Goal: Task Accomplishment & Management: Manage account settings

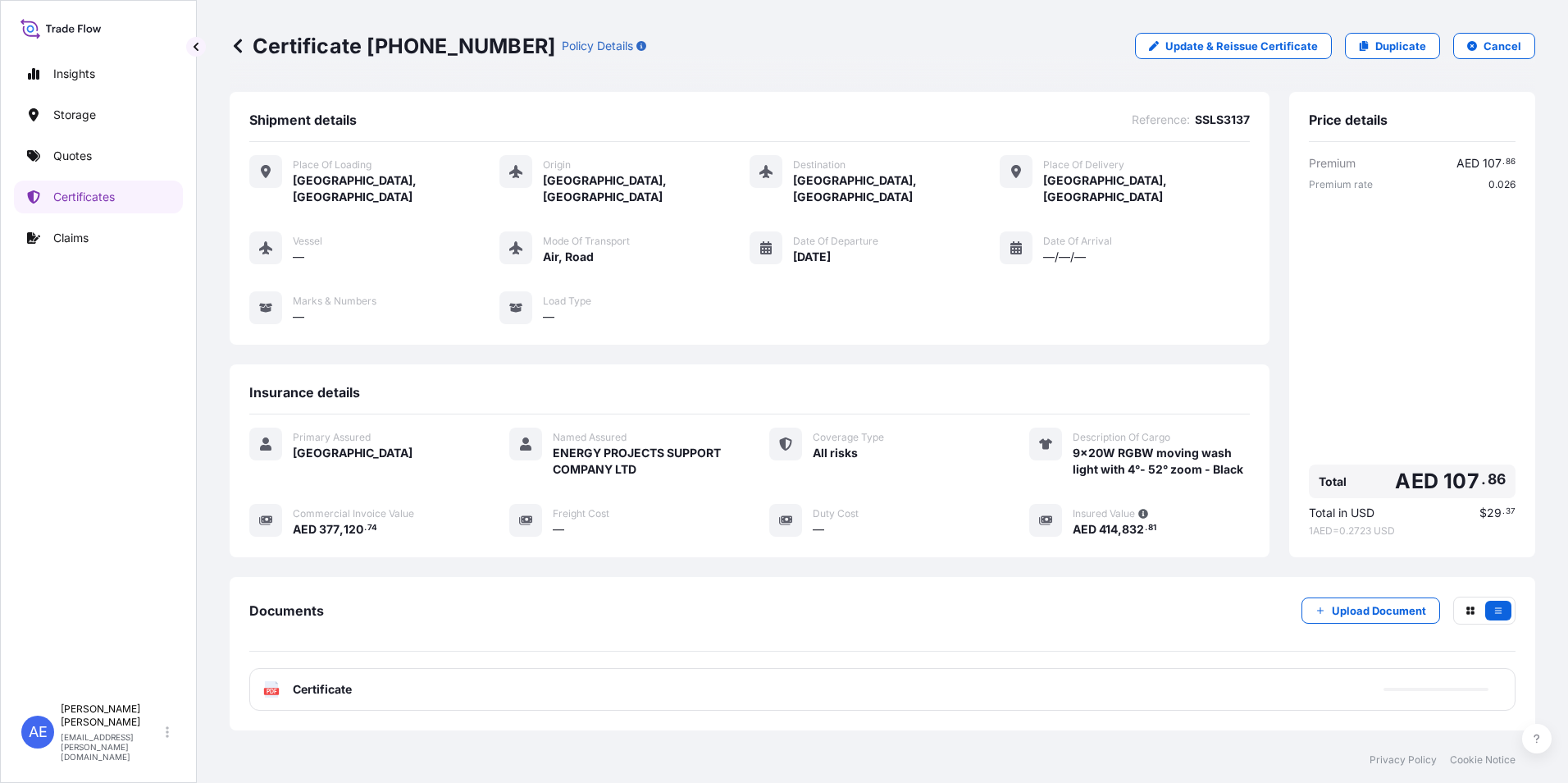
scroll to position [75, 0]
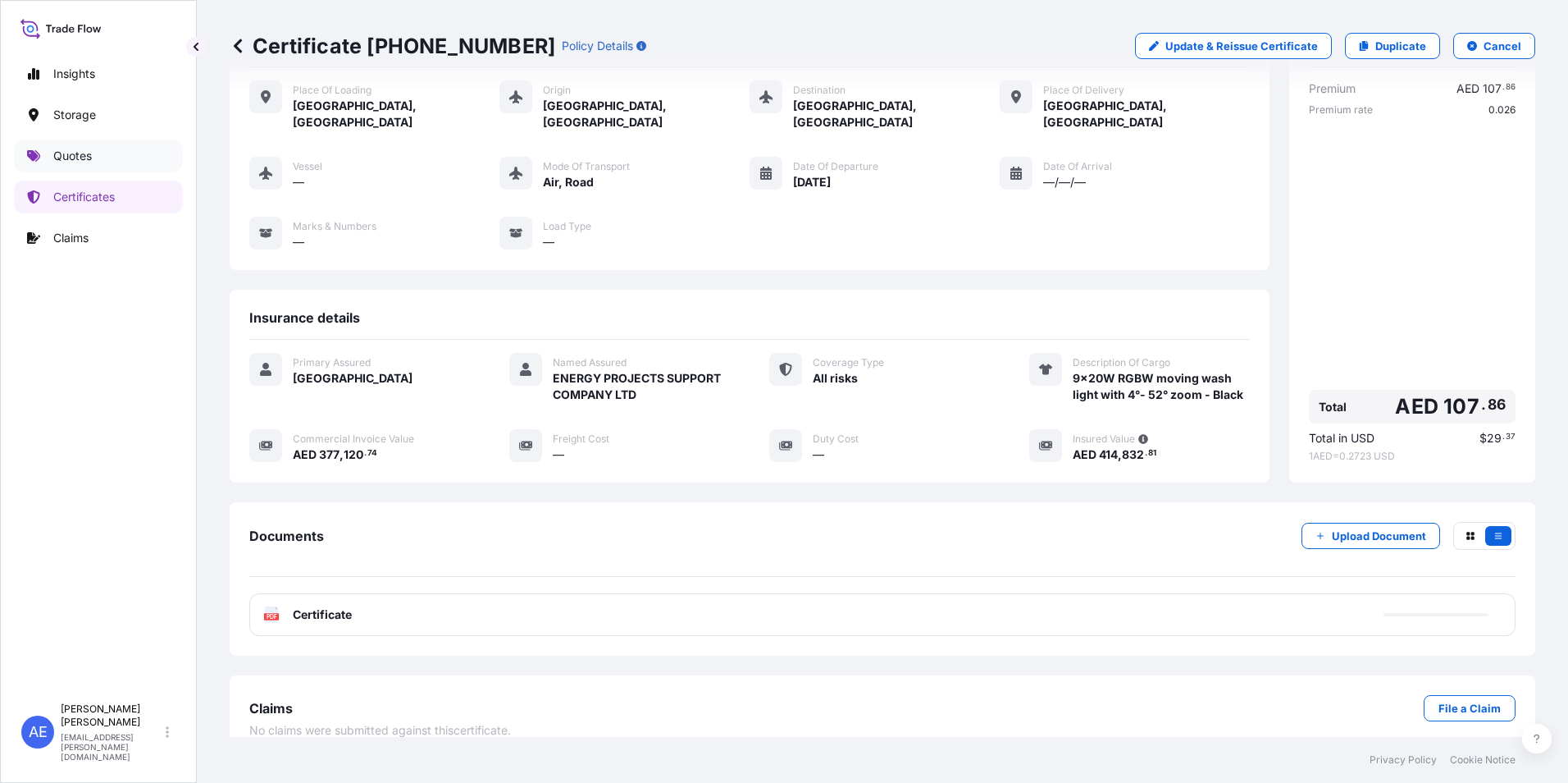
click at [62, 159] on p "Quotes" at bounding box center [73, 155] width 39 height 17
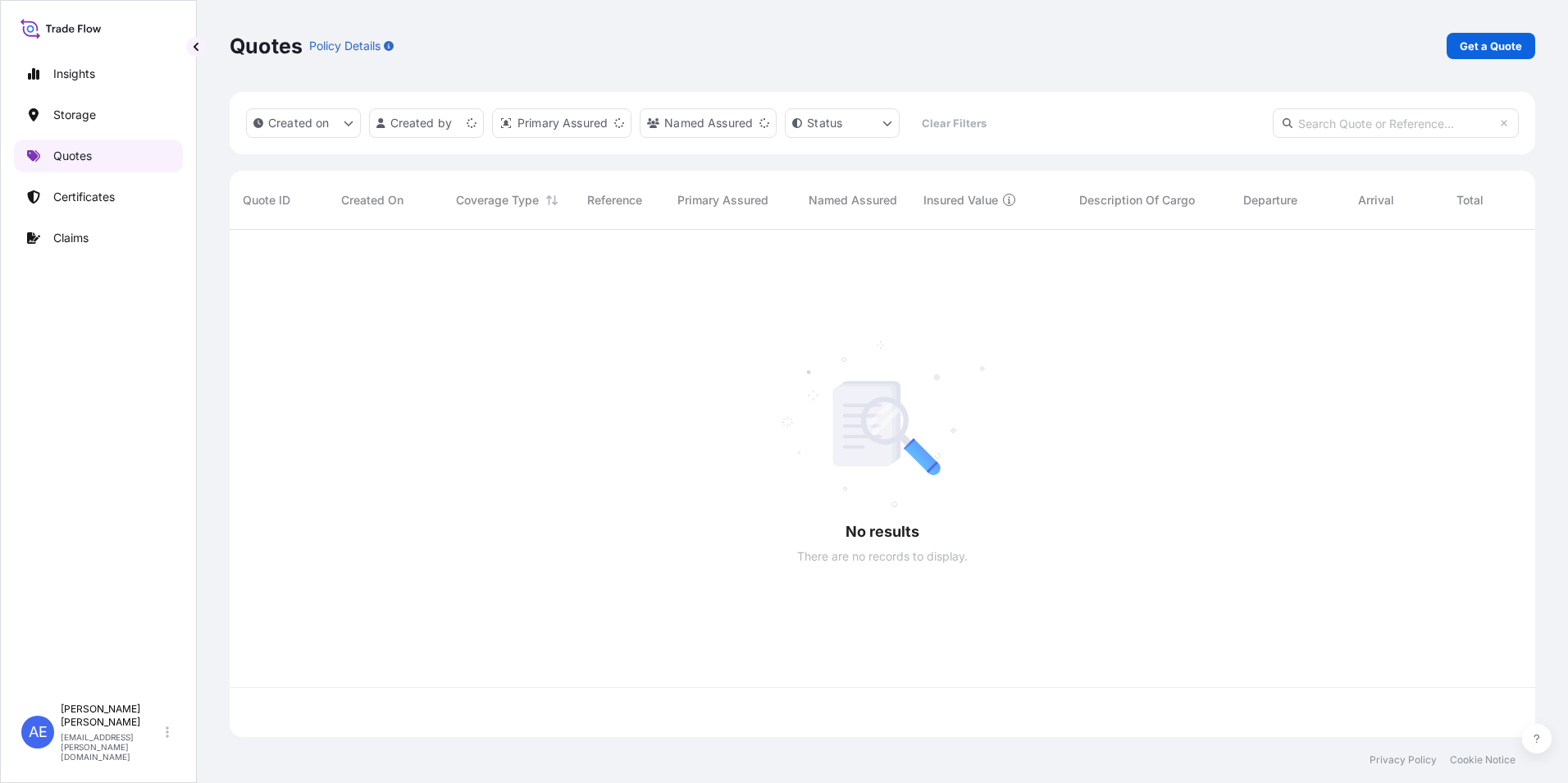
scroll to position [504, 1294]
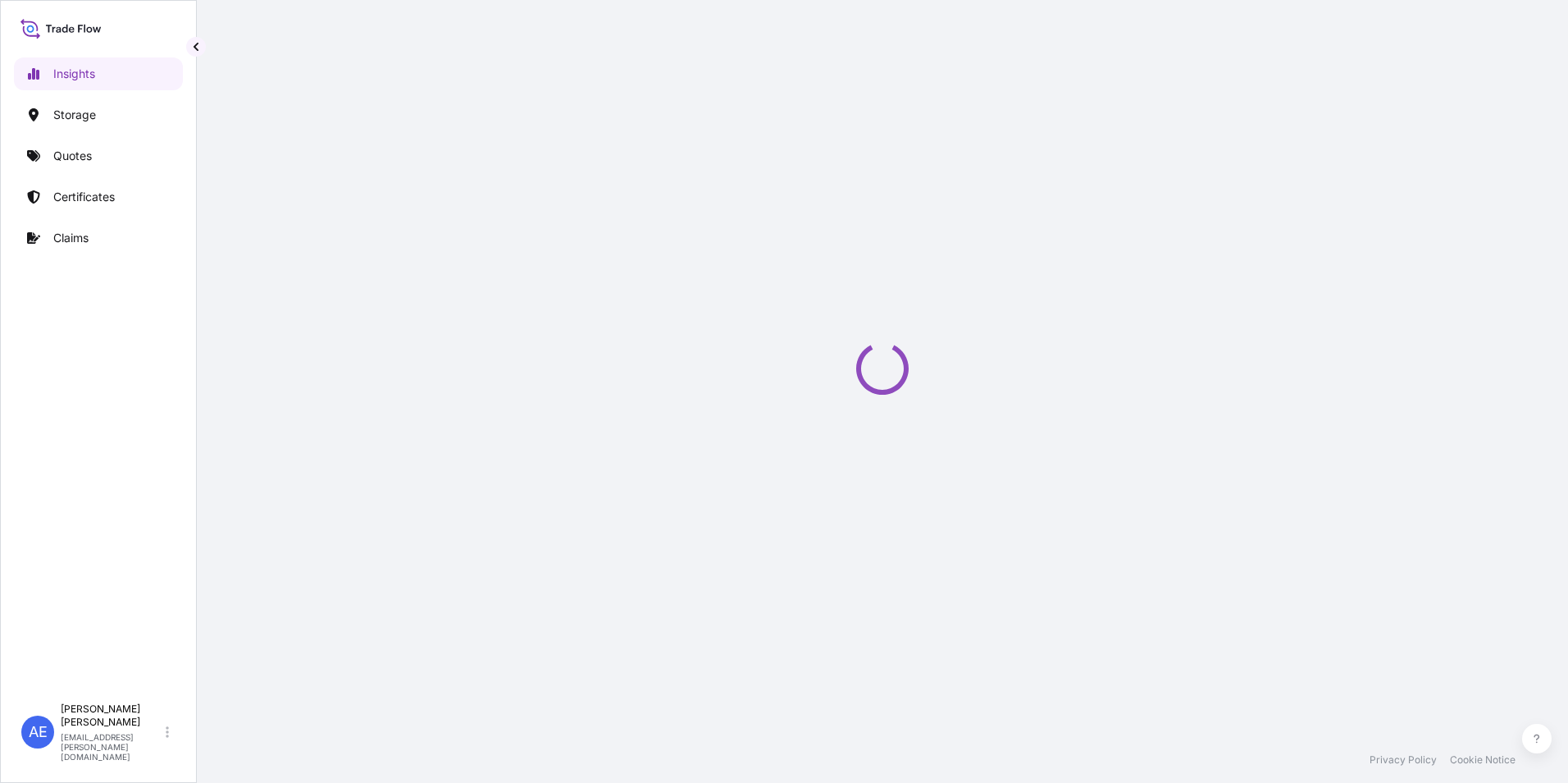
select select "2025"
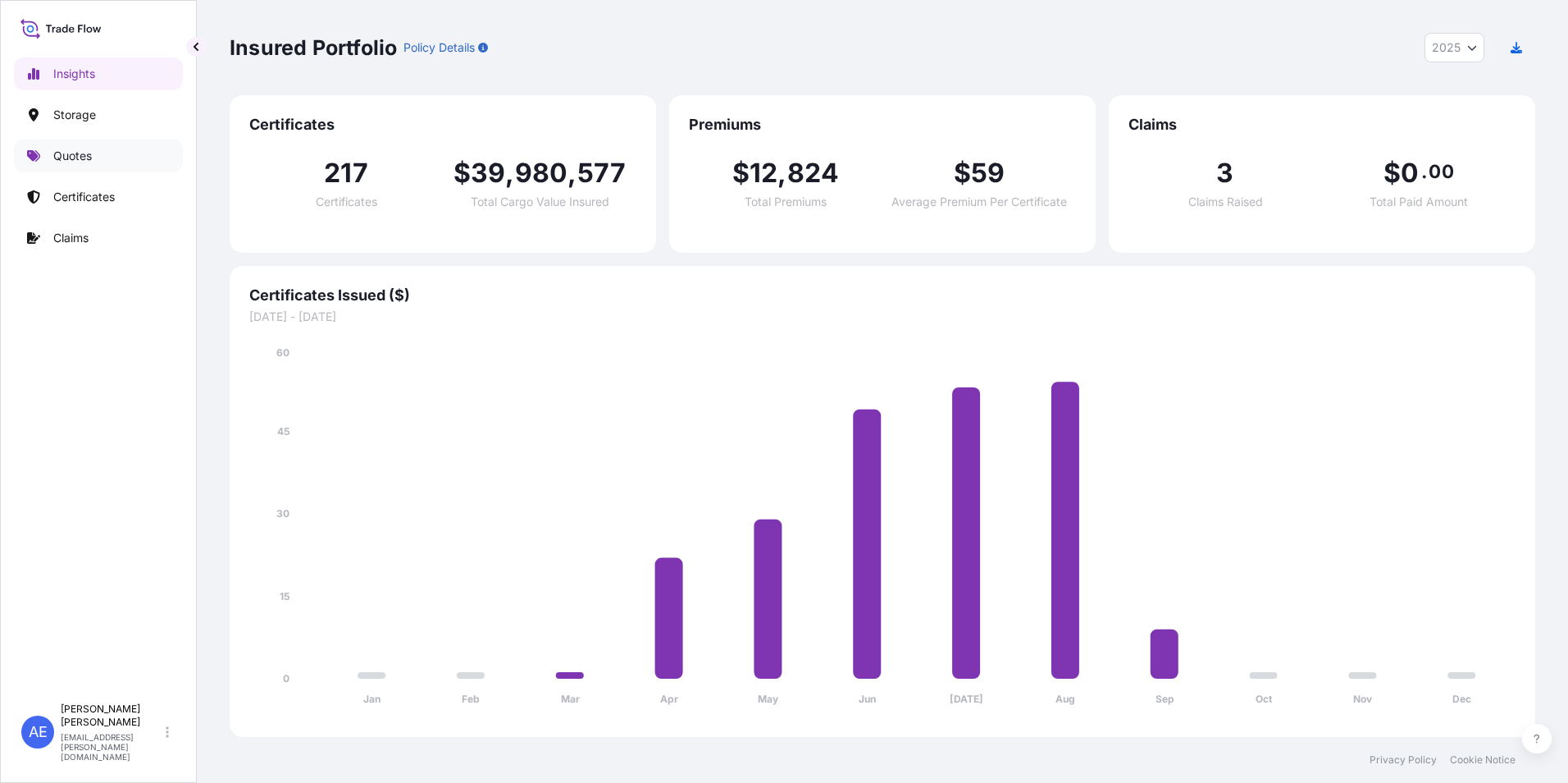
click at [85, 157] on p "Quotes" at bounding box center [73, 155] width 39 height 17
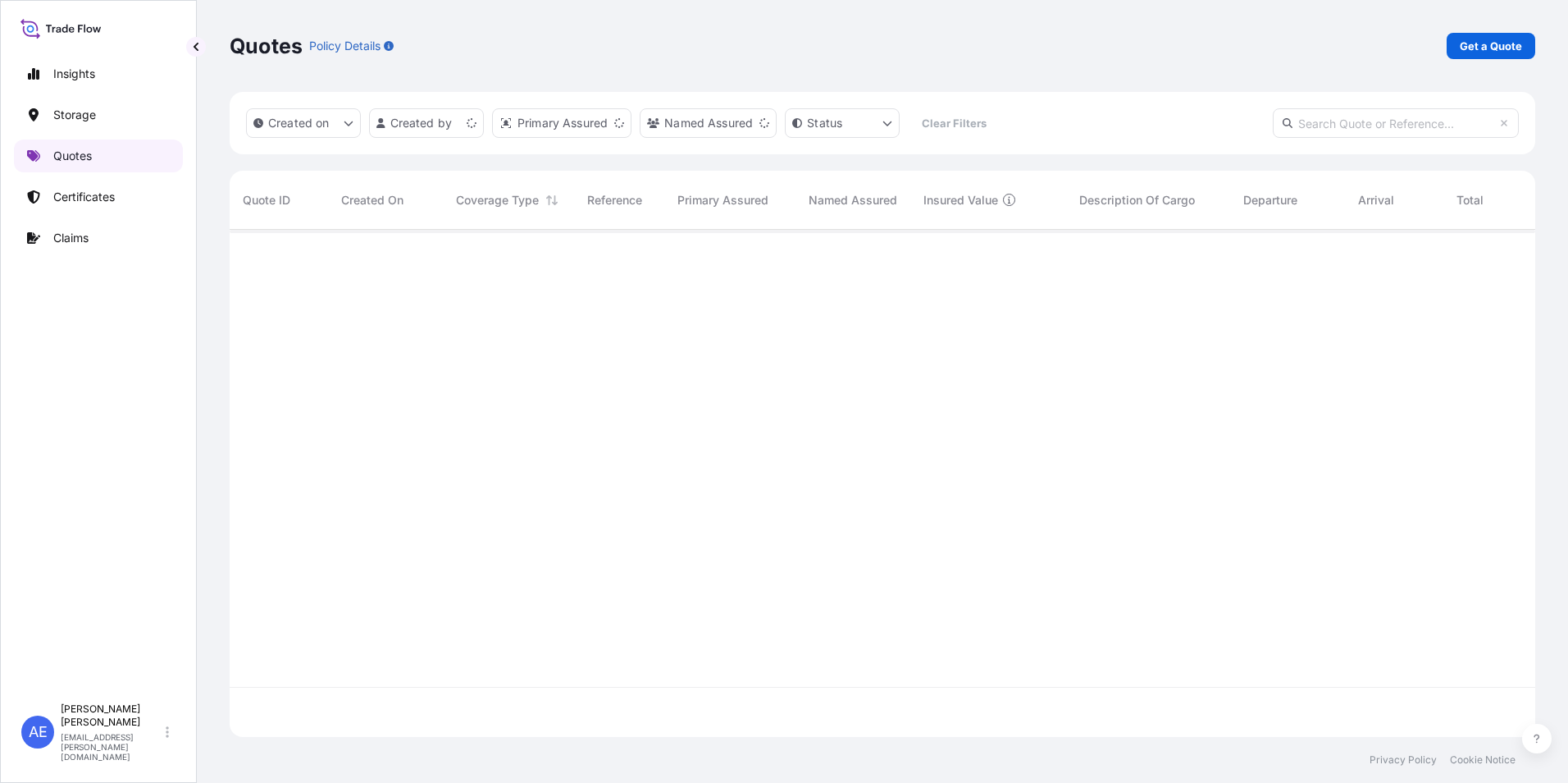
scroll to position [504, 1294]
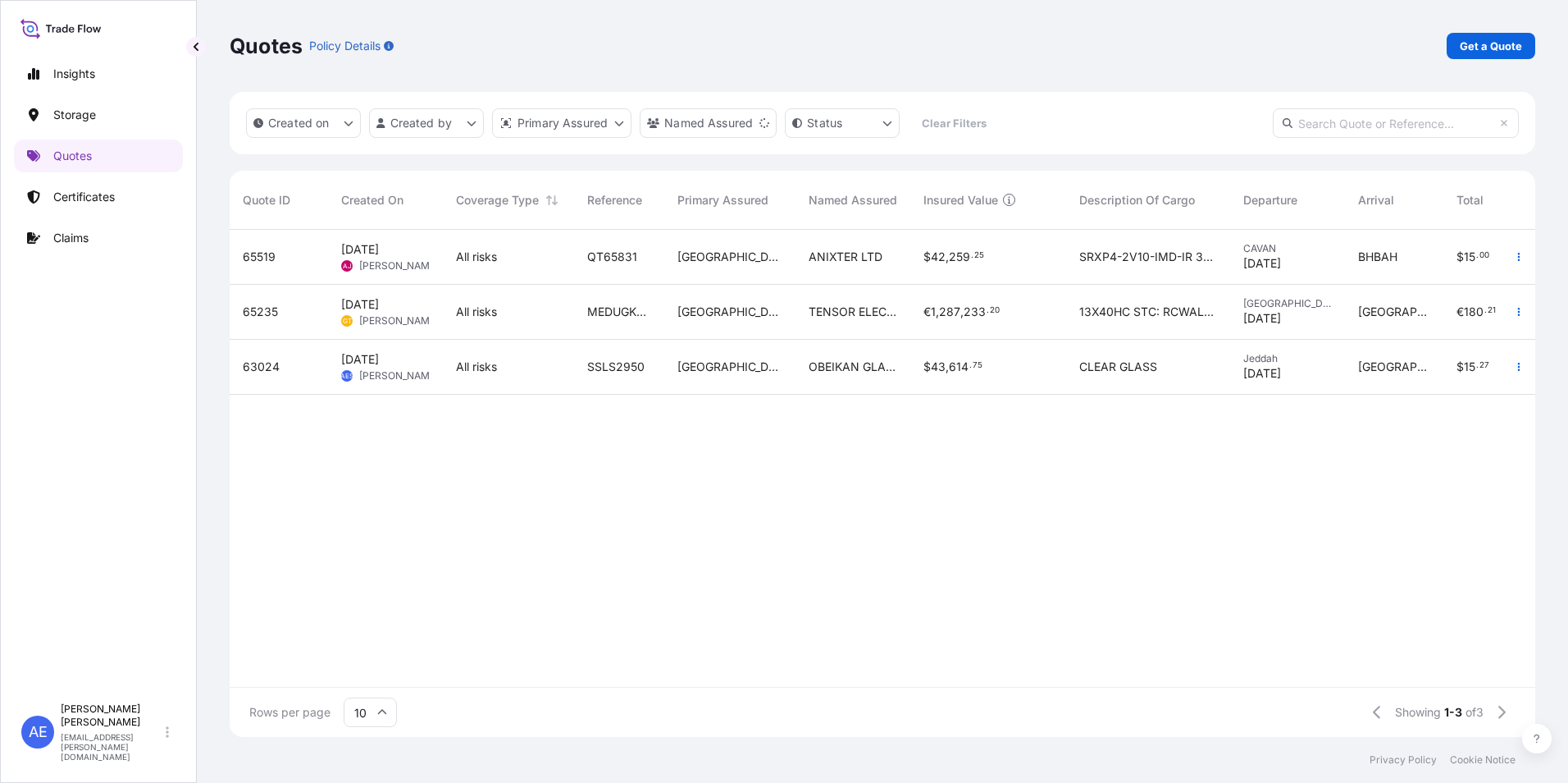
click at [1476, 51] on p "Get a Quote" at bounding box center [1491, 46] width 62 height 17
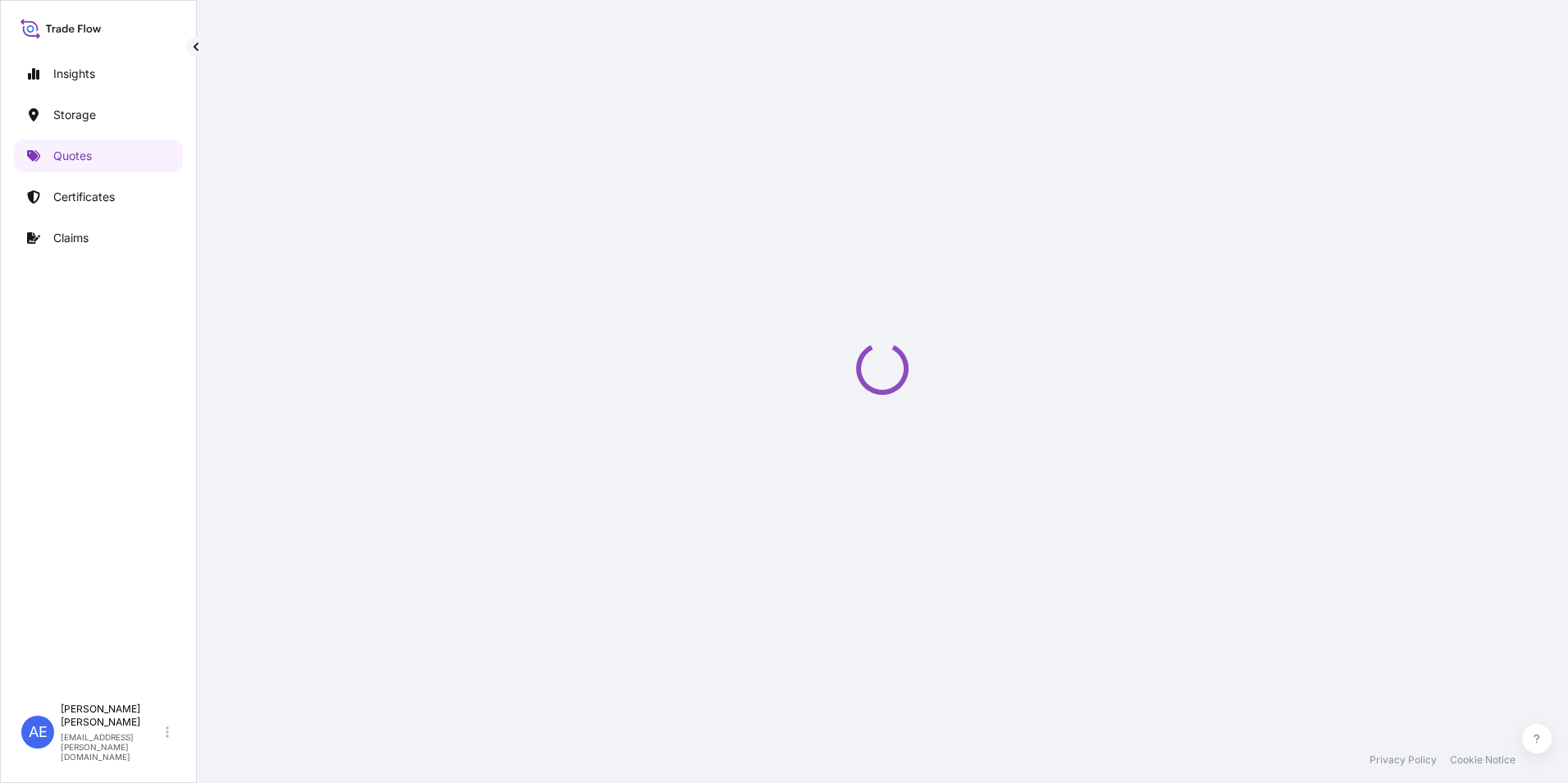
select select "Water"
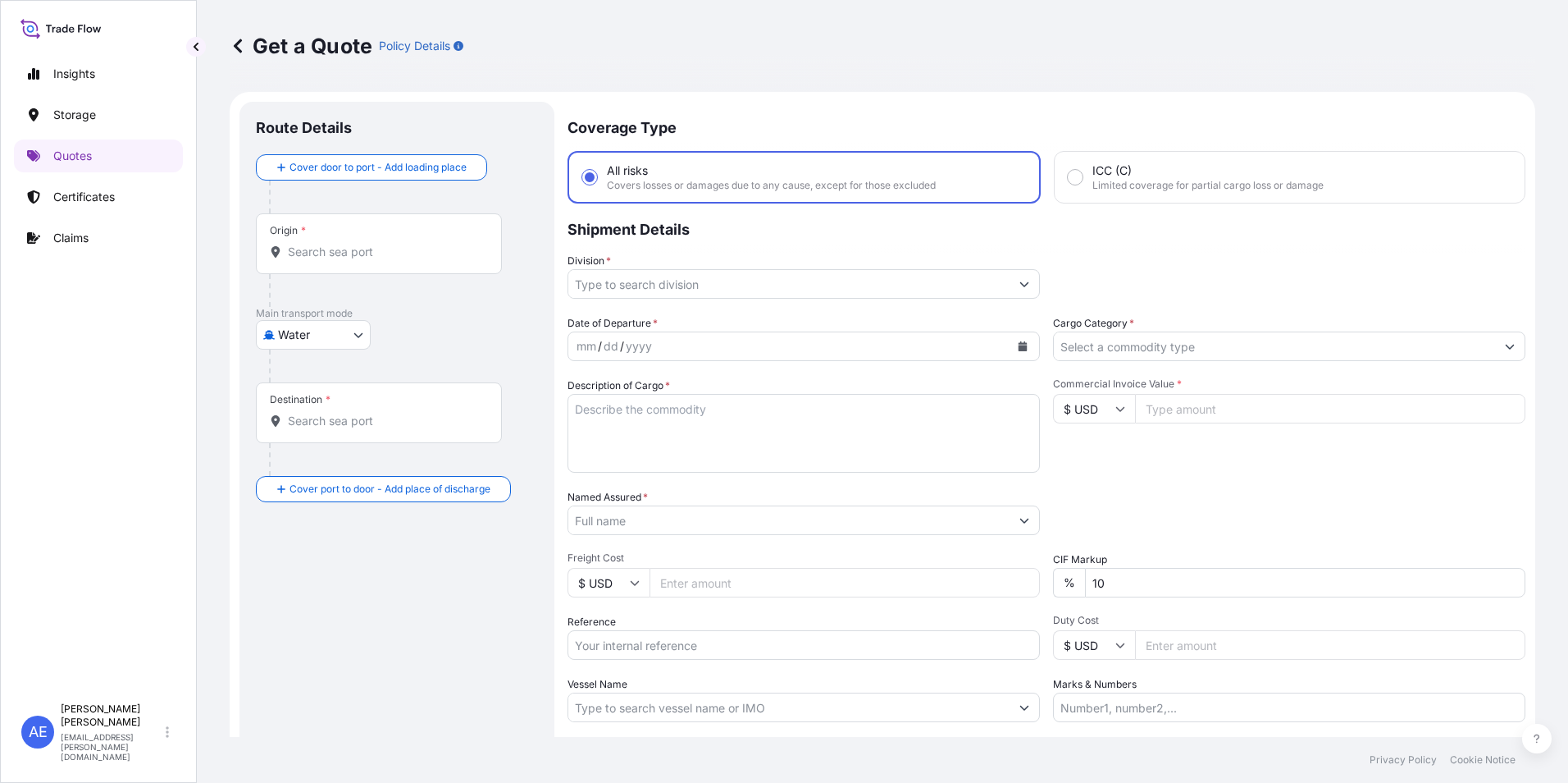
scroll to position [26, 0]
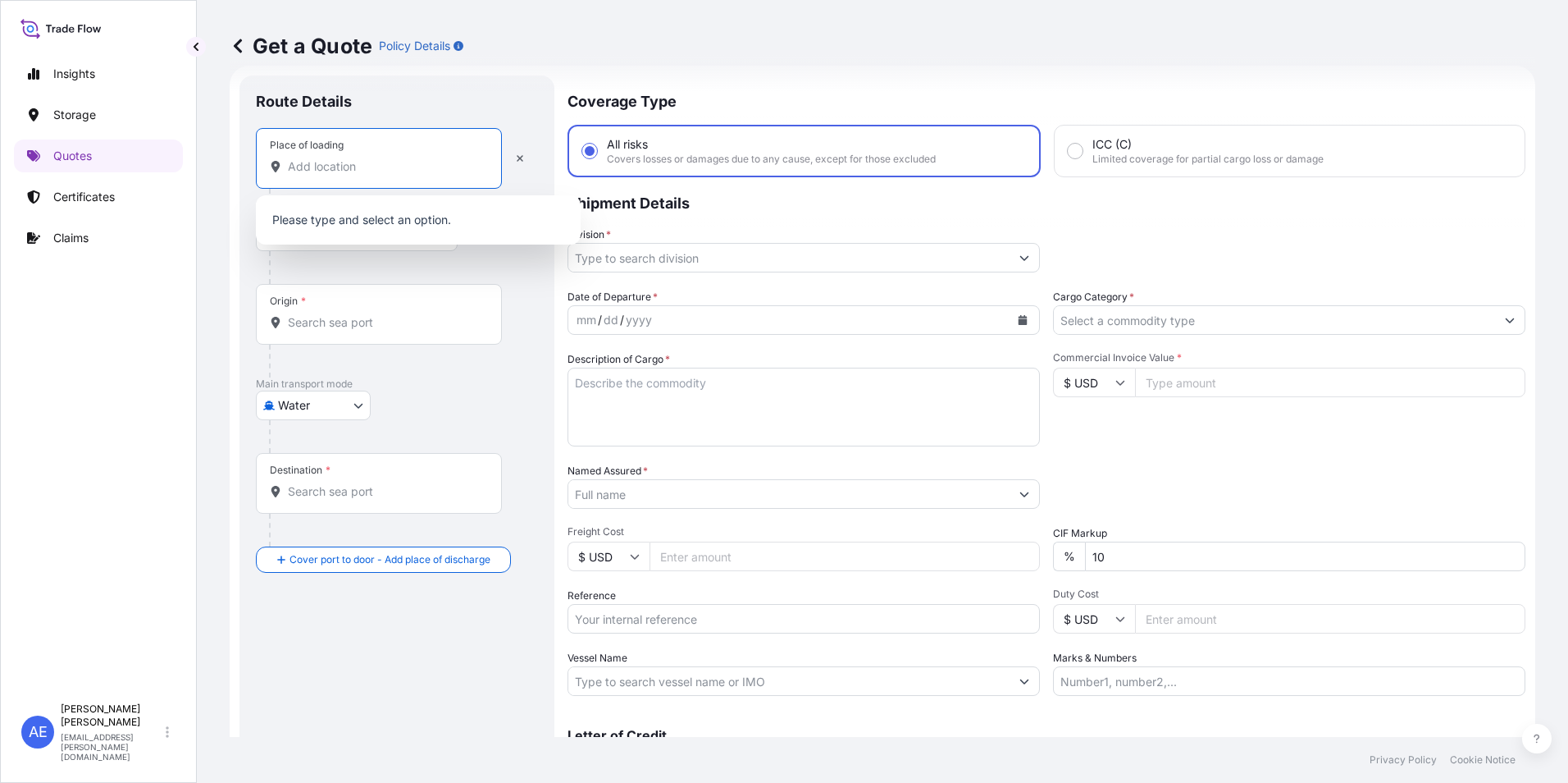
click at [323, 167] on input "Place of loading" at bounding box center [384, 167] width 194 height 17
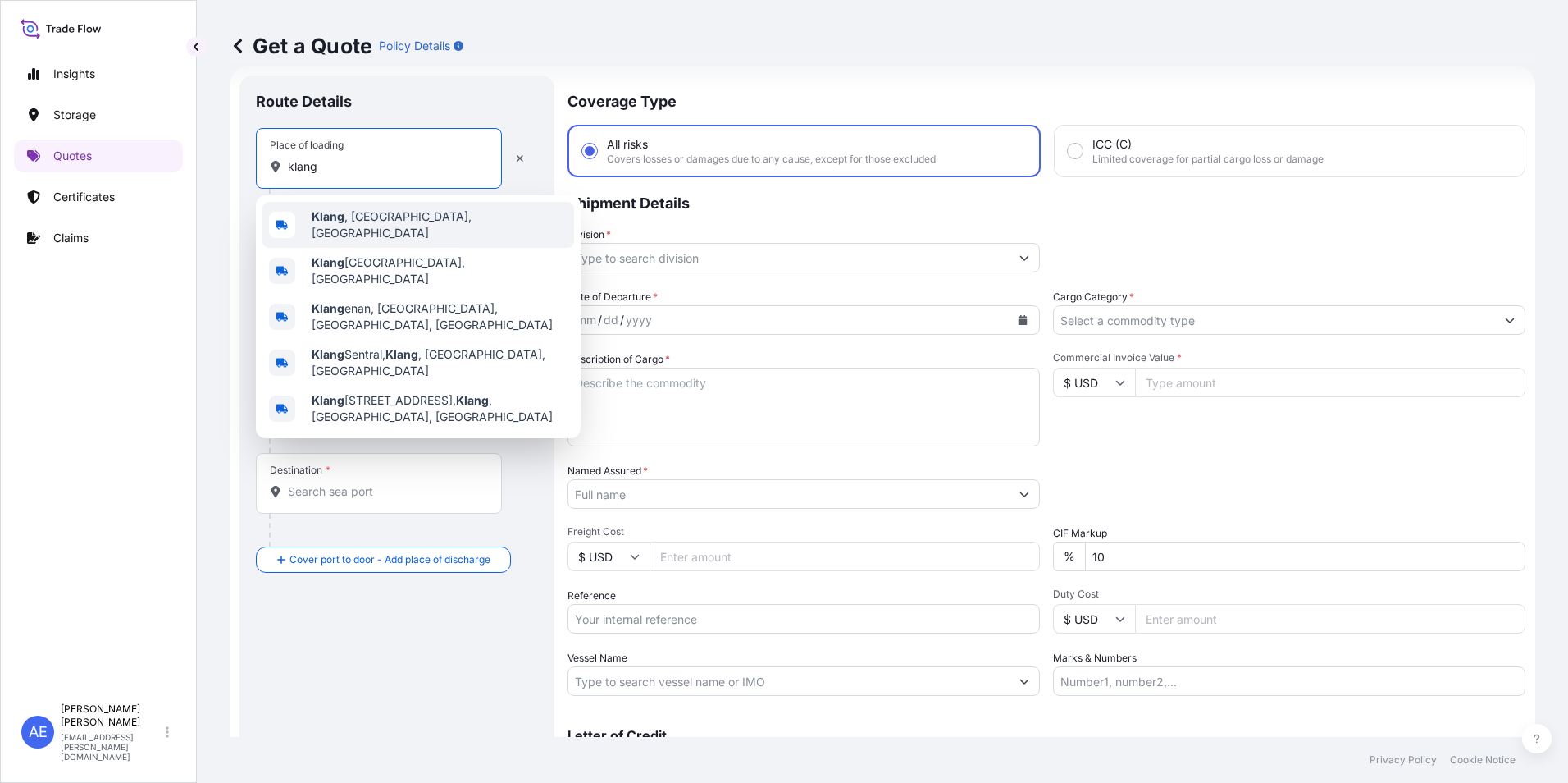
click at [394, 229] on div "Klang , Selangor, Malaysia" at bounding box center [418, 224] width 312 height 46
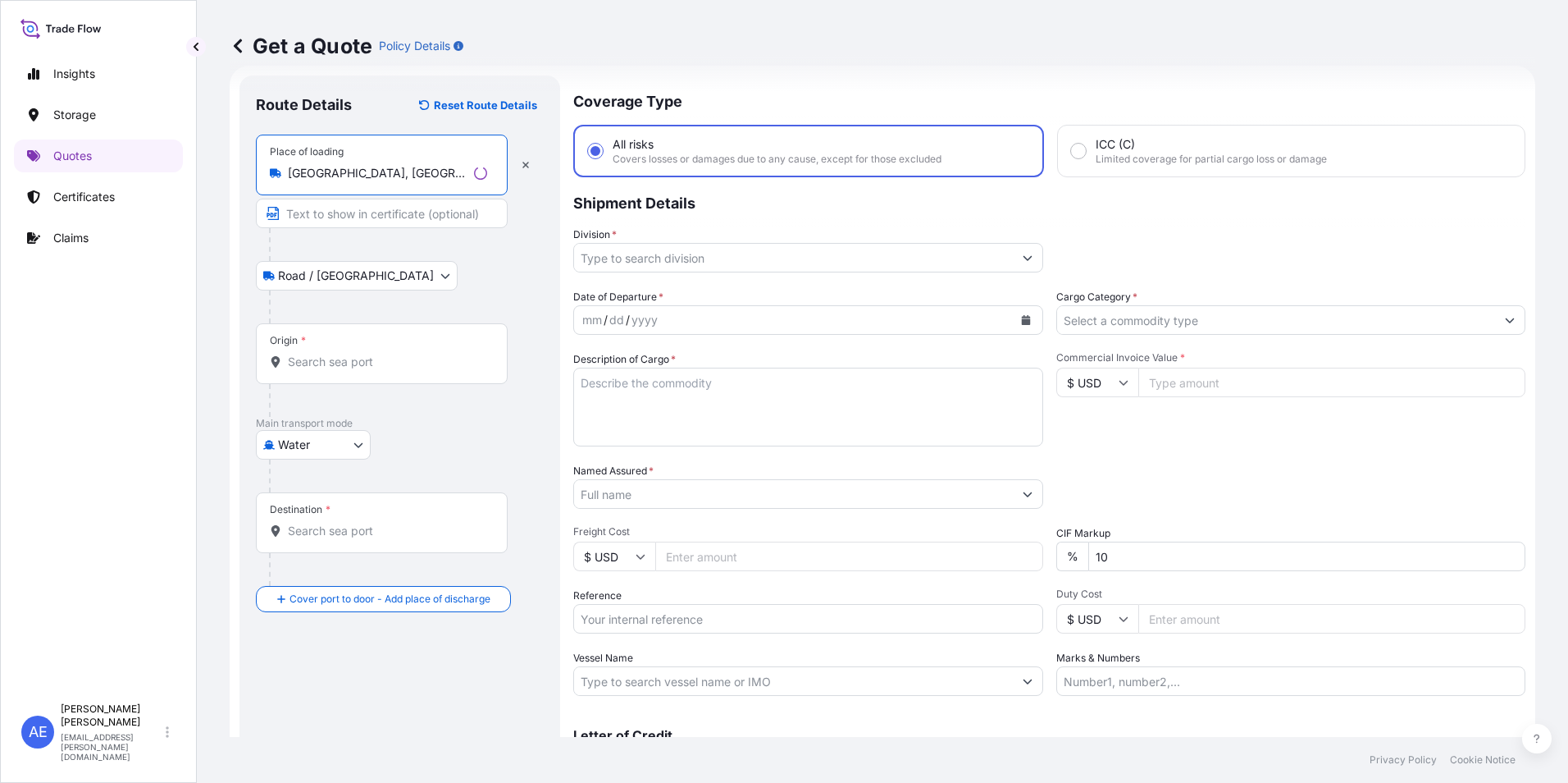
type input "Klang, Selangor, Malaysia"
click at [352, 359] on input "Origin *" at bounding box center [387, 361] width 199 height 17
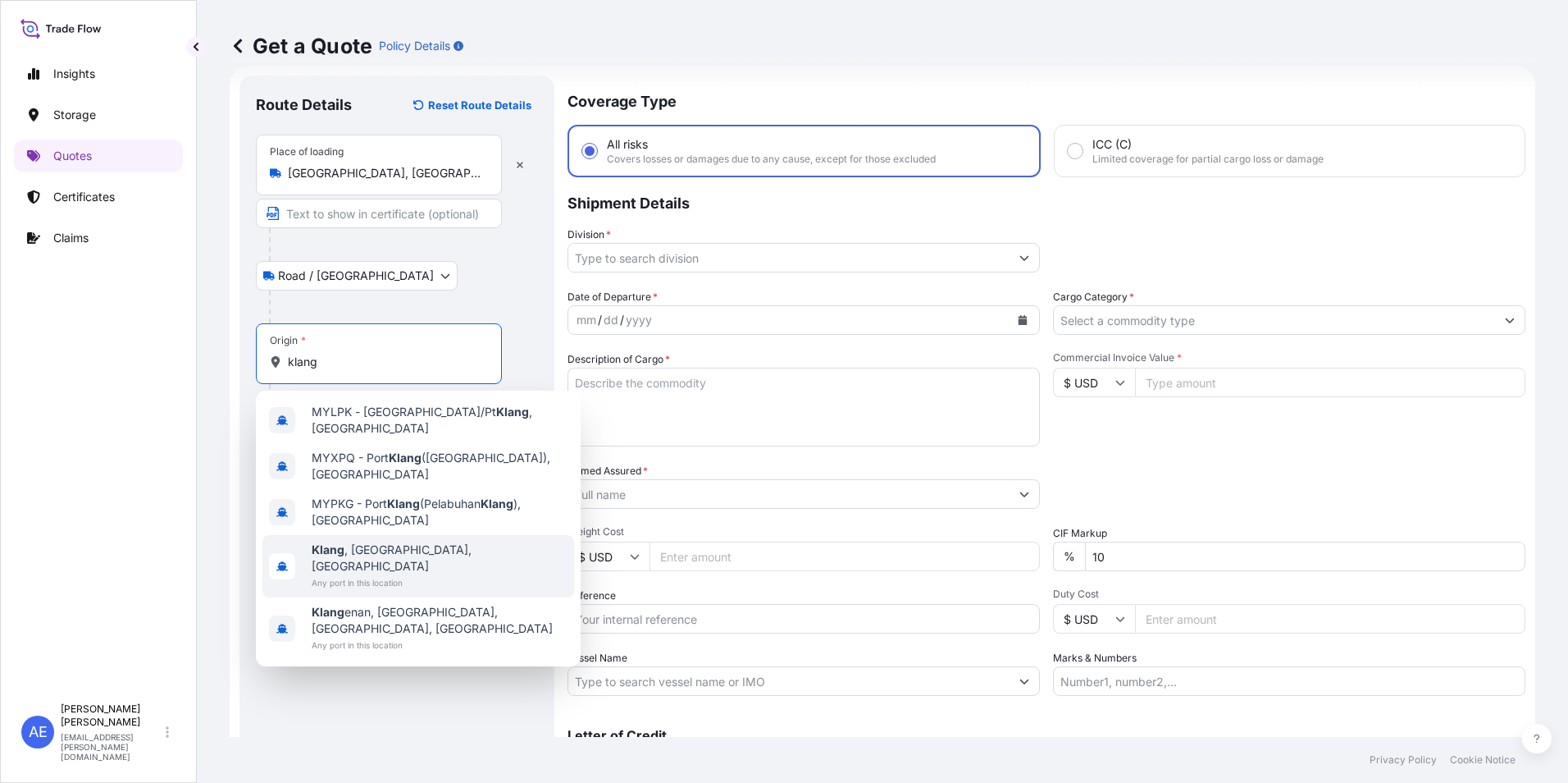
click at [399, 544] on span "Klang , Selangor, Malaysia" at bounding box center [440, 558] width 256 height 32
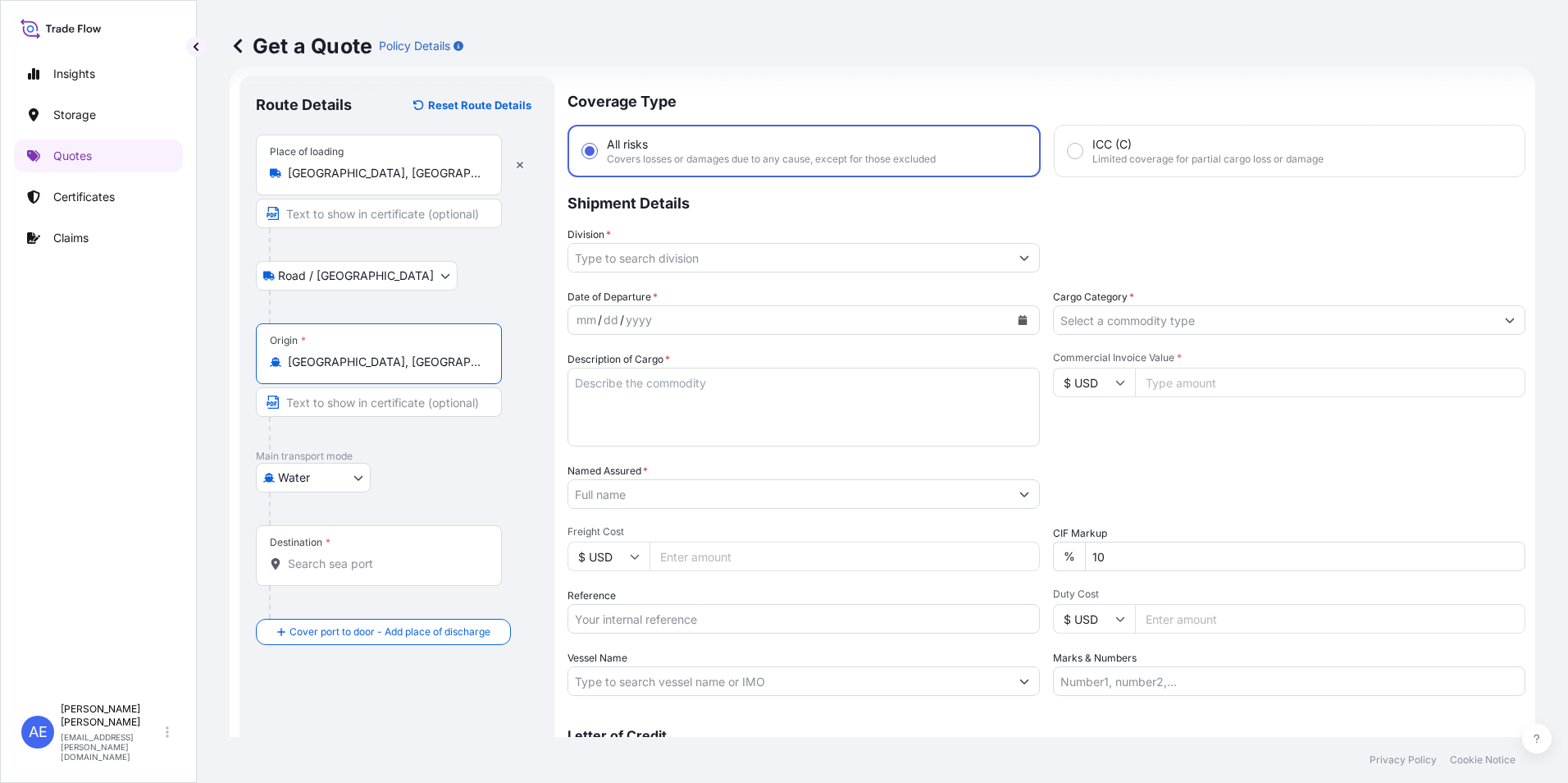
type input "Klang, Selangor, Malaysia"
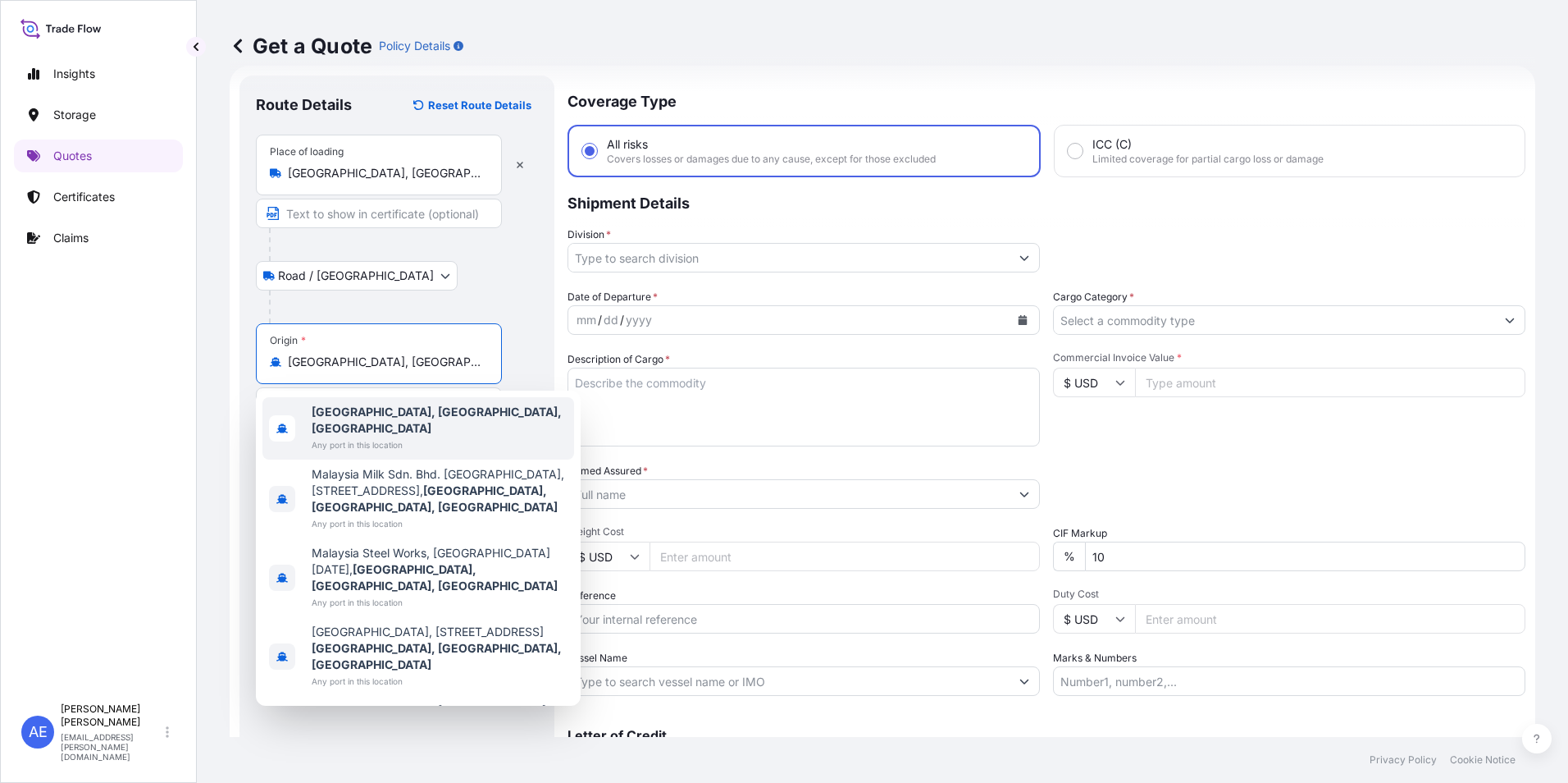
click at [372, 437] on span "Any port in this location" at bounding box center [440, 445] width 256 height 17
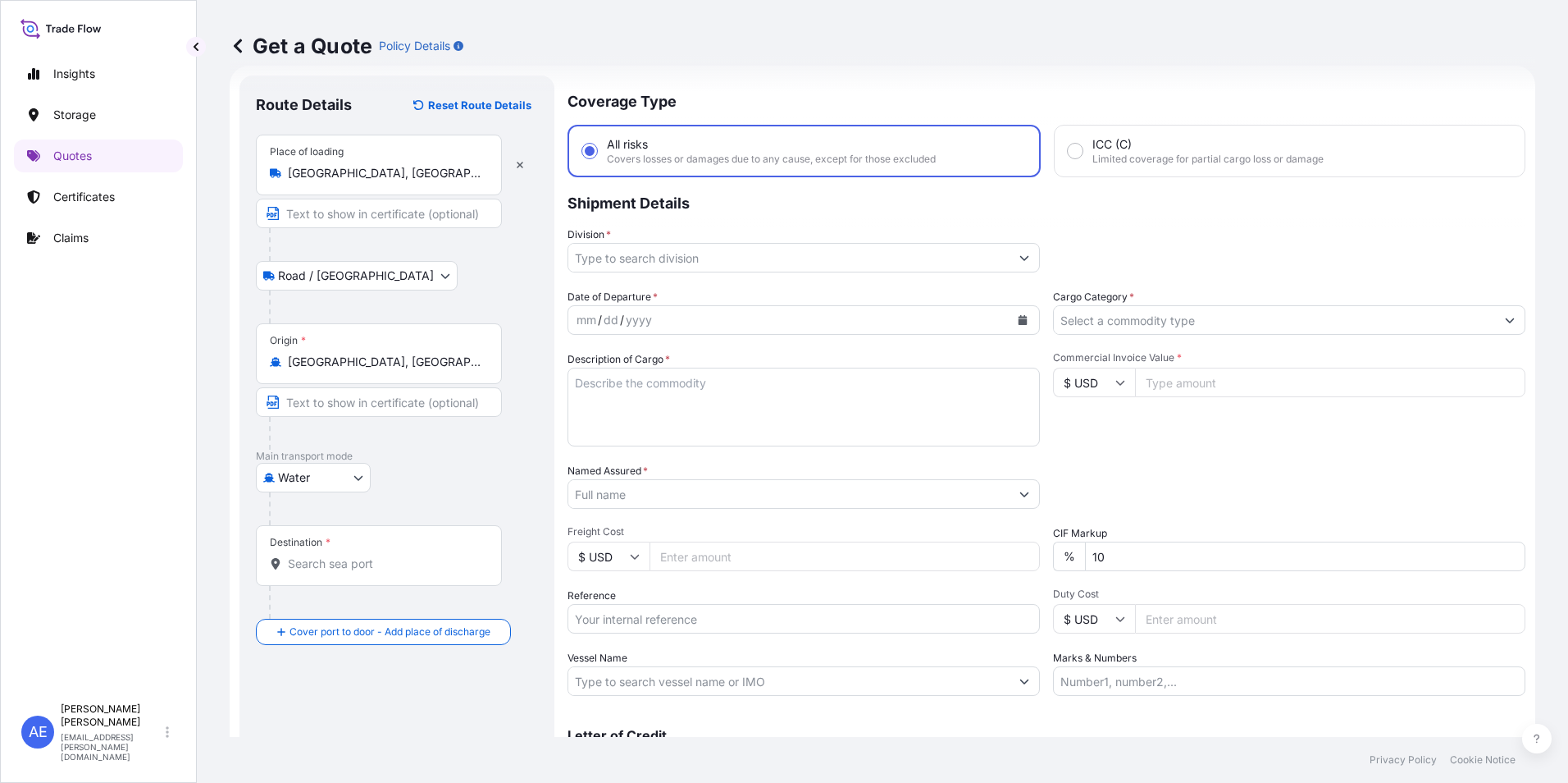
click at [339, 547] on div "Destination *" at bounding box center [379, 555] width 246 height 61
click at [339, 556] on input "Destination *" at bounding box center [384, 564] width 194 height 17
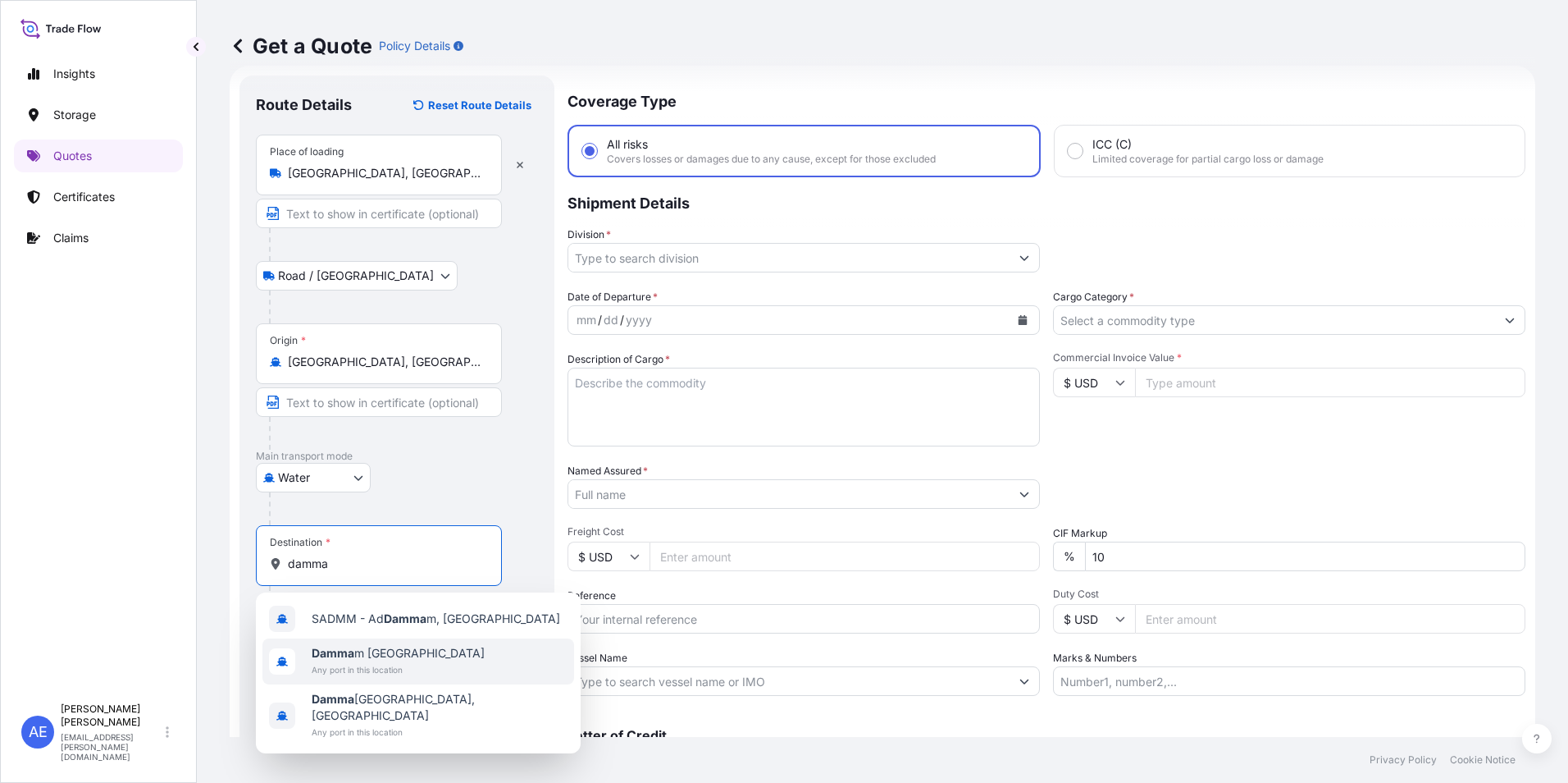
click at [361, 654] on span "Damma m Saudi Arabia" at bounding box center [398, 653] width 173 height 17
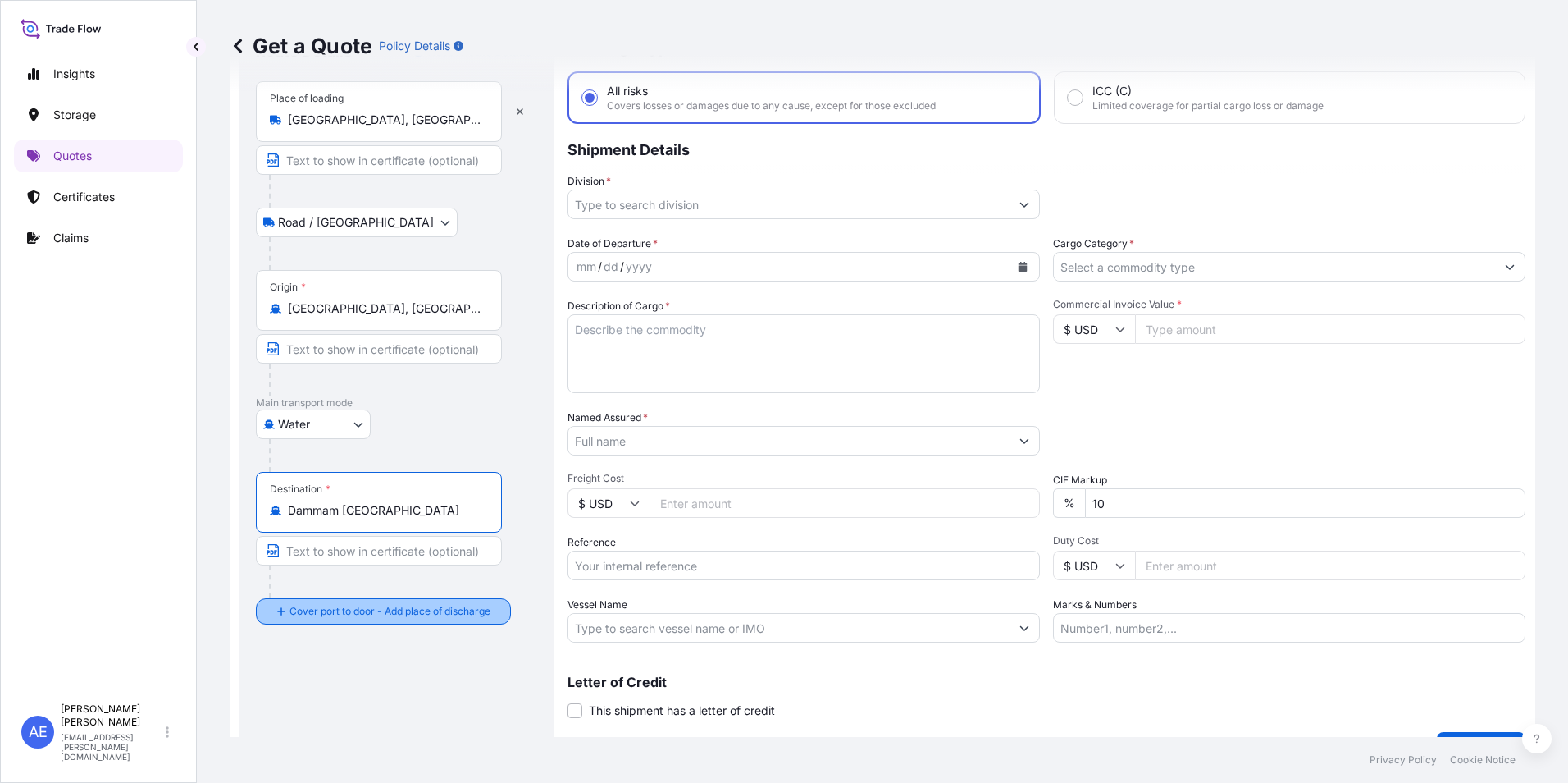
scroll to position [117, 0]
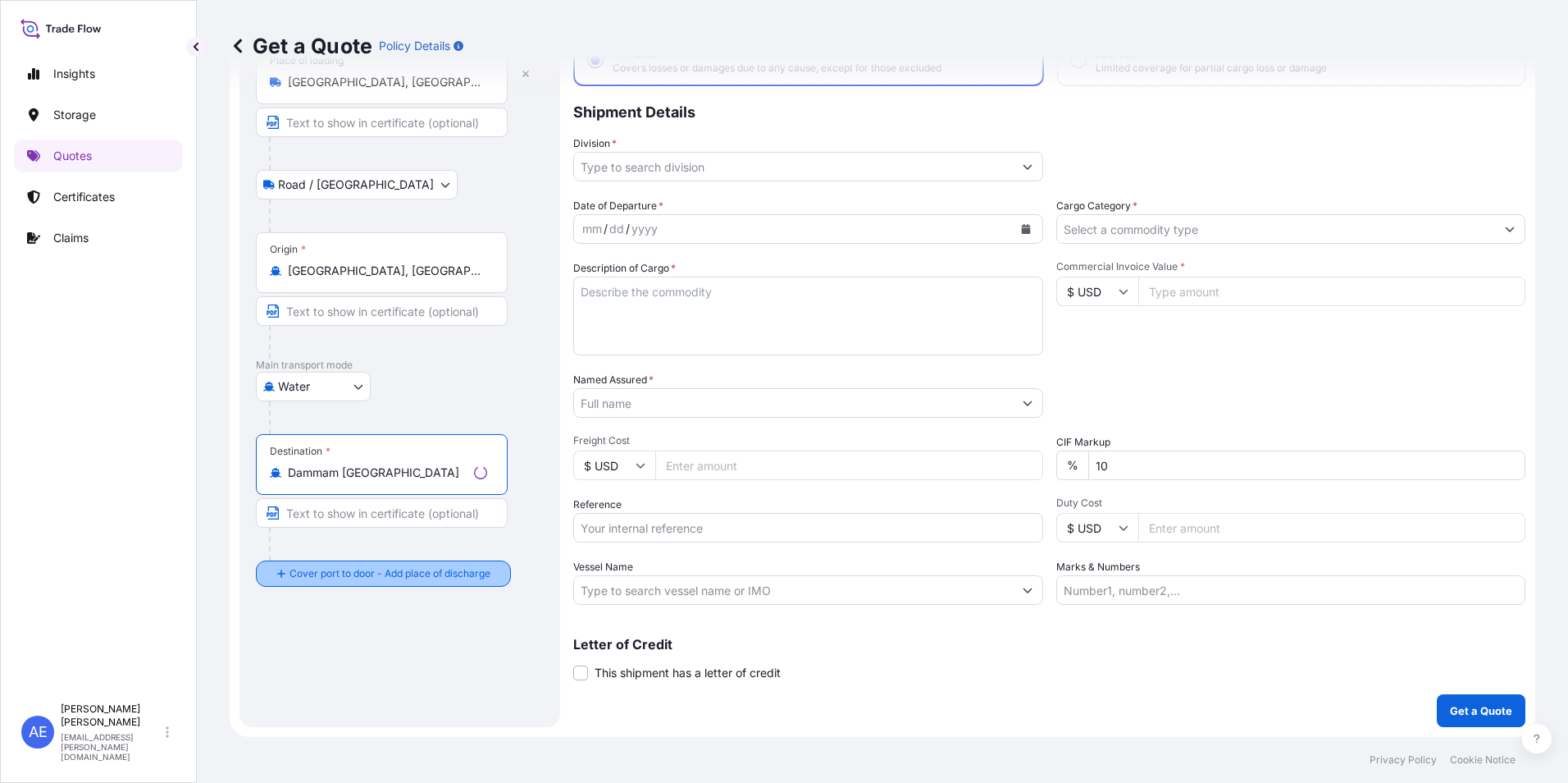
type input "Dammam Saudi Arabia"
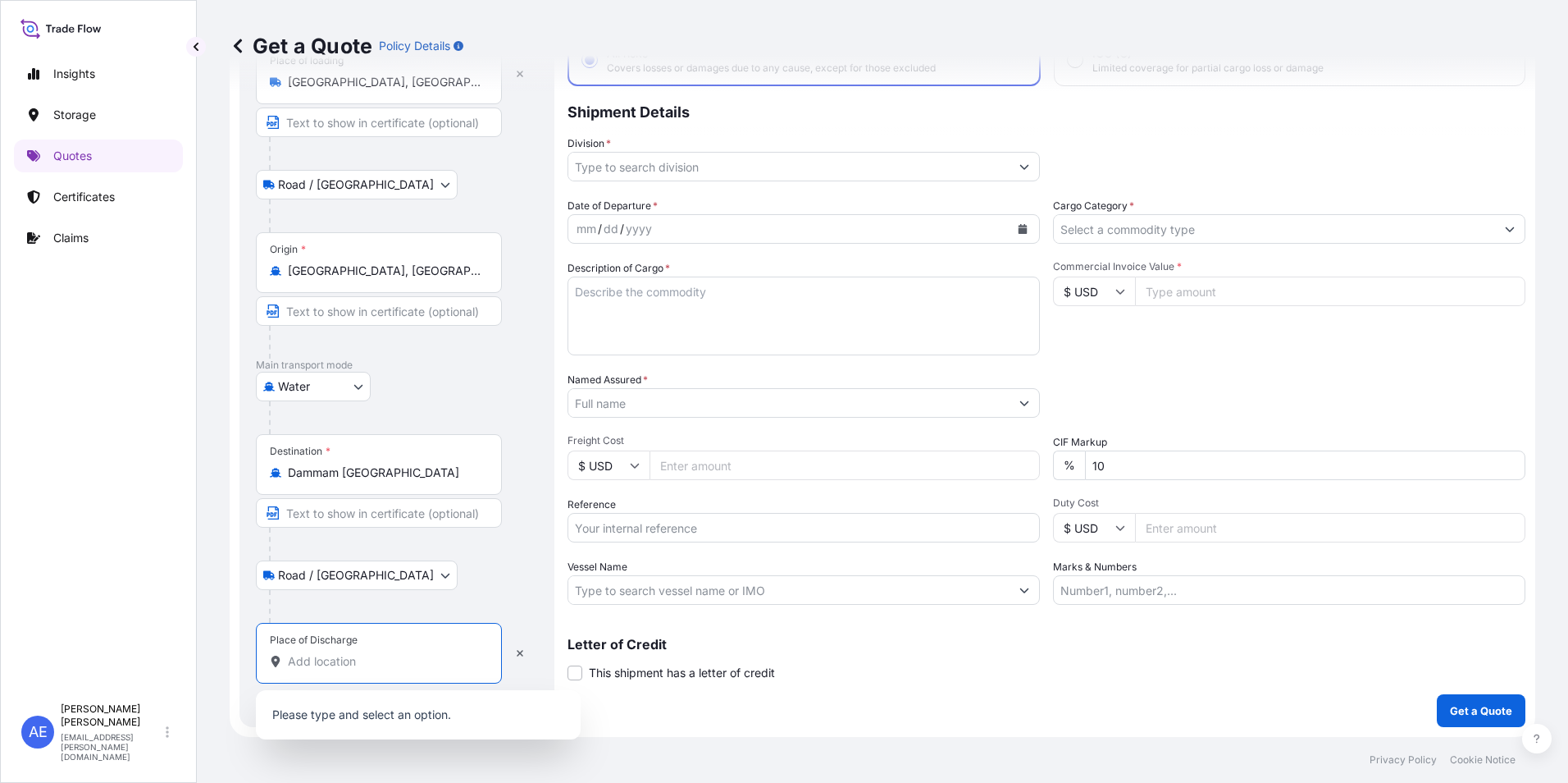
click at [352, 658] on input "Place of Discharge" at bounding box center [384, 661] width 194 height 17
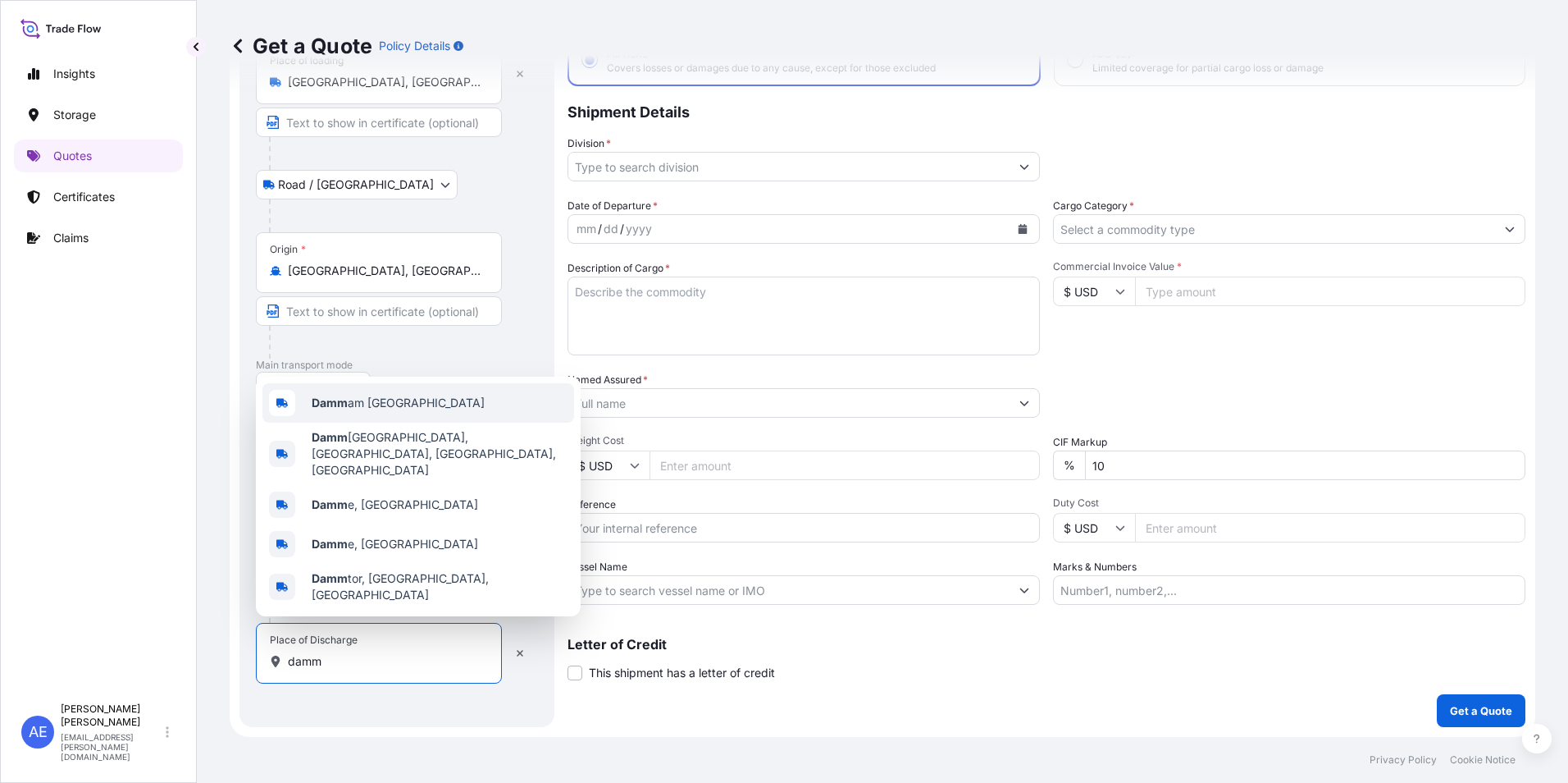
click at [365, 420] on div "Damm am Saudi Arabia" at bounding box center [418, 402] width 312 height 39
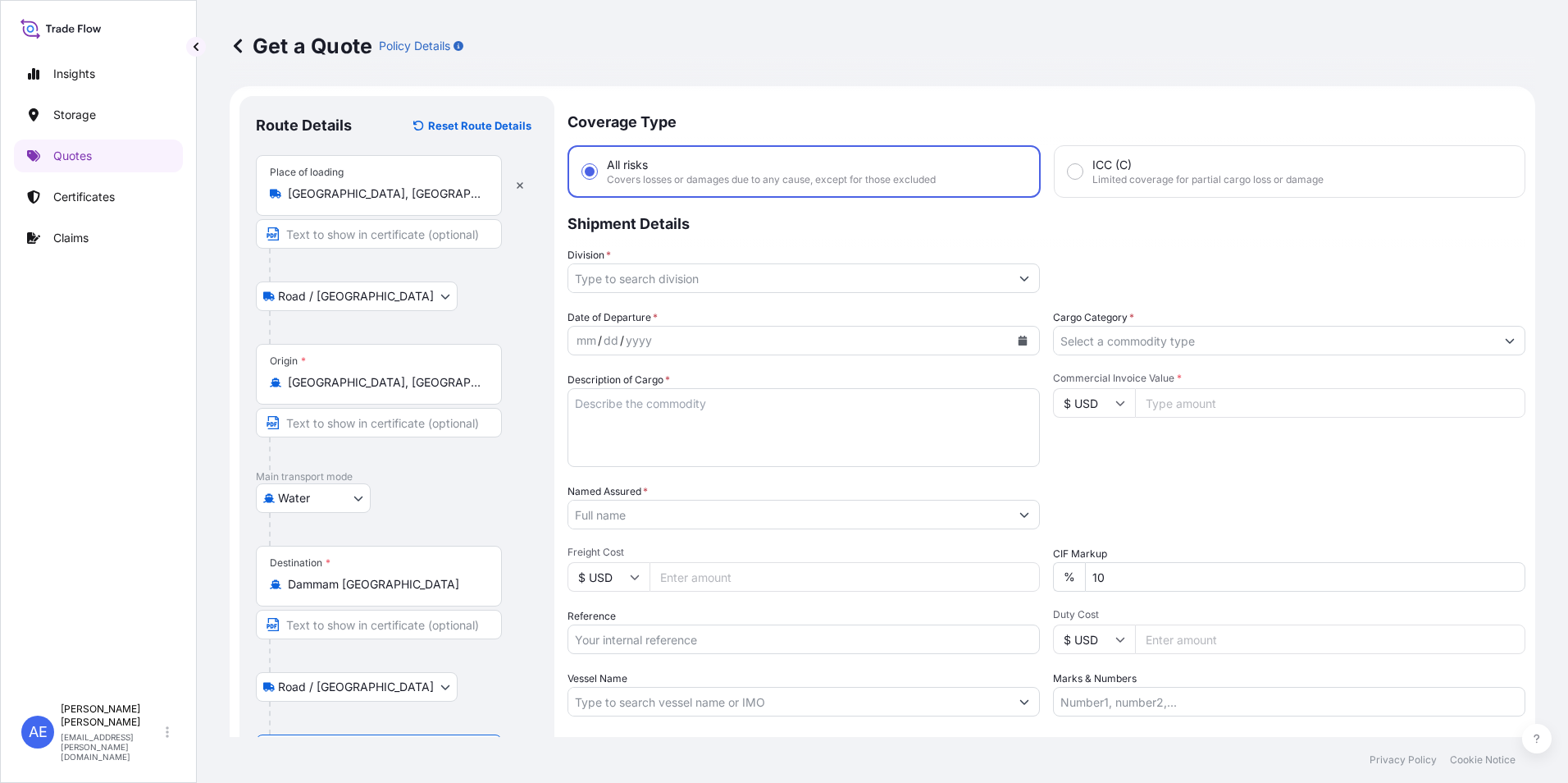
scroll to position [0, 0]
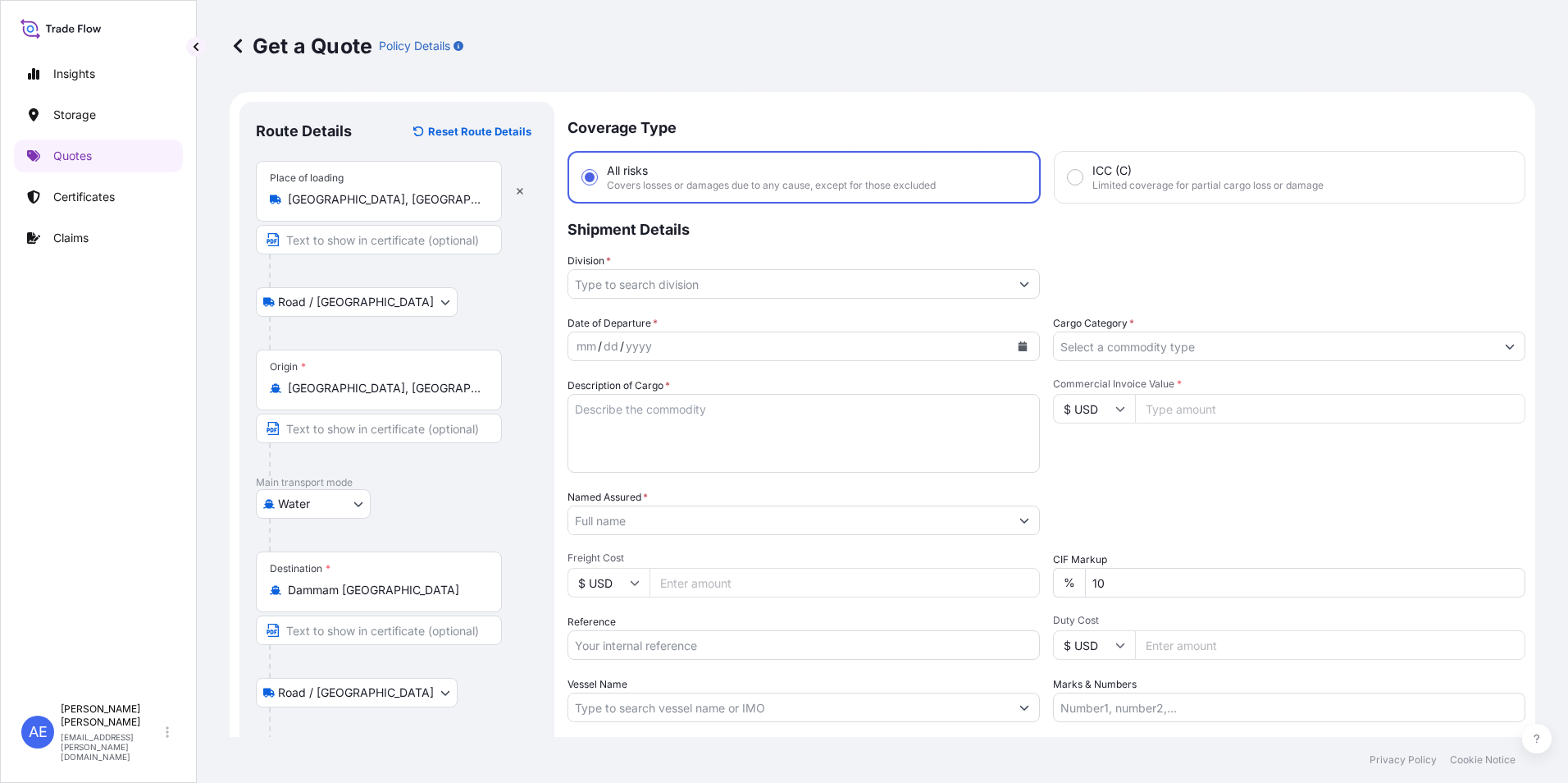
type input "Dammam Saudi Arabia"
click at [848, 291] on input "Division *" at bounding box center [789, 284] width 441 height 30
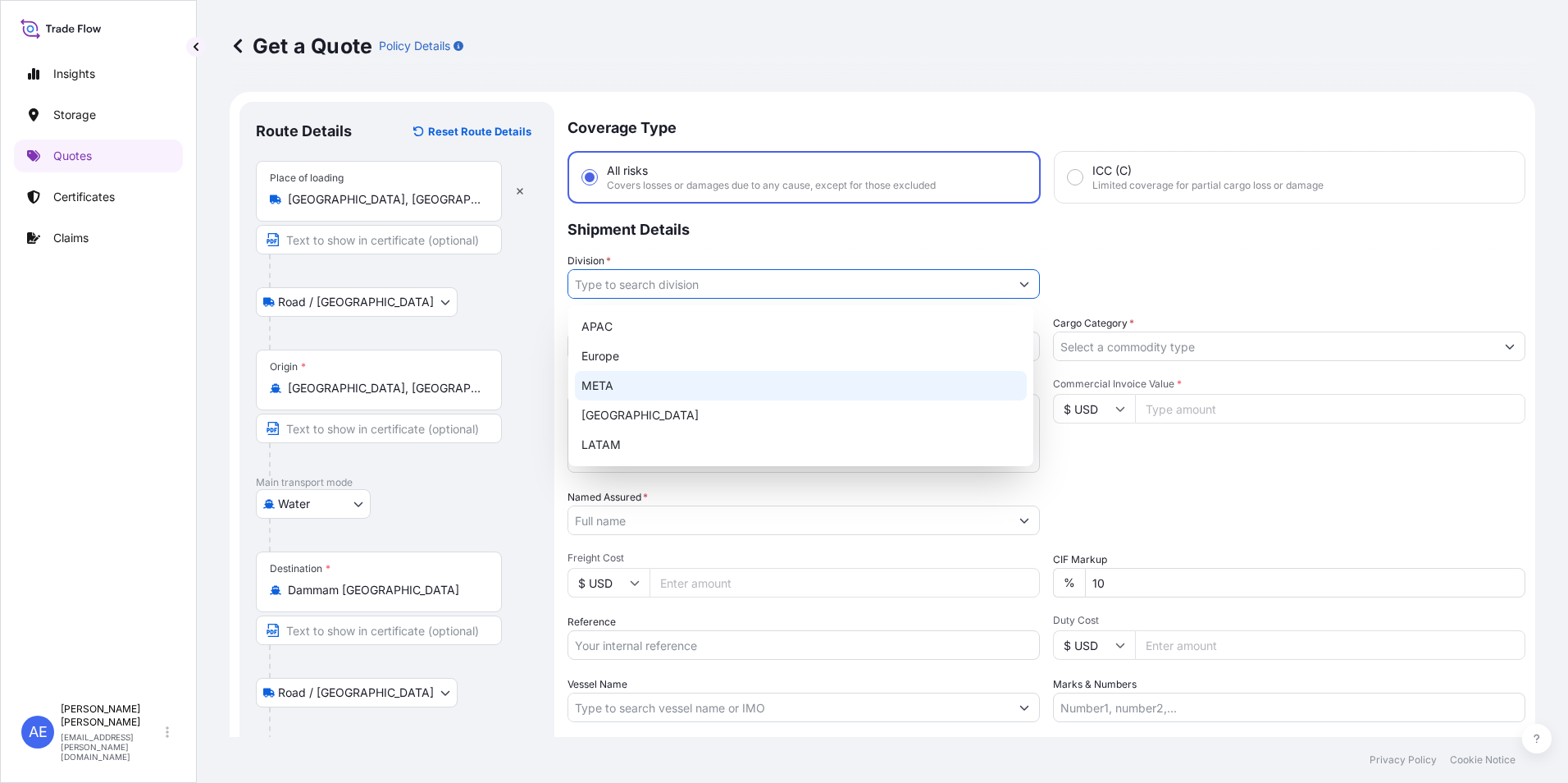
click at [621, 381] on div "META" at bounding box center [801, 386] width 452 height 30
type input "META"
click at [603, 380] on div "META" at bounding box center [801, 386] width 452 height 30
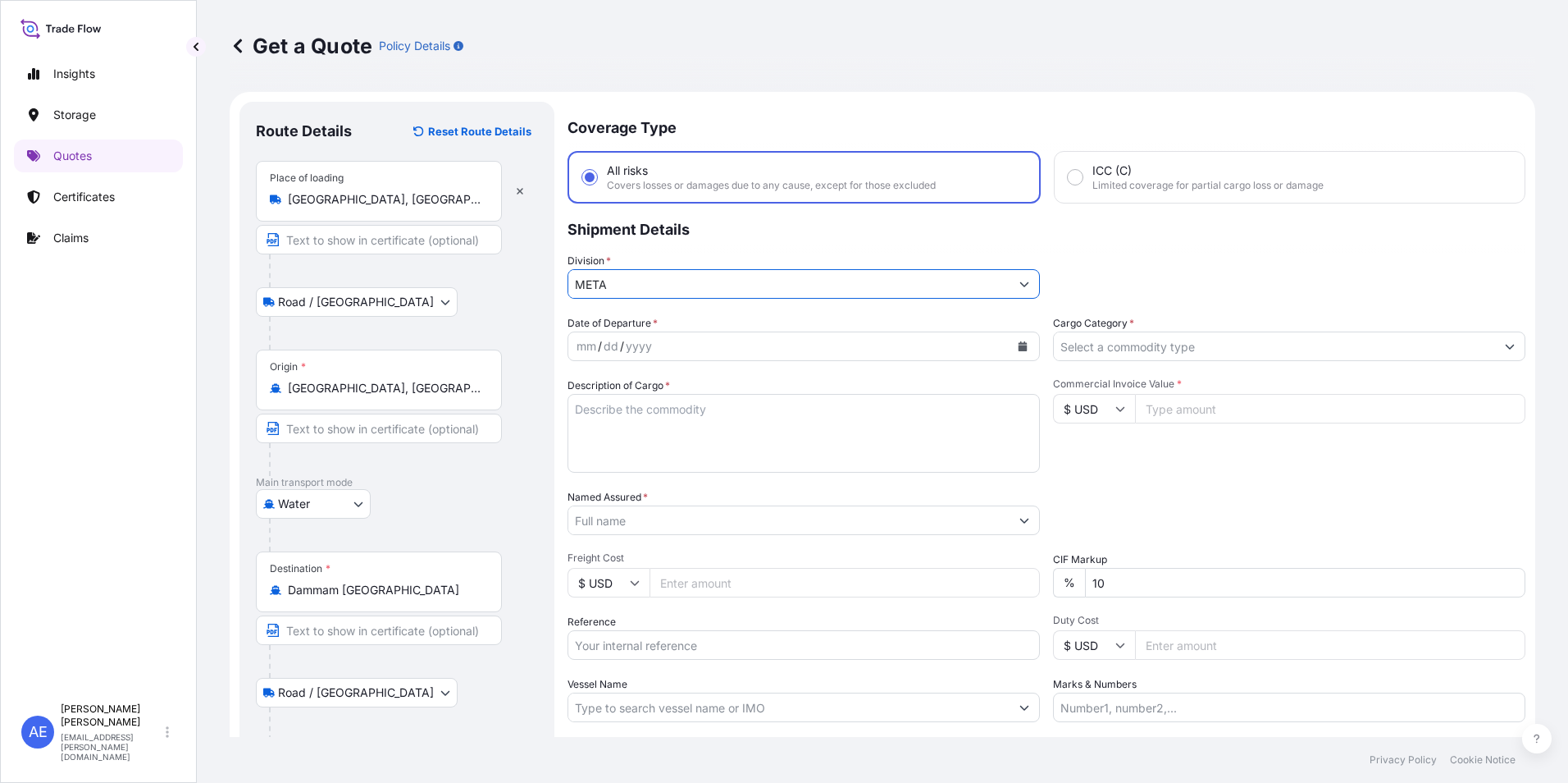
click at [1018, 343] on icon "Calendar" at bounding box center [1023, 345] width 9 height 10
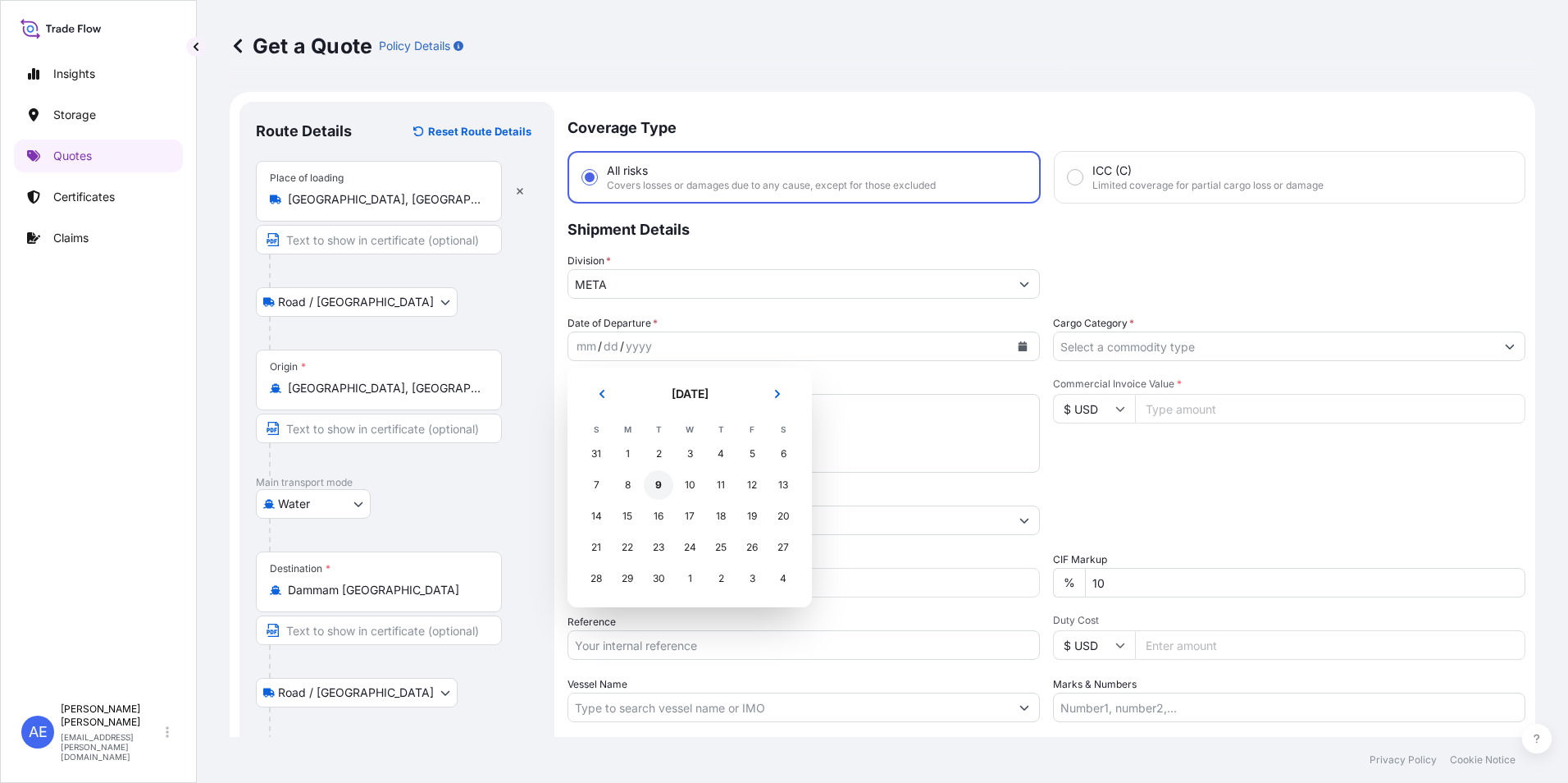
click at [657, 489] on div "9" at bounding box center [659, 485] width 30 height 30
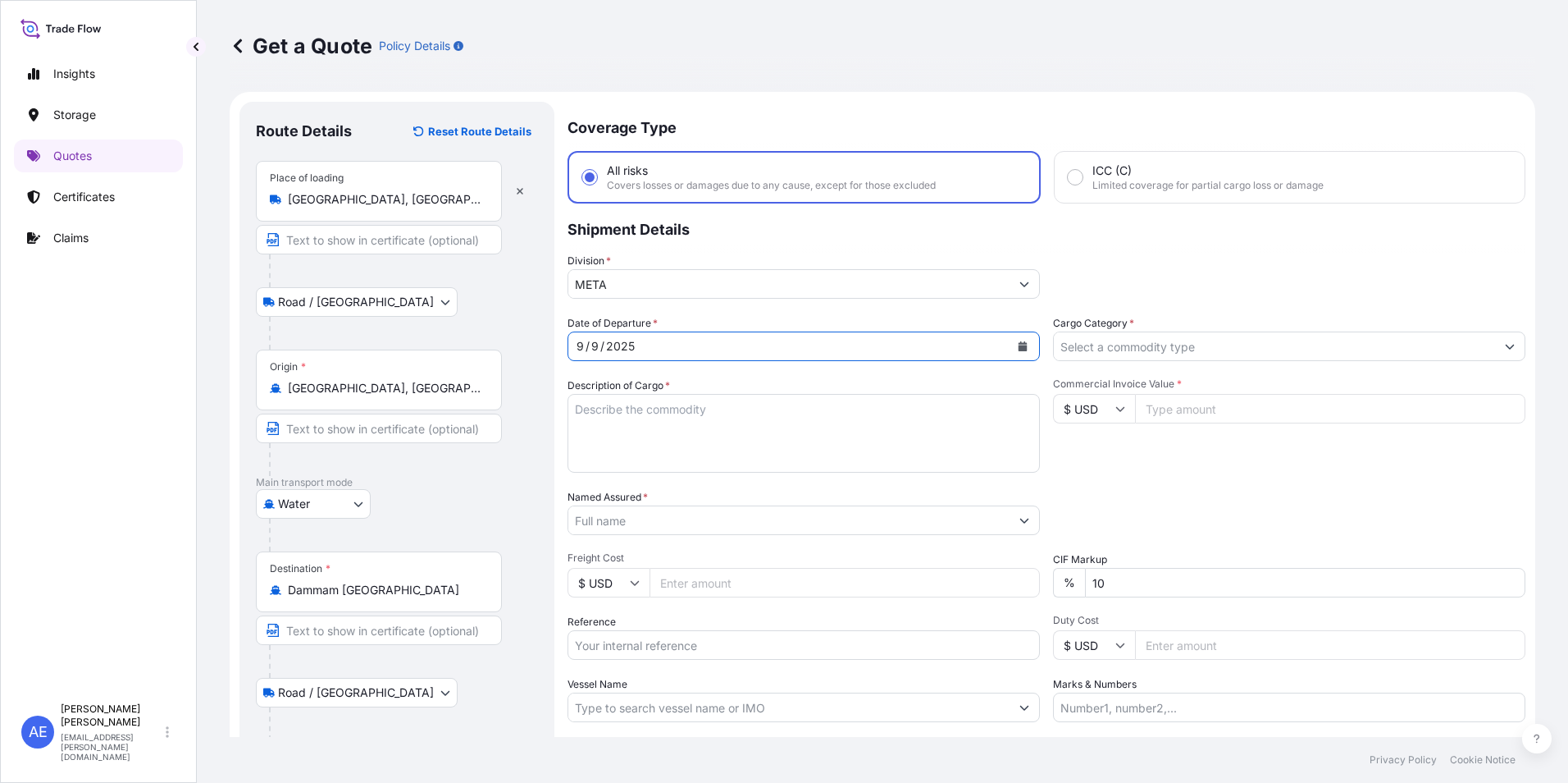
click at [1151, 338] on input "Cargo Category *" at bounding box center [1274, 346] width 441 height 30
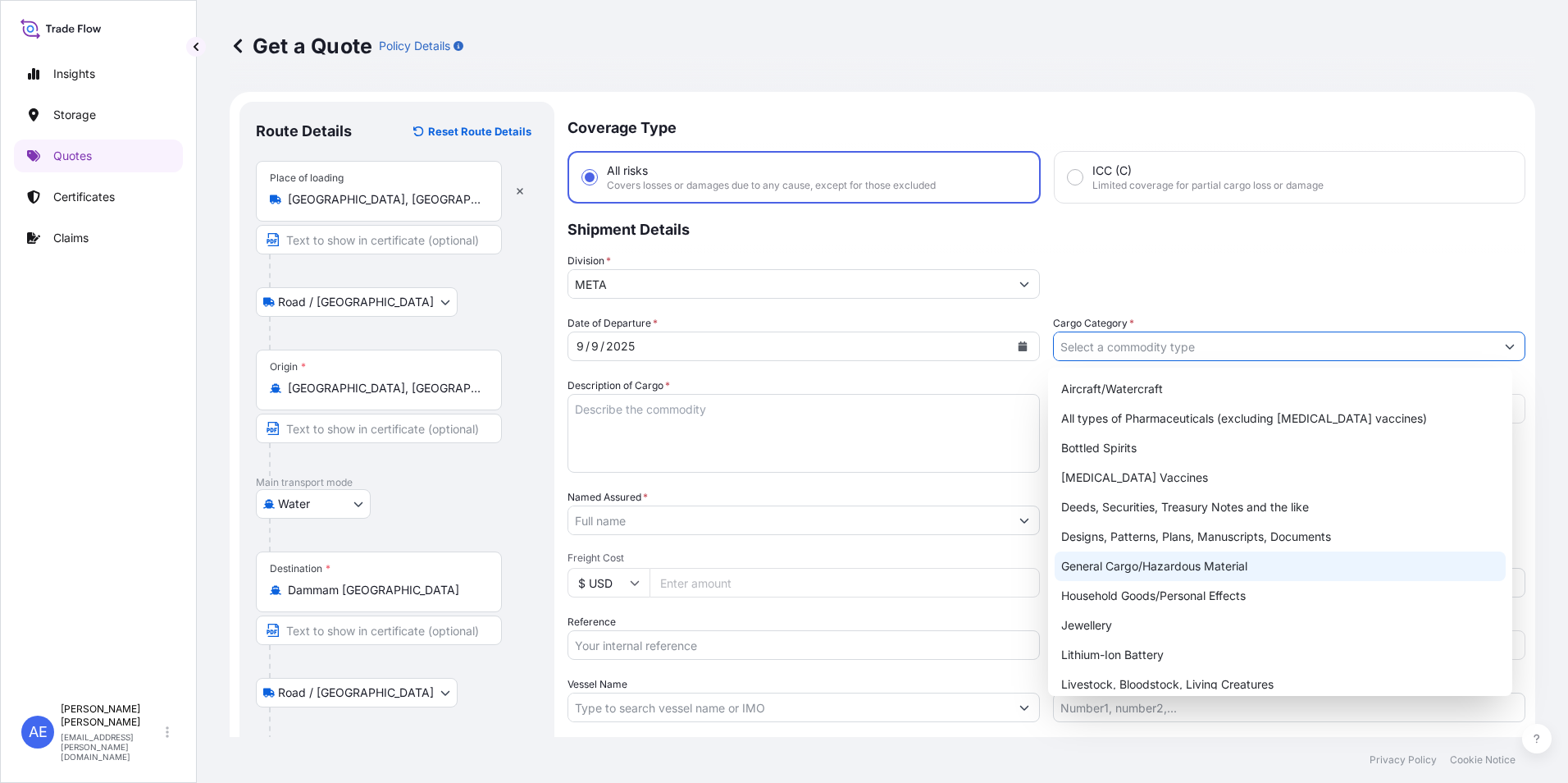
click at [1135, 568] on div "General Cargo/Hazardous Material" at bounding box center [1281, 566] width 452 height 30
type input "General Cargo/Hazardous Material"
click at [1144, 564] on div "General Cargo/Hazardous Material" at bounding box center [1281, 566] width 452 height 30
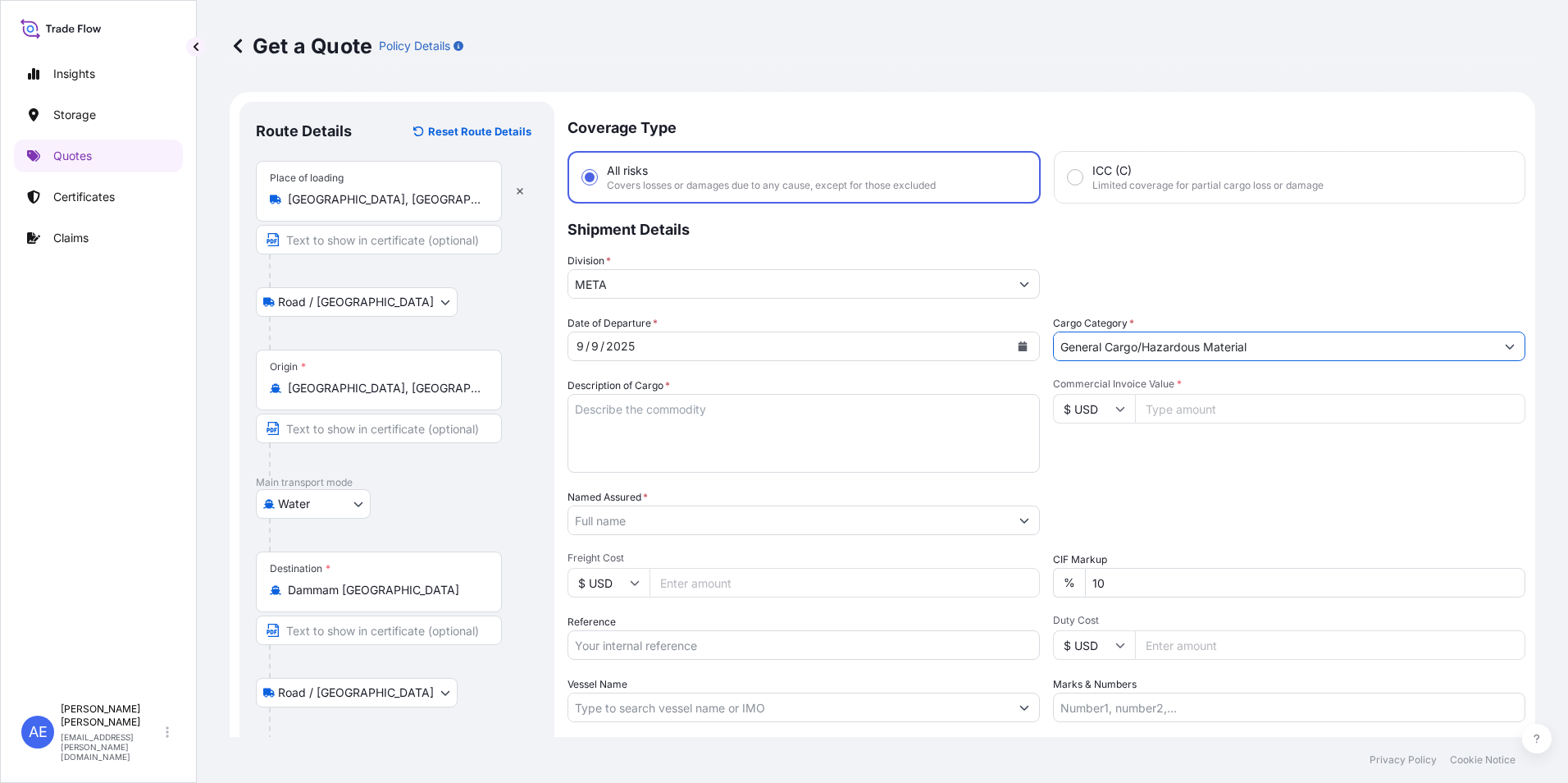
drag, startPoint x: 1155, startPoint y: 569, endPoint x: 1157, endPoint y: 582, distance: 13.2
click at [1155, 570] on input "10" at bounding box center [1305, 583] width 441 height 30
drag, startPoint x: 1157, startPoint y: 583, endPoint x: 534, endPoint y: 621, distance: 624.2
click at [651, 601] on div "Date of Departure * 9 / 9 / 2025 Cargo Category * General Cargo/Hazardous Mater…" at bounding box center [1047, 518] width 958 height 407
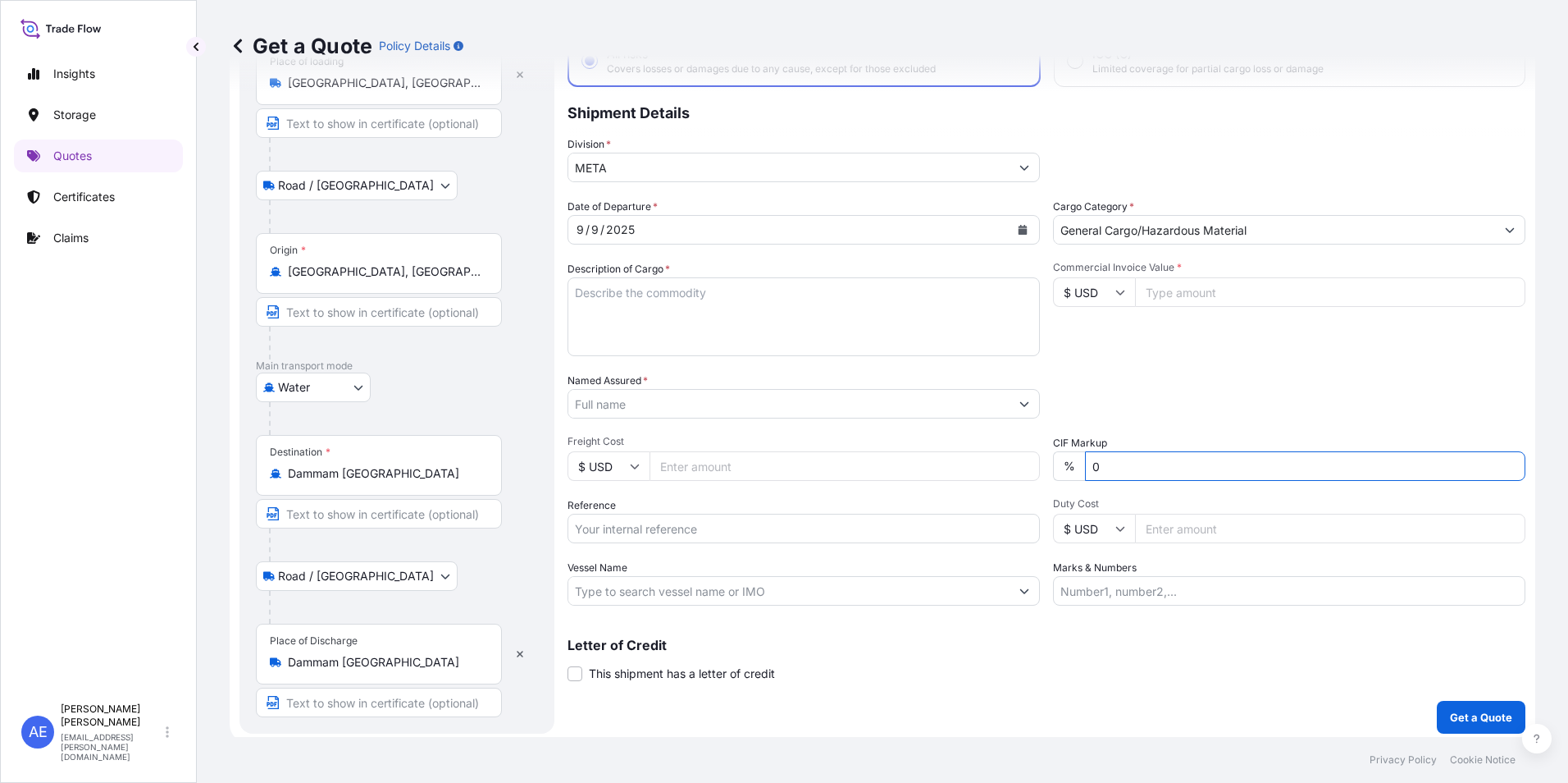
scroll to position [123, 0]
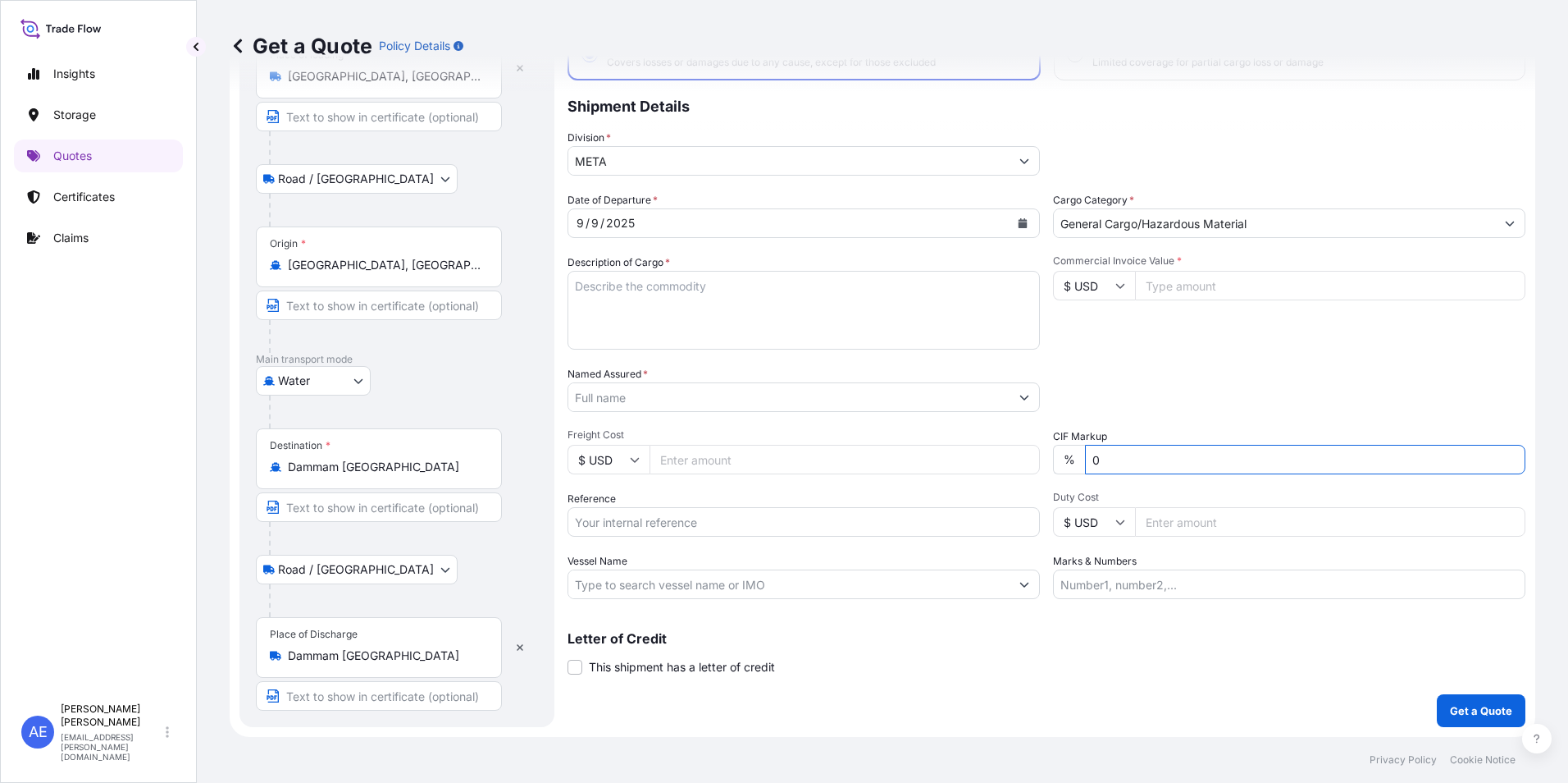
type input "0"
click at [645, 298] on textarea "Description of Cargo *" at bounding box center [804, 310] width 472 height 79
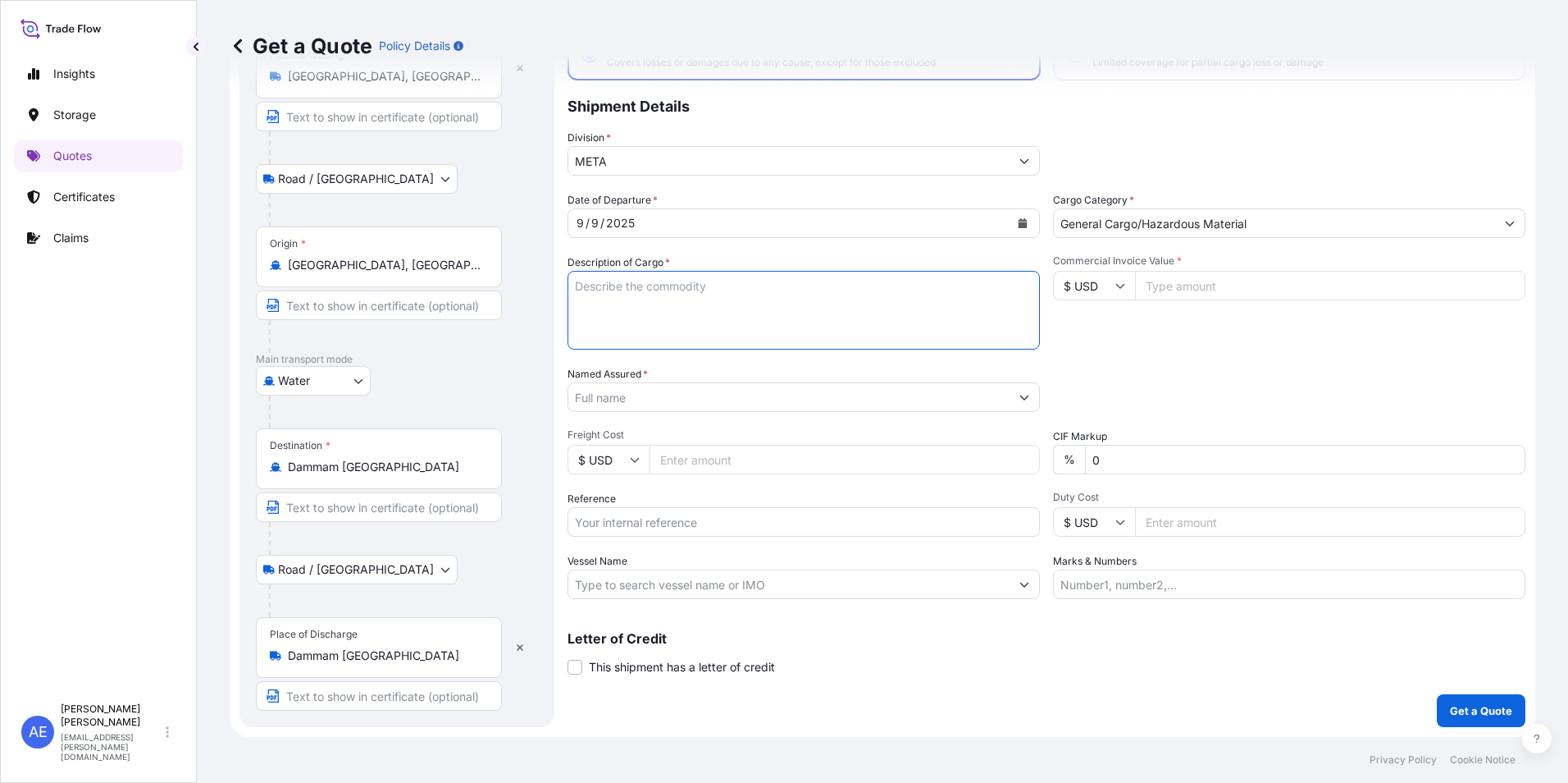
paste textarea "Sanctuary Dental Dam"
type textarea "Sanctuary Dental Dam"
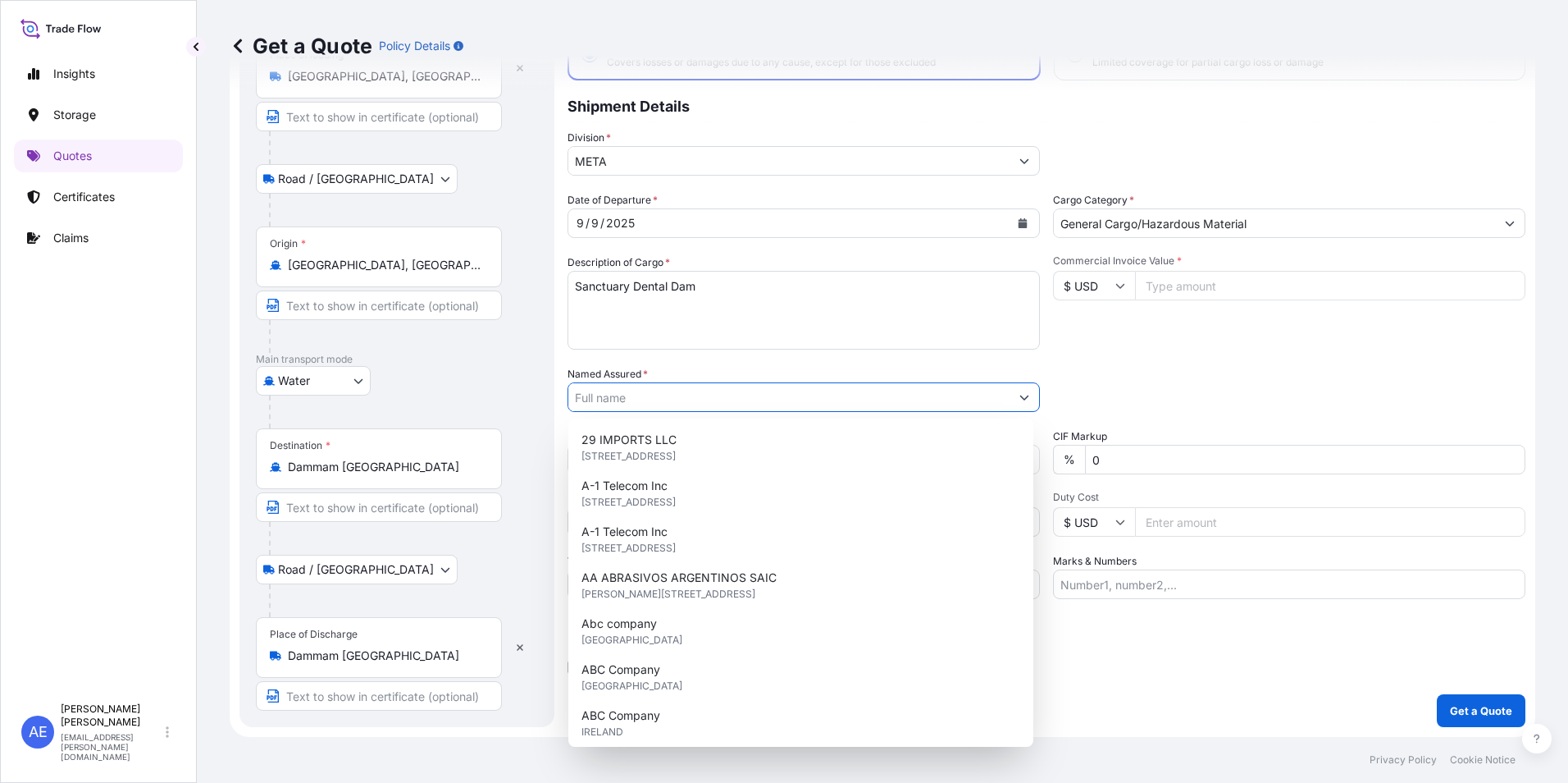
click at [691, 395] on input "Named Assured *" at bounding box center [789, 397] width 441 height 30
paste input "ASHNAN MEDICAL EST"
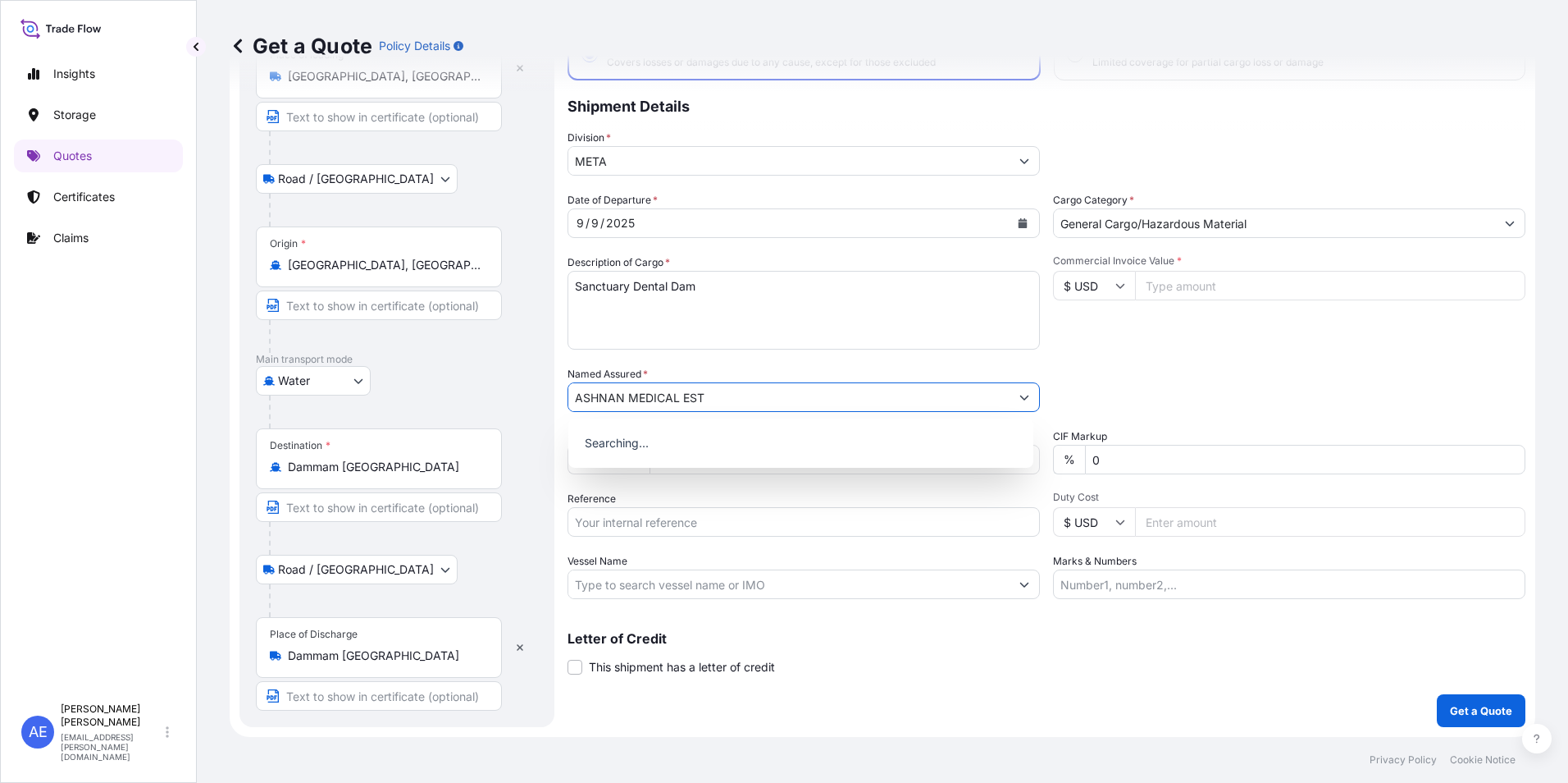
type input "ASHNAN MEDICAL EST"
click at [1107, 342] on div "Commercial Invoice Value * $ USD" at bounding box center [1289, 302] width 472 height 96
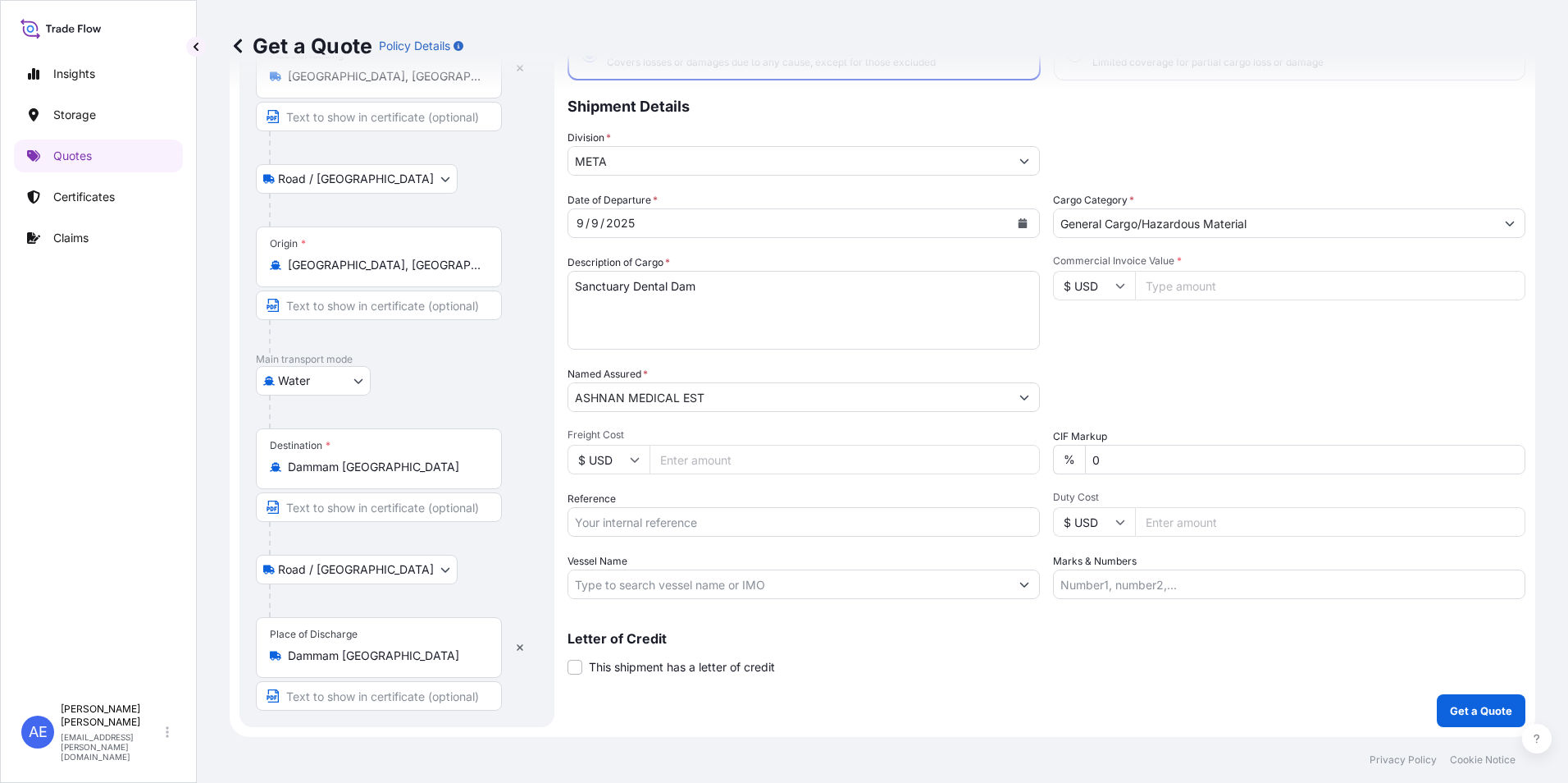
click at [1248, 296] on input "Commercial Invoice Value *" at bounding box center [1330, 286] width 390 height 30
paste input "22582"
type input "22582"
click at [656, 510] on input "Reference" at bounding box center [804, 522] width 472 height 30
paste input "SSLS3054"
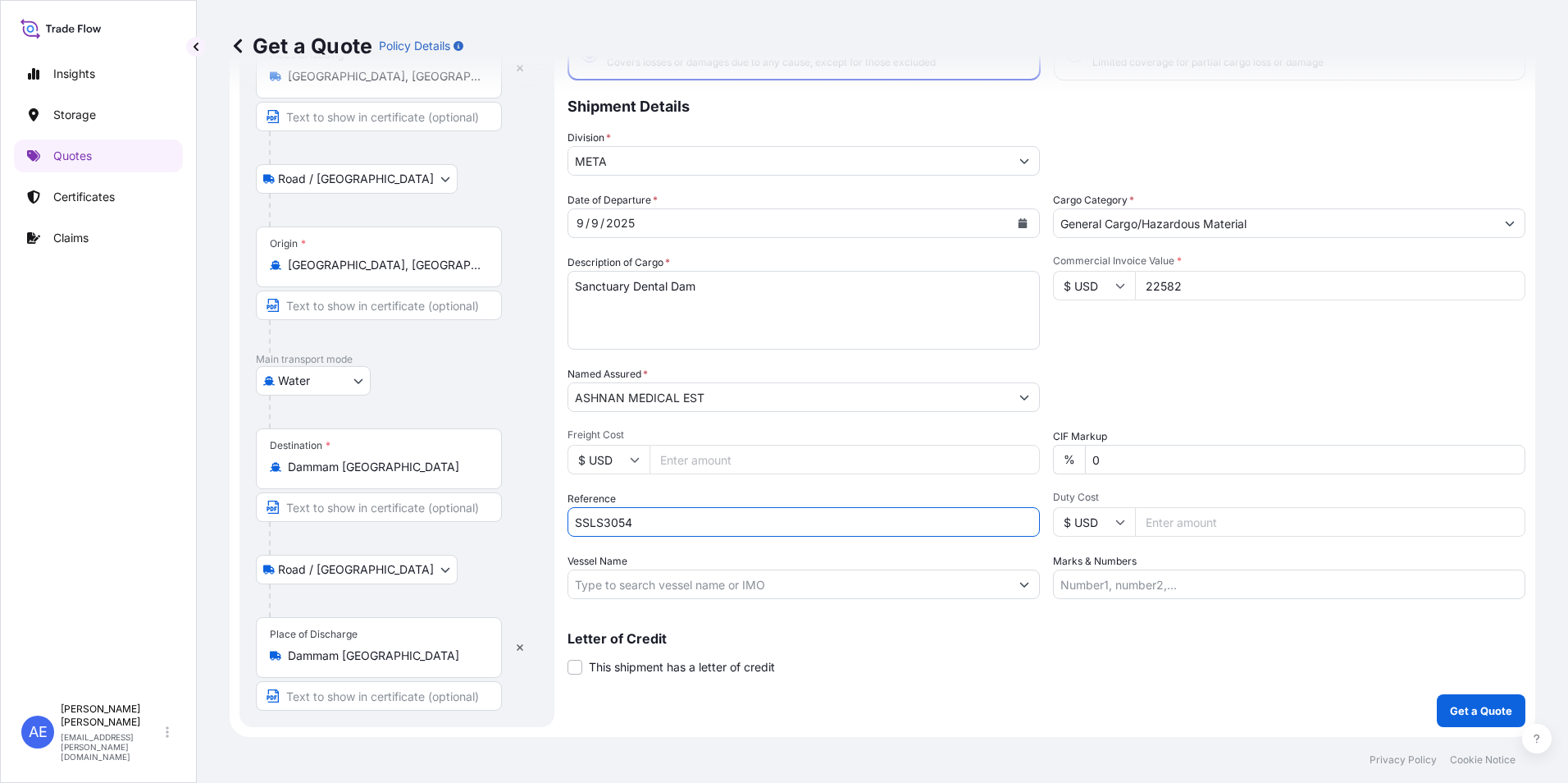
scroll to position [0, 0]
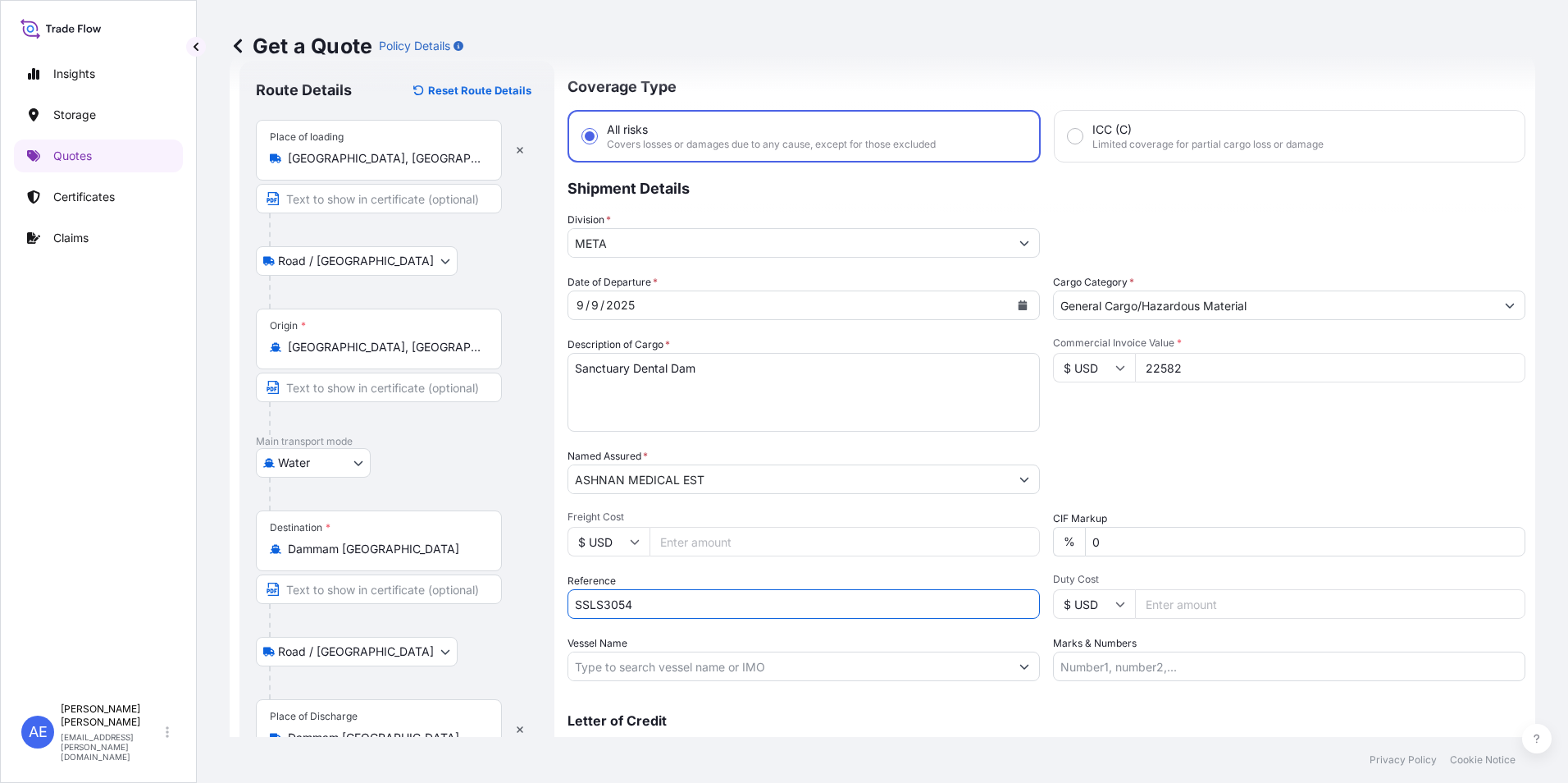
type input "SSLS3054"
click at [1465, 702] on div "Letter of Credit This shipment has a letter of credit Letter of credit * Letter…" at bounding box center [1047, 726] width 958 height 63
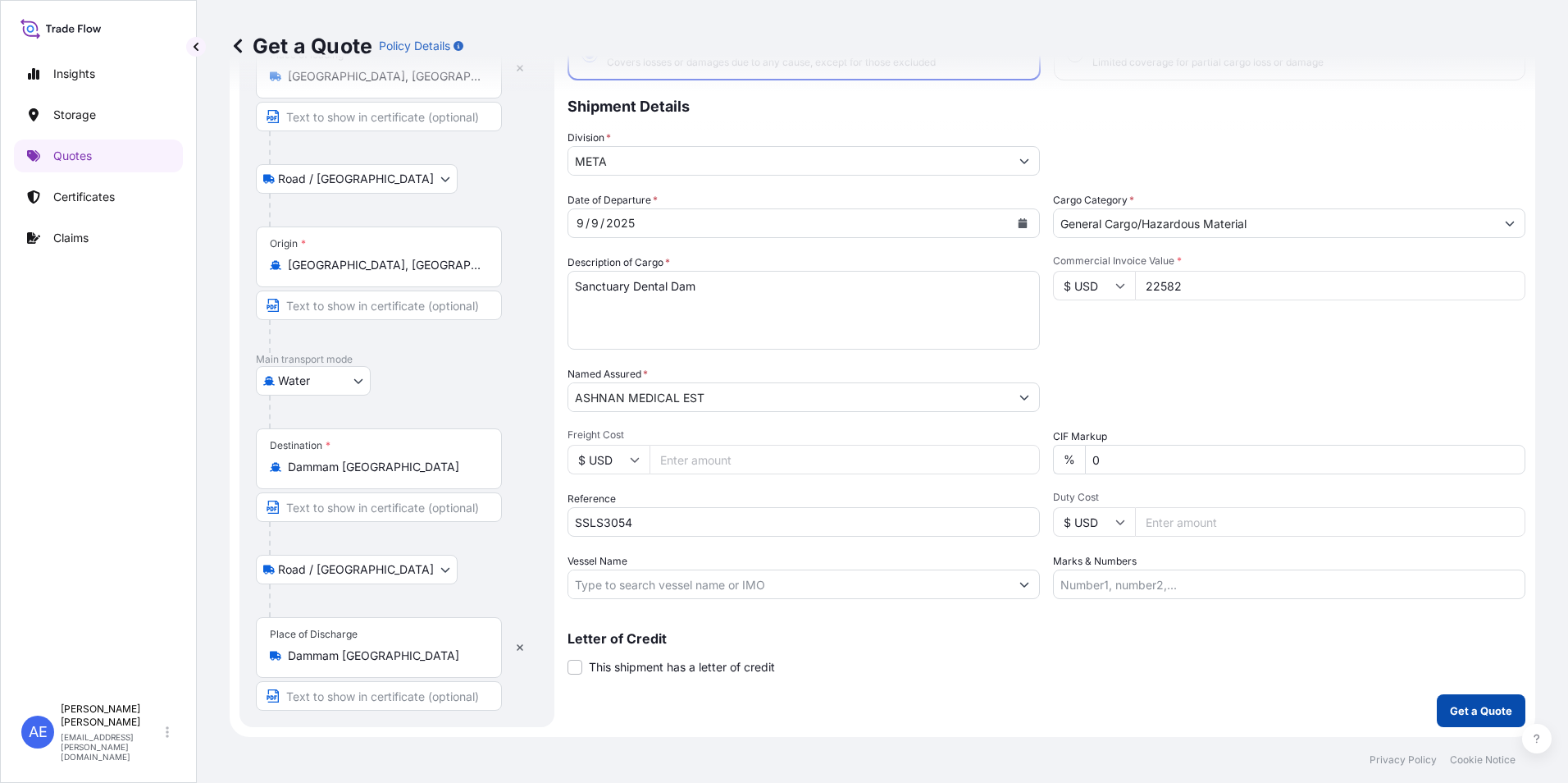
click at [1451, 703] on p "Get a Quote" at bounding box center [1481, 710] width 62 height 17
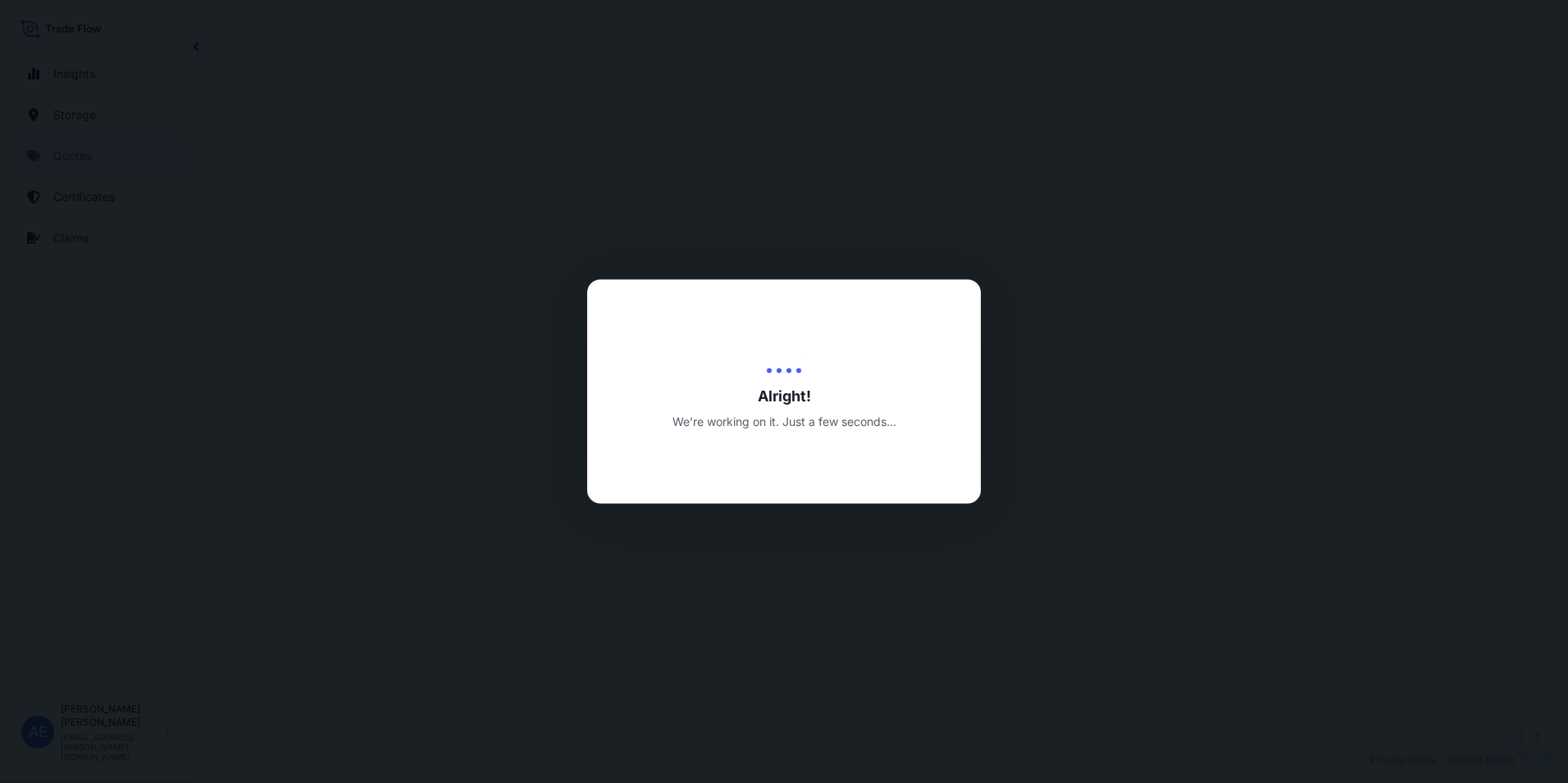
select select "Road / Inland"
select select "Water"
select select "Road / Inland"
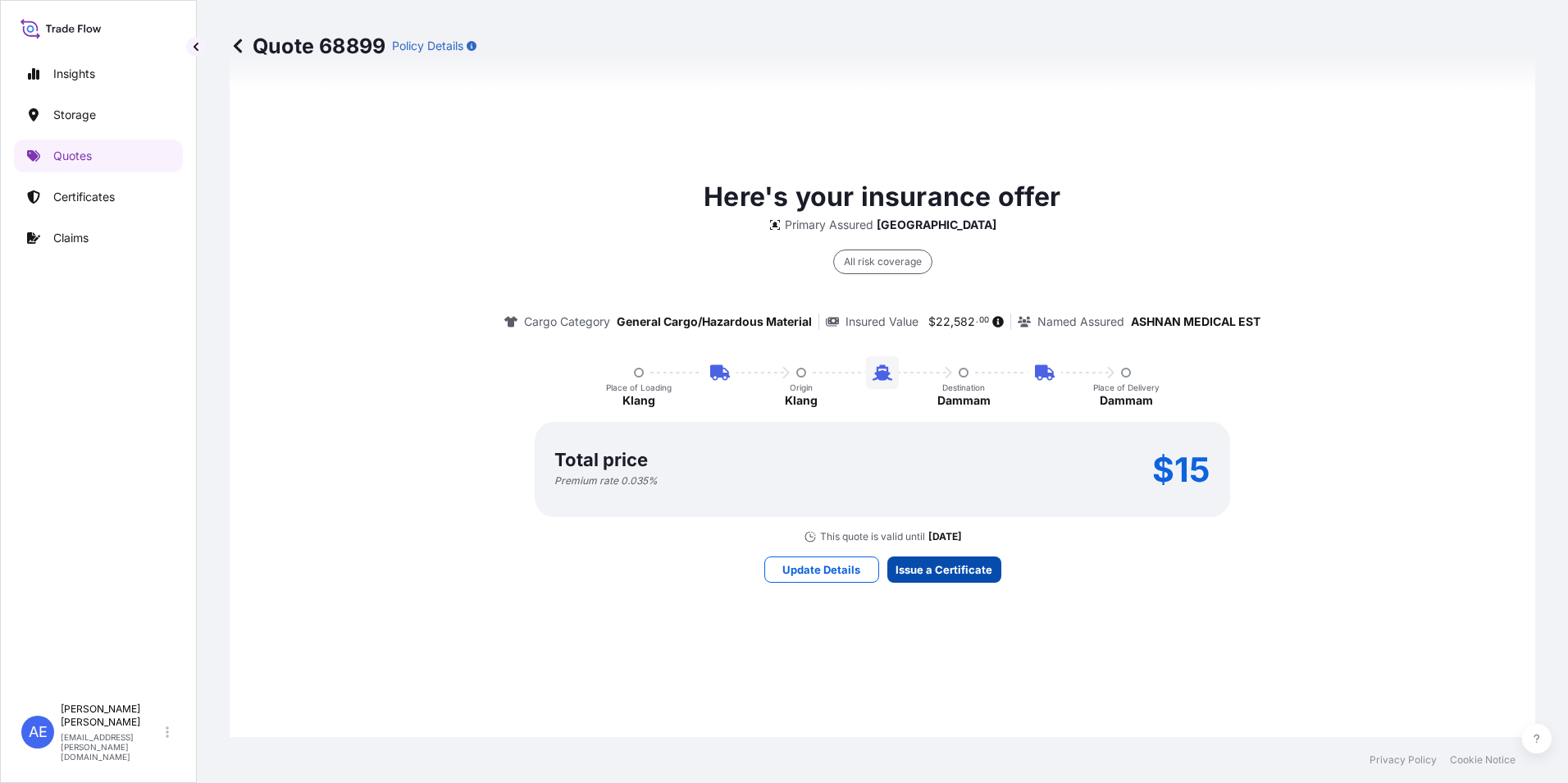
scroll to position [1199, 0]
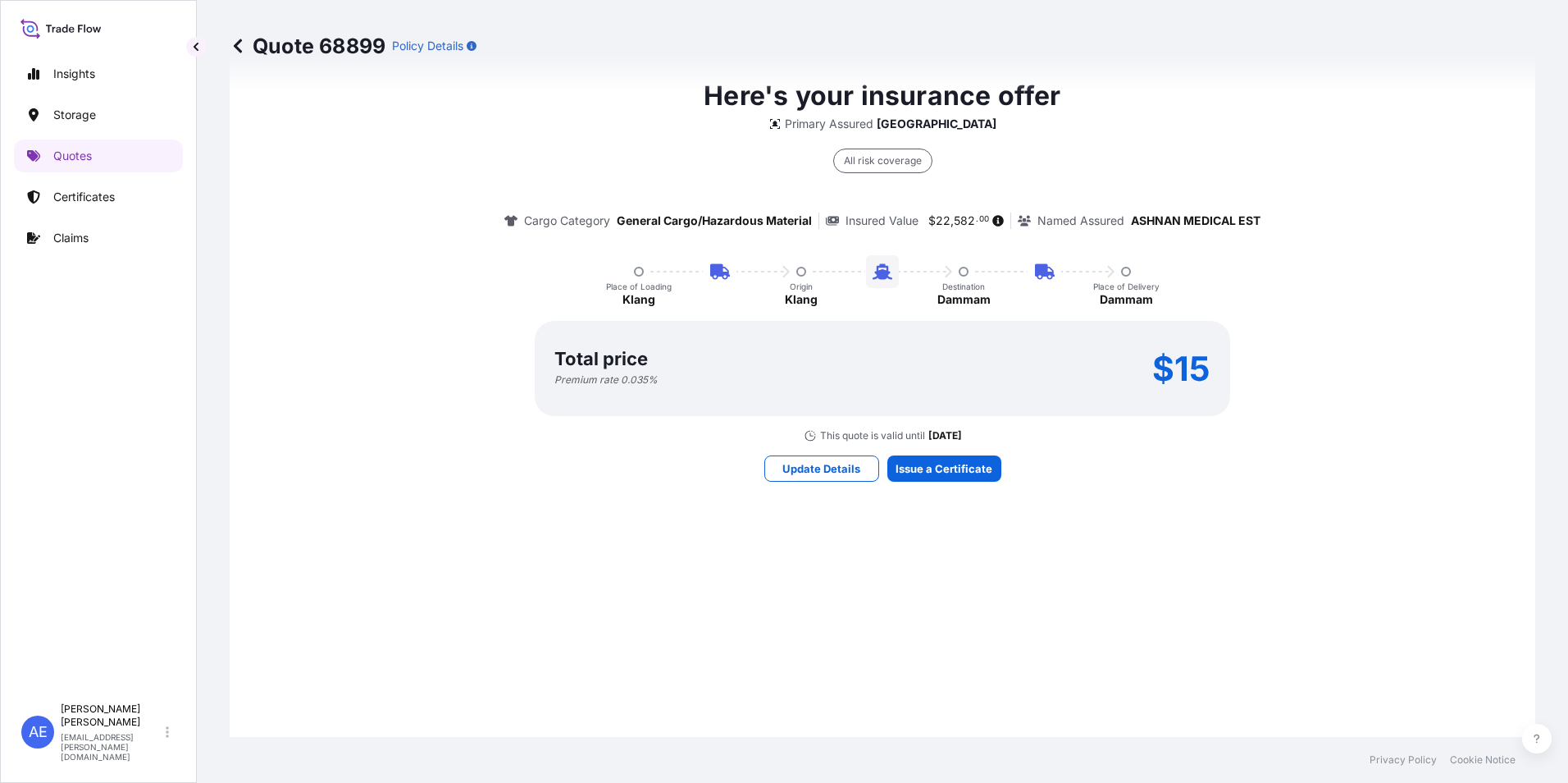
click at [929, 480] on div "Here's your insurance offer Primary Assured UAE All risk coverage Cargo Categor…" at bounding box center [882, 279] width 1259 height 1168
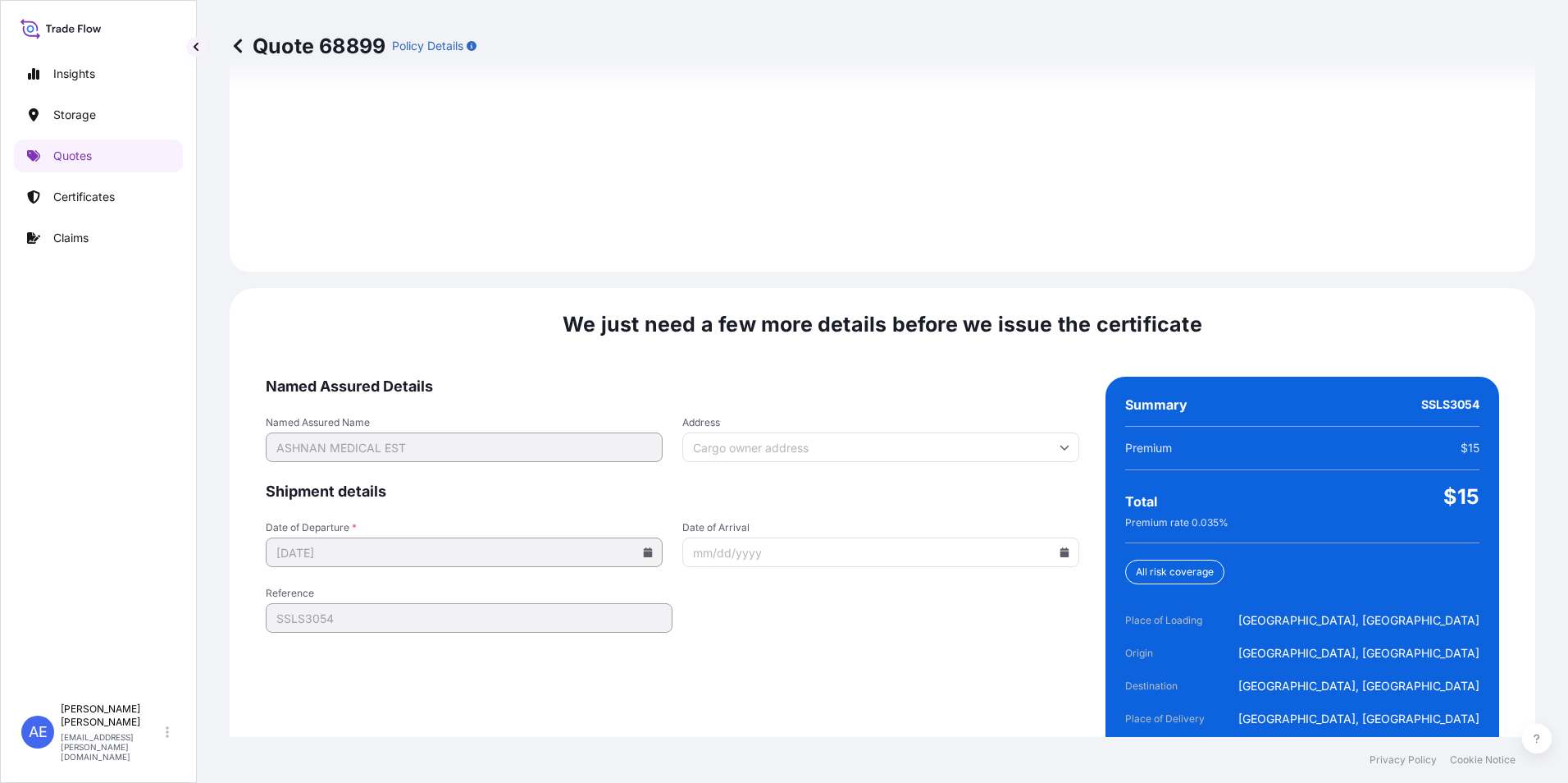
scroll to position [2442, 0]
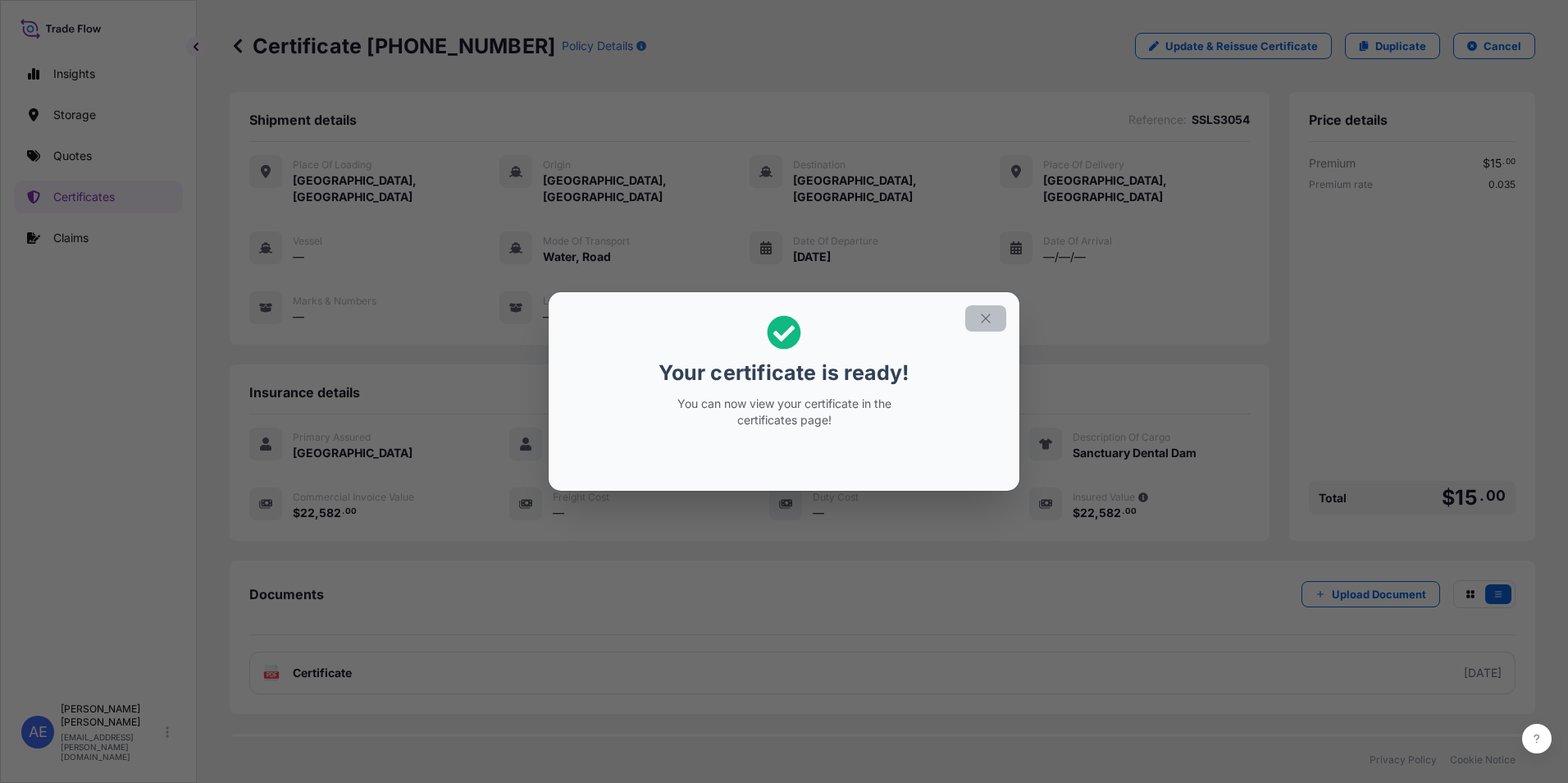
click at [985, 311] on icon "button" at bounding box center [985, 318] width 15 height 15
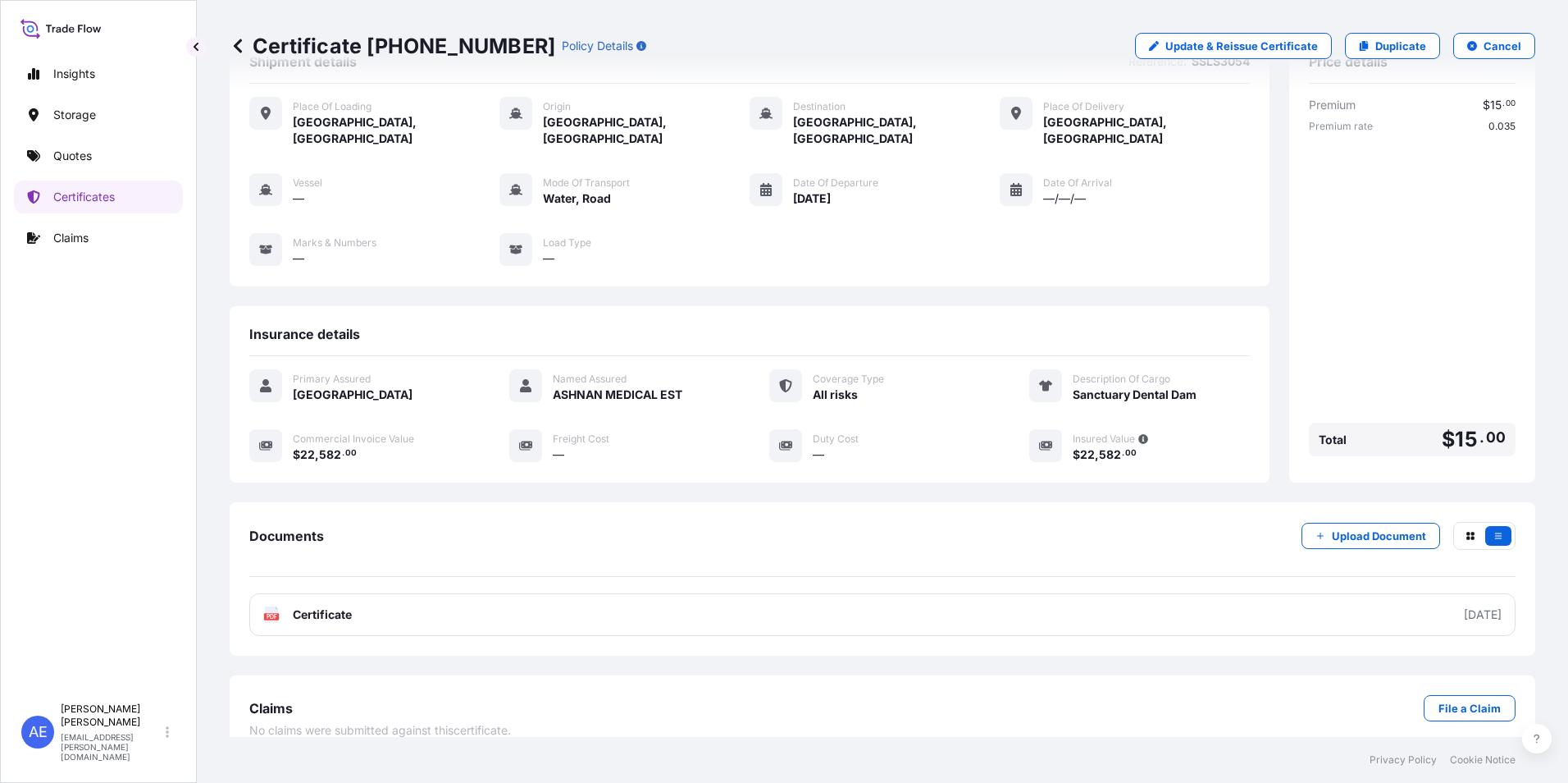
scroll to position [63, 0]
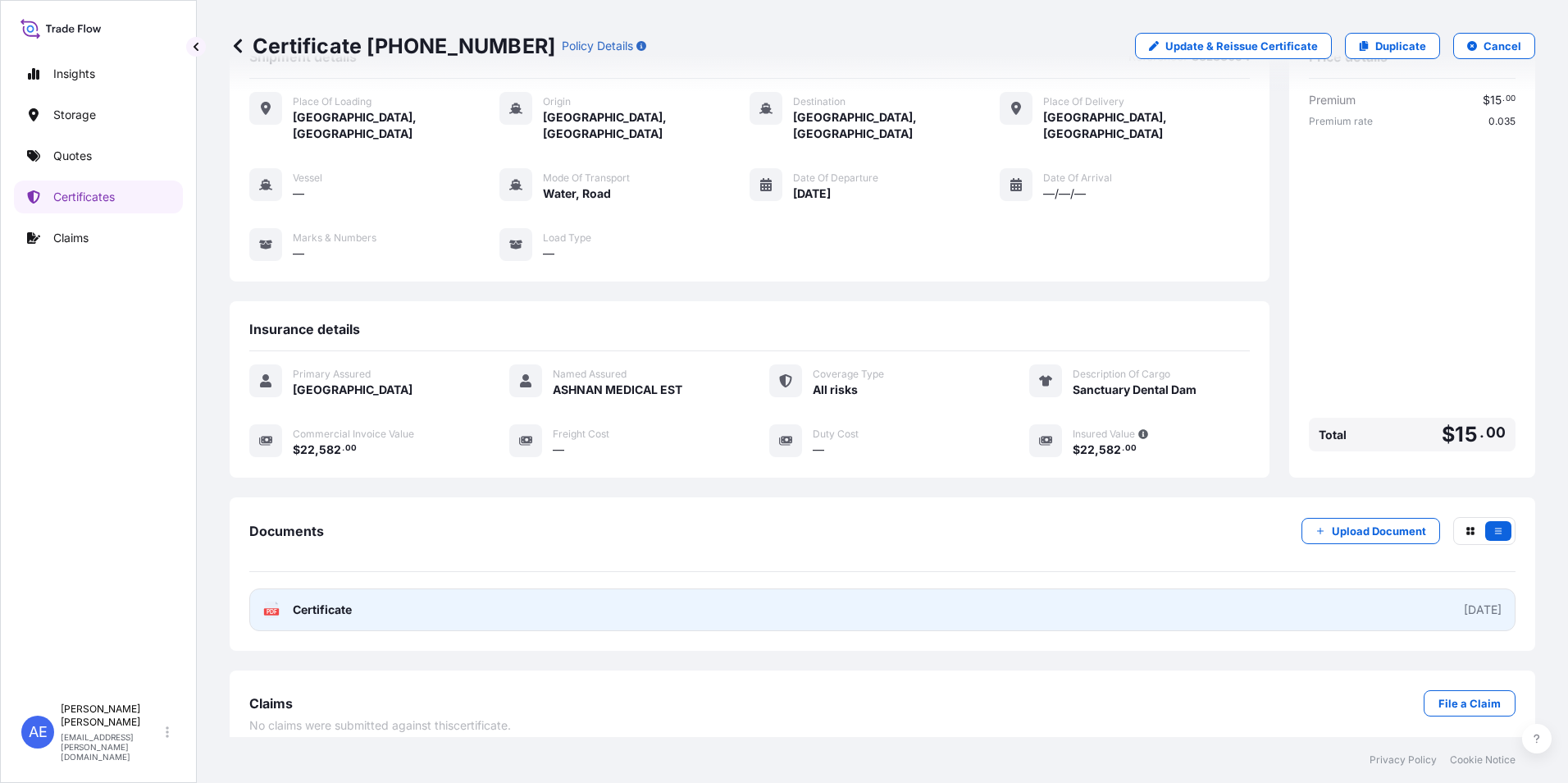
click at [515, 591] on link "PDF Certificate 2025-09-09" at bounding box center [883, 609] width 1266 height 43
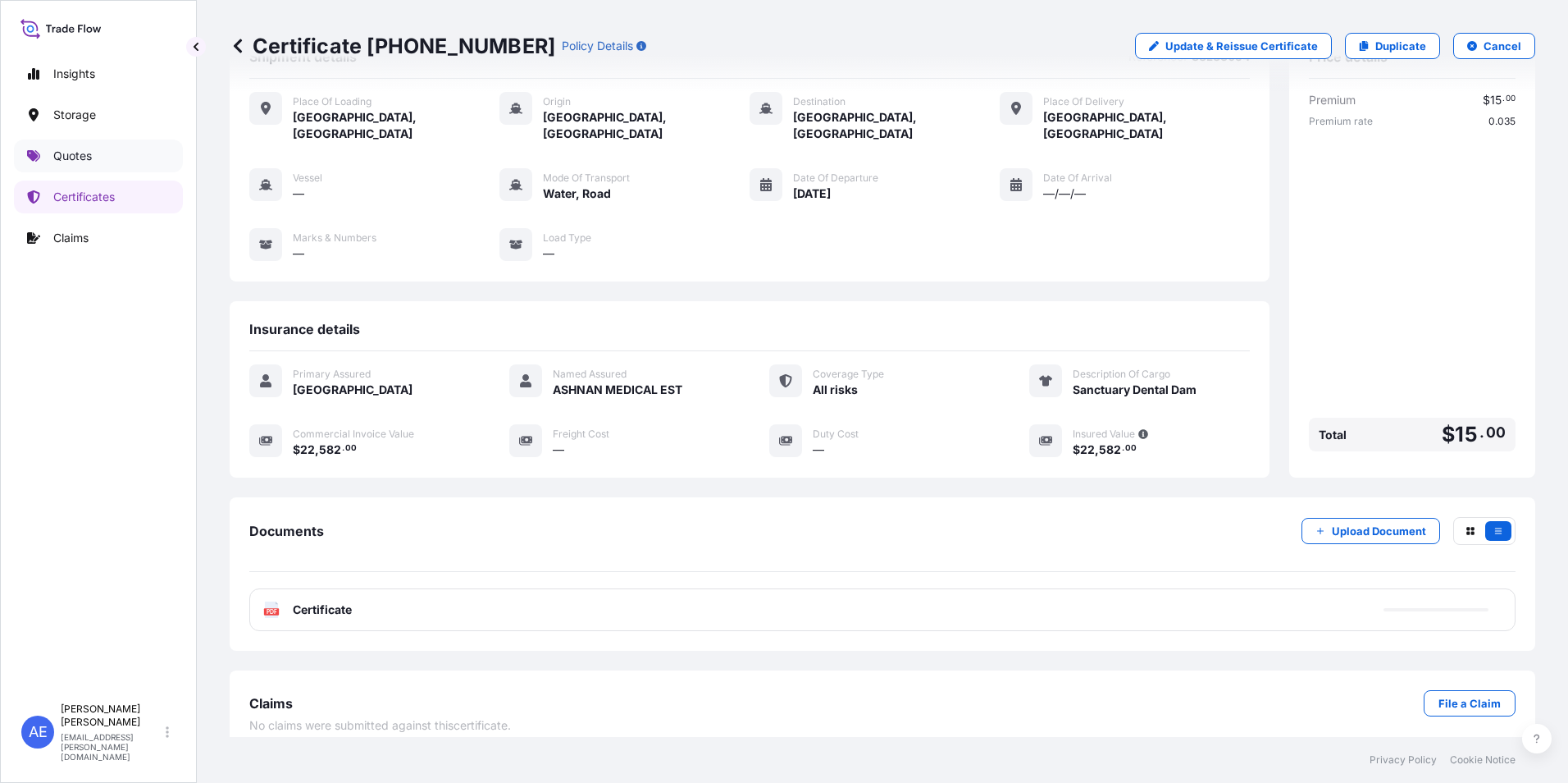
click at [53, 151] on link "Quotes" at bounding box center [98, 155] width 169 height 32
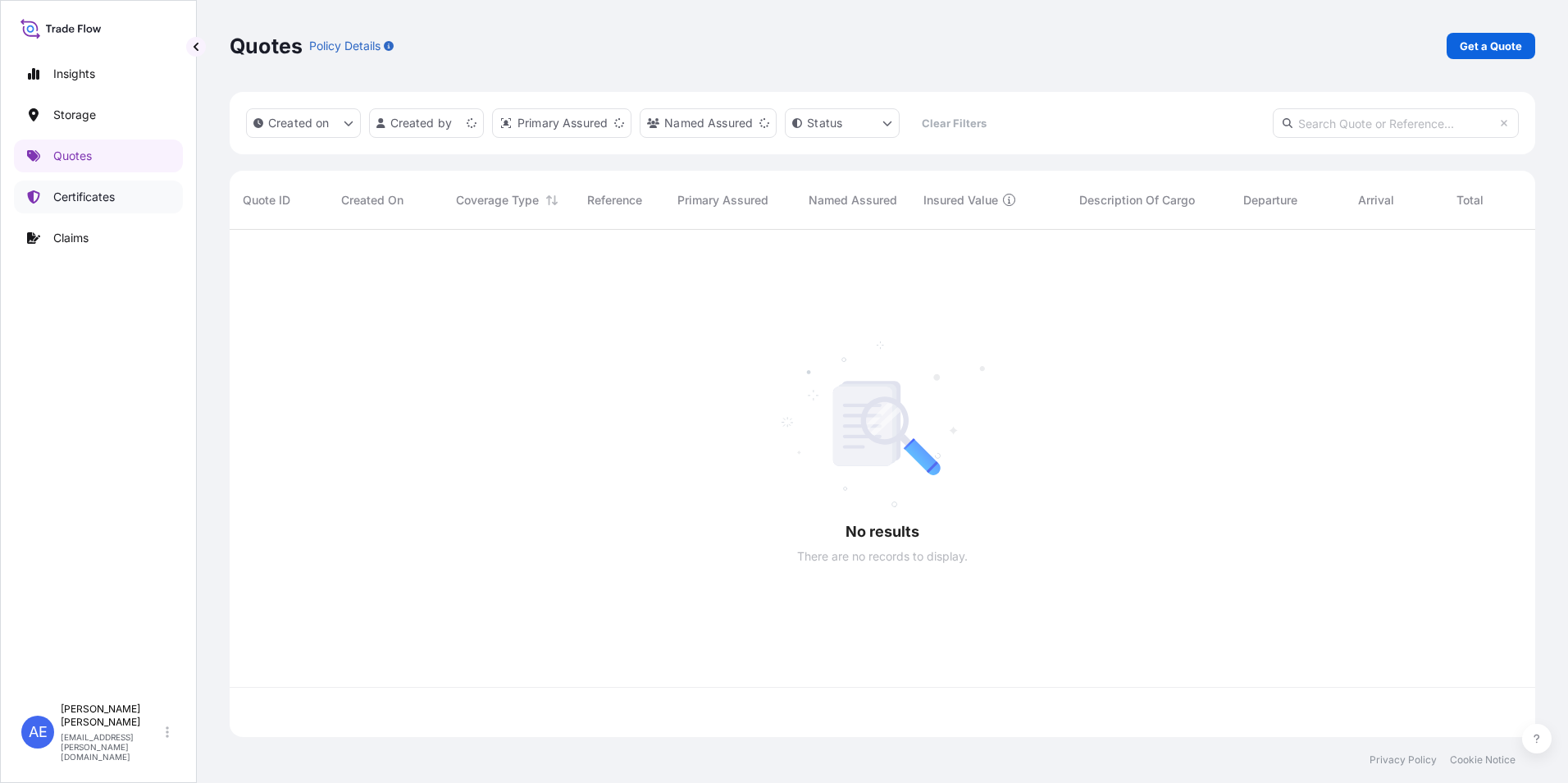
scroll to position [504, 1294]
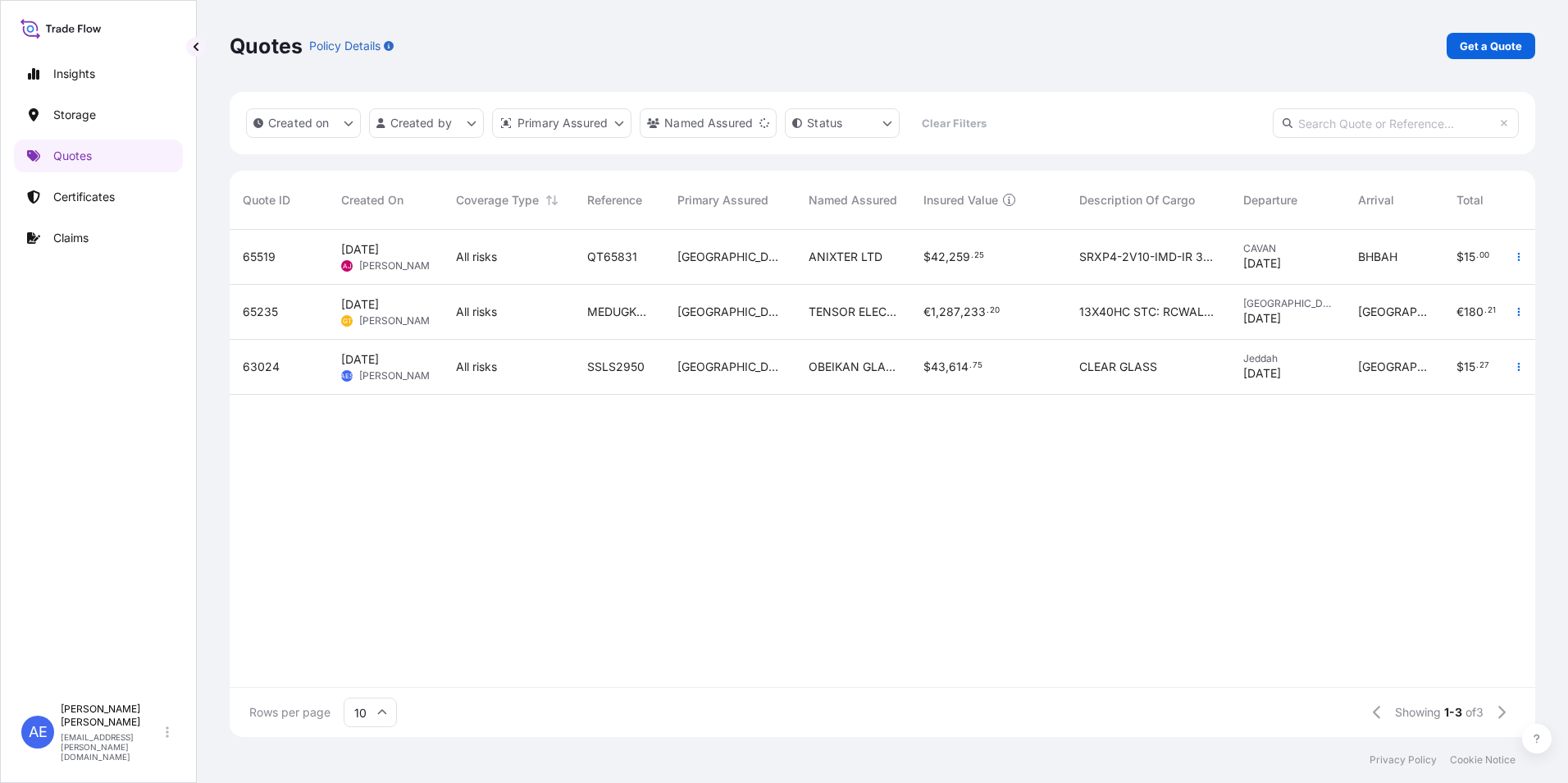
drag, startPoint x: 1444, startPoint y: 53, endPoint x: 1491, endPoint y: 44, distance: 47.9
click at [1458, 51] on div "Quotes Policy Details Get a Quote" at bounding box center [883, 46] width 1306 height 26
click at [1491, 44] on p "Get a Quote" at bounding box center [1491, 46] width 62 height 17
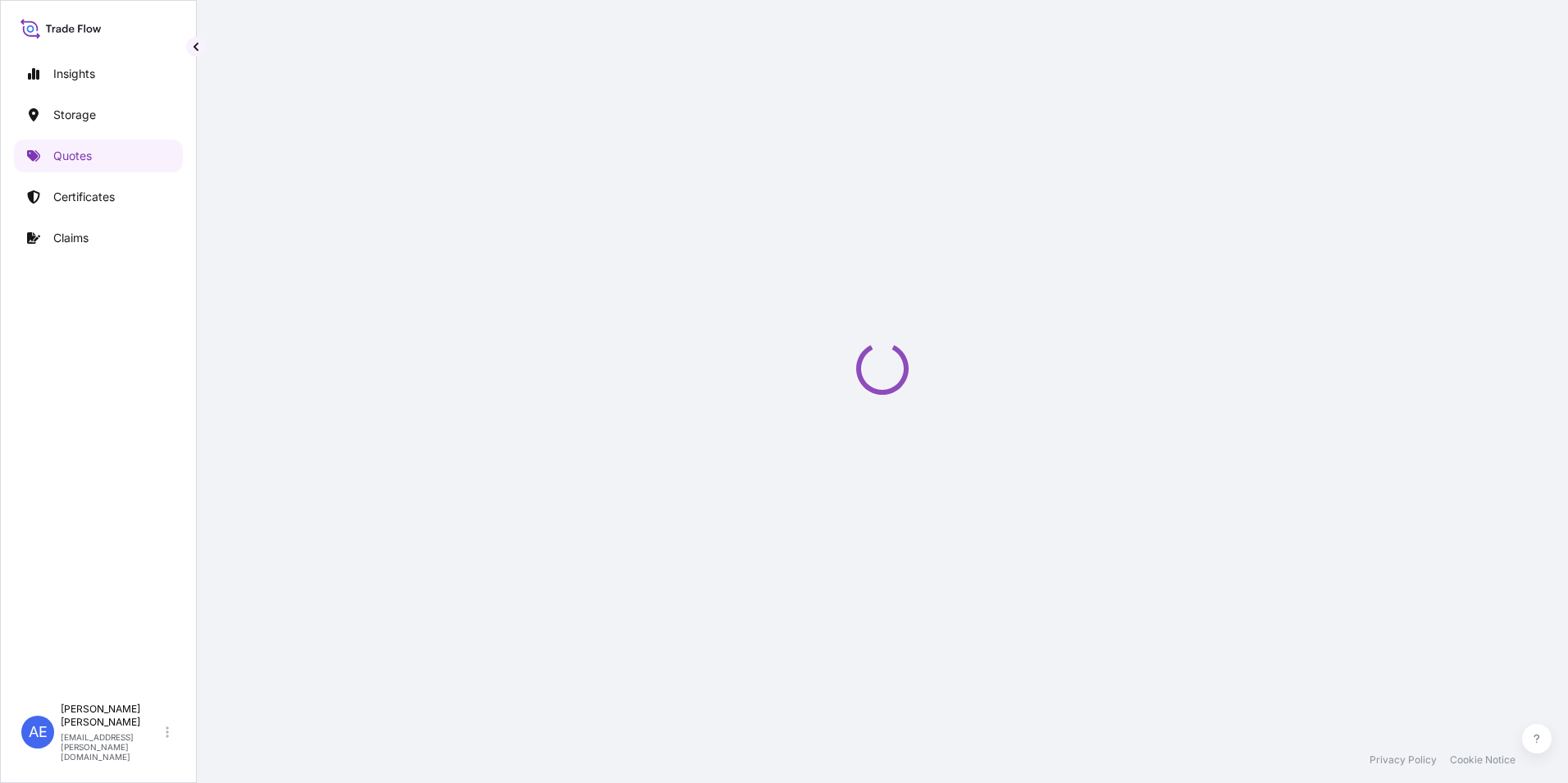
select select "Water"
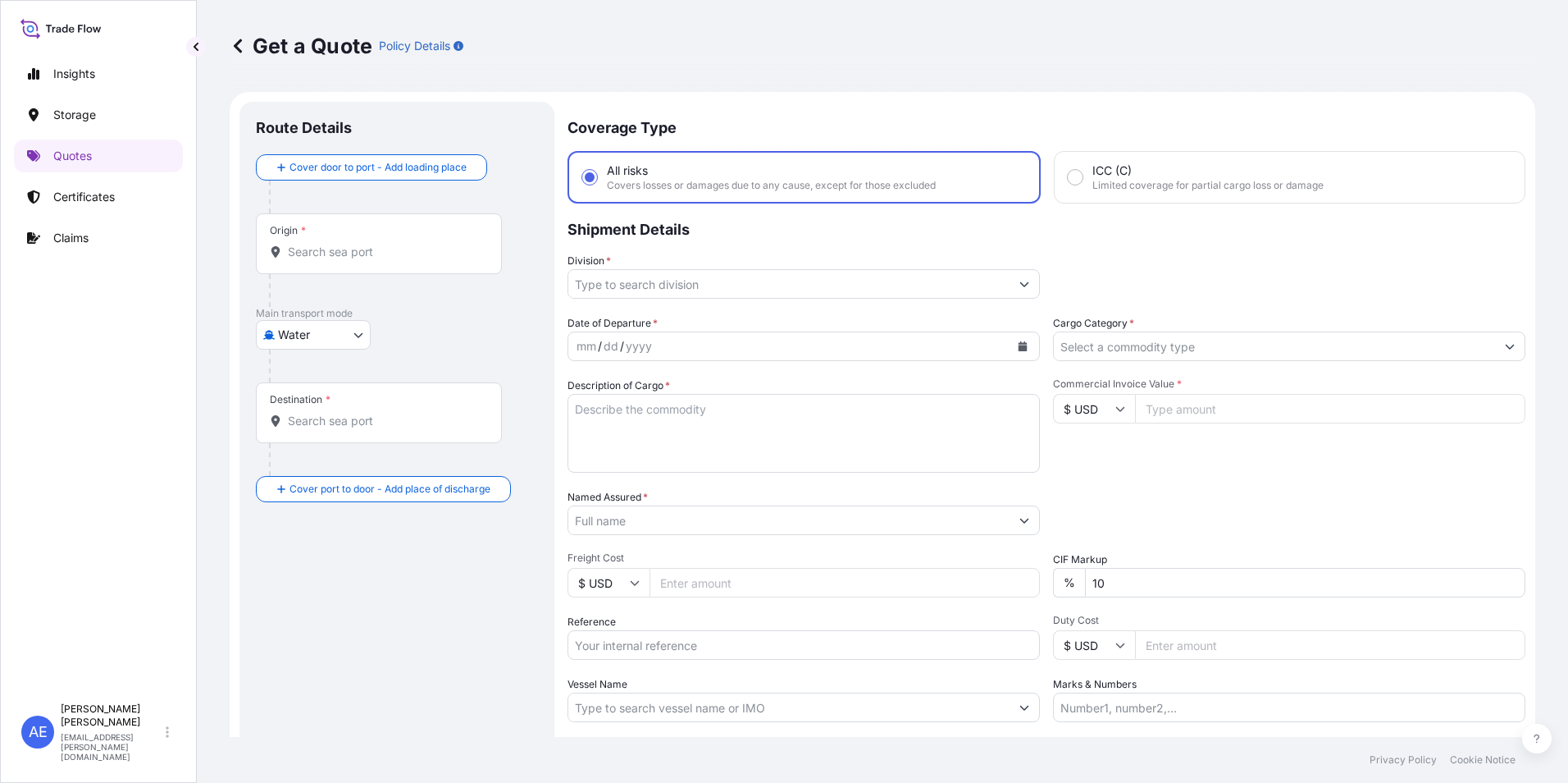
scroll to position [26, 0]
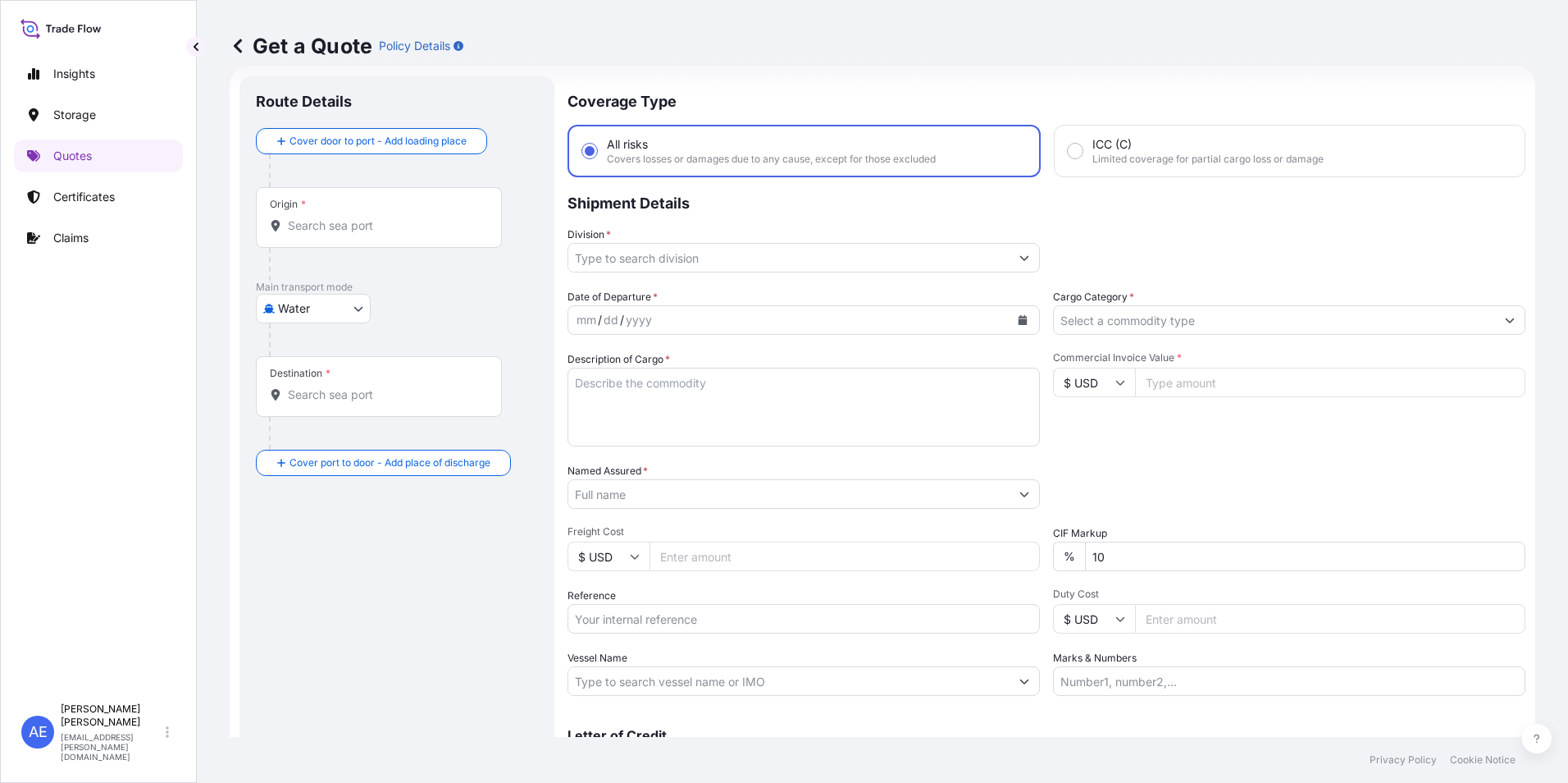
click at [319, 307] on body "Insights Storage Quotes Certificates Claims AE Anju Elza Samuel anju.elza@psabd…" at bounding box center [784, 391] width 1568 height 783
click at [309, 373] on span "Water" at bounding box center [303, 381] width 32 height 17
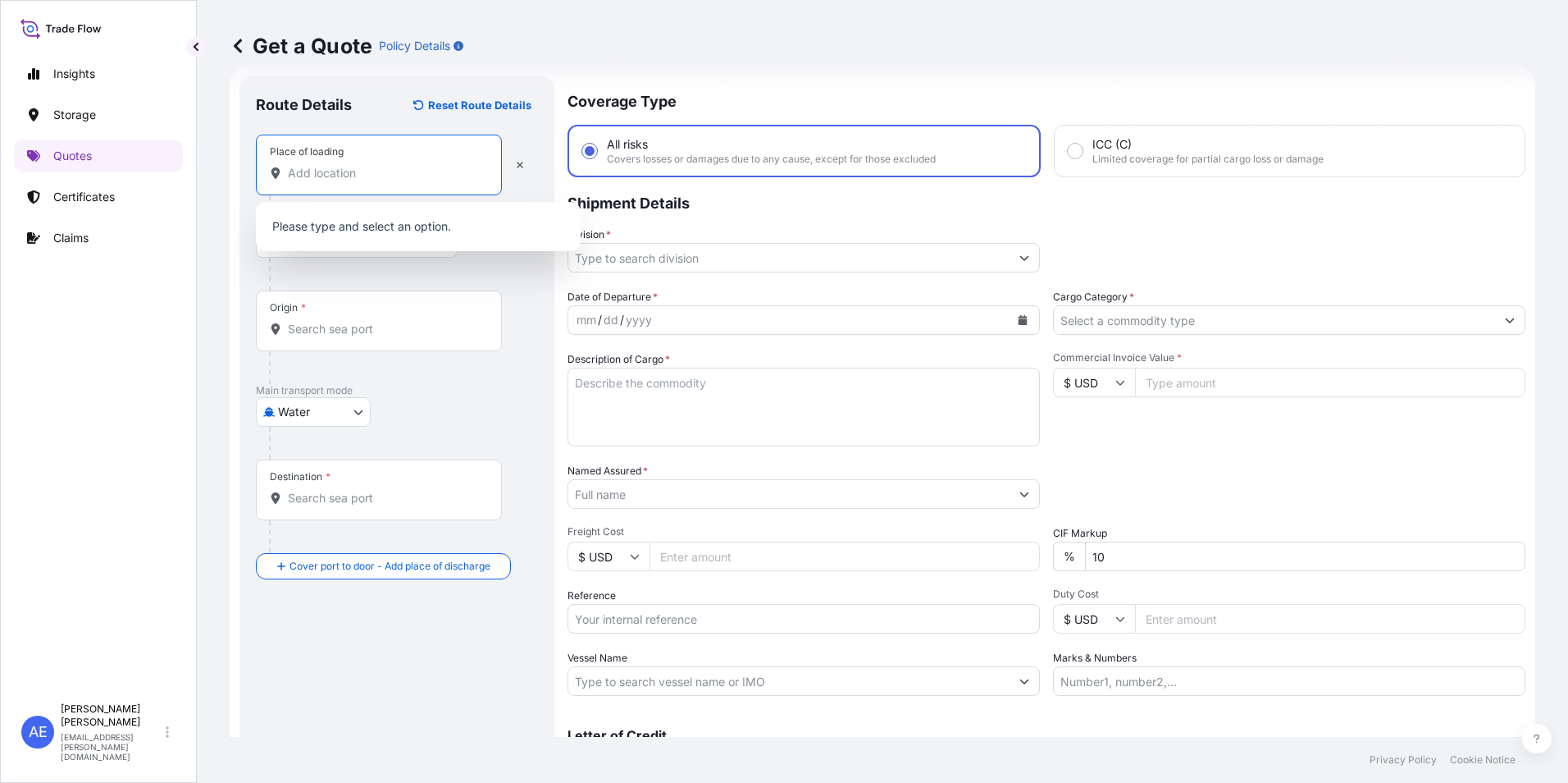
click at [336, 177] on input "Place of loading" at bounding box center [384, 173] width 194 height 17
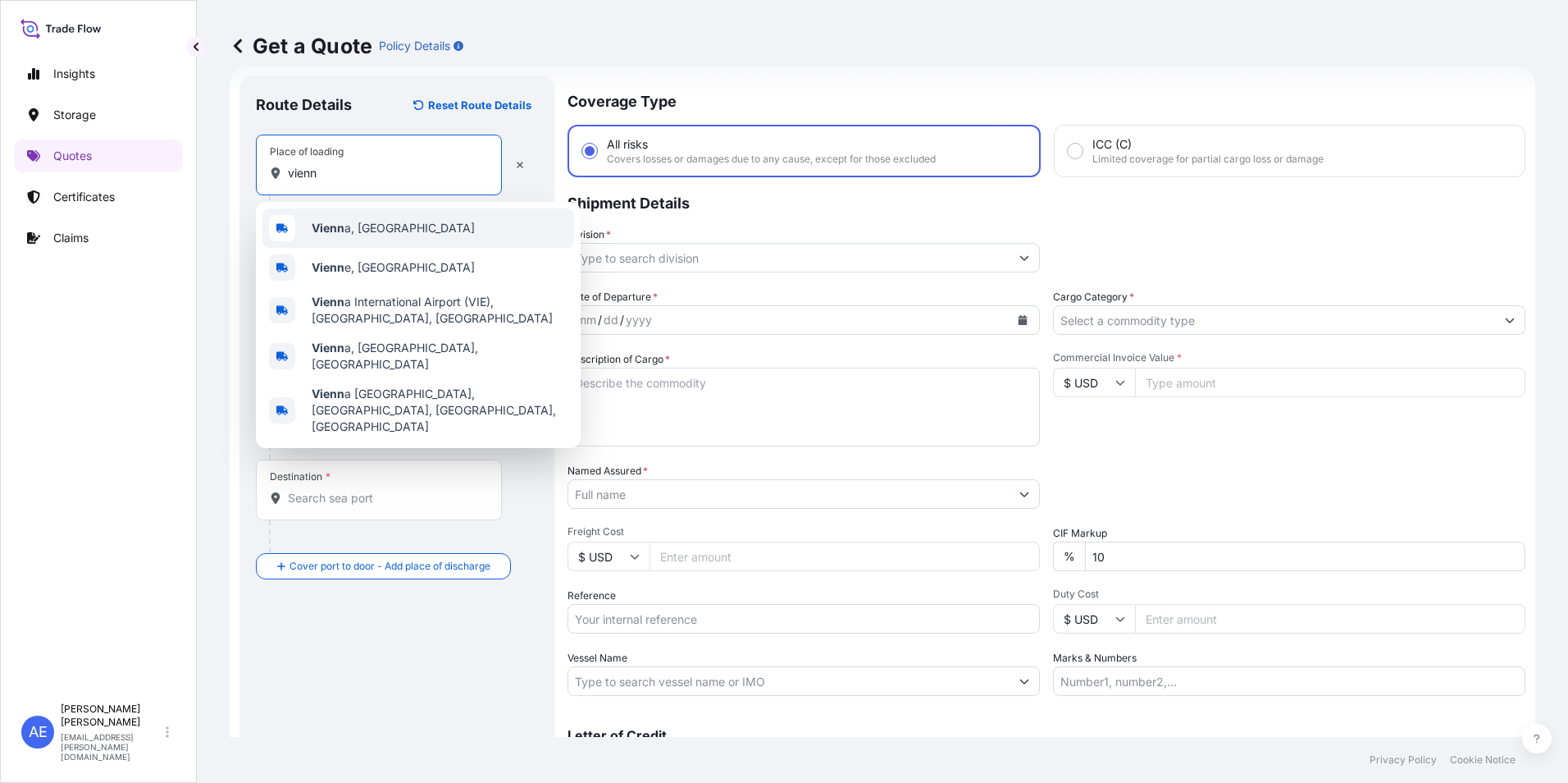
click at [365, 225] on span "Vienn a, Austria" at bounding box center [394, 228] width 163 height 17
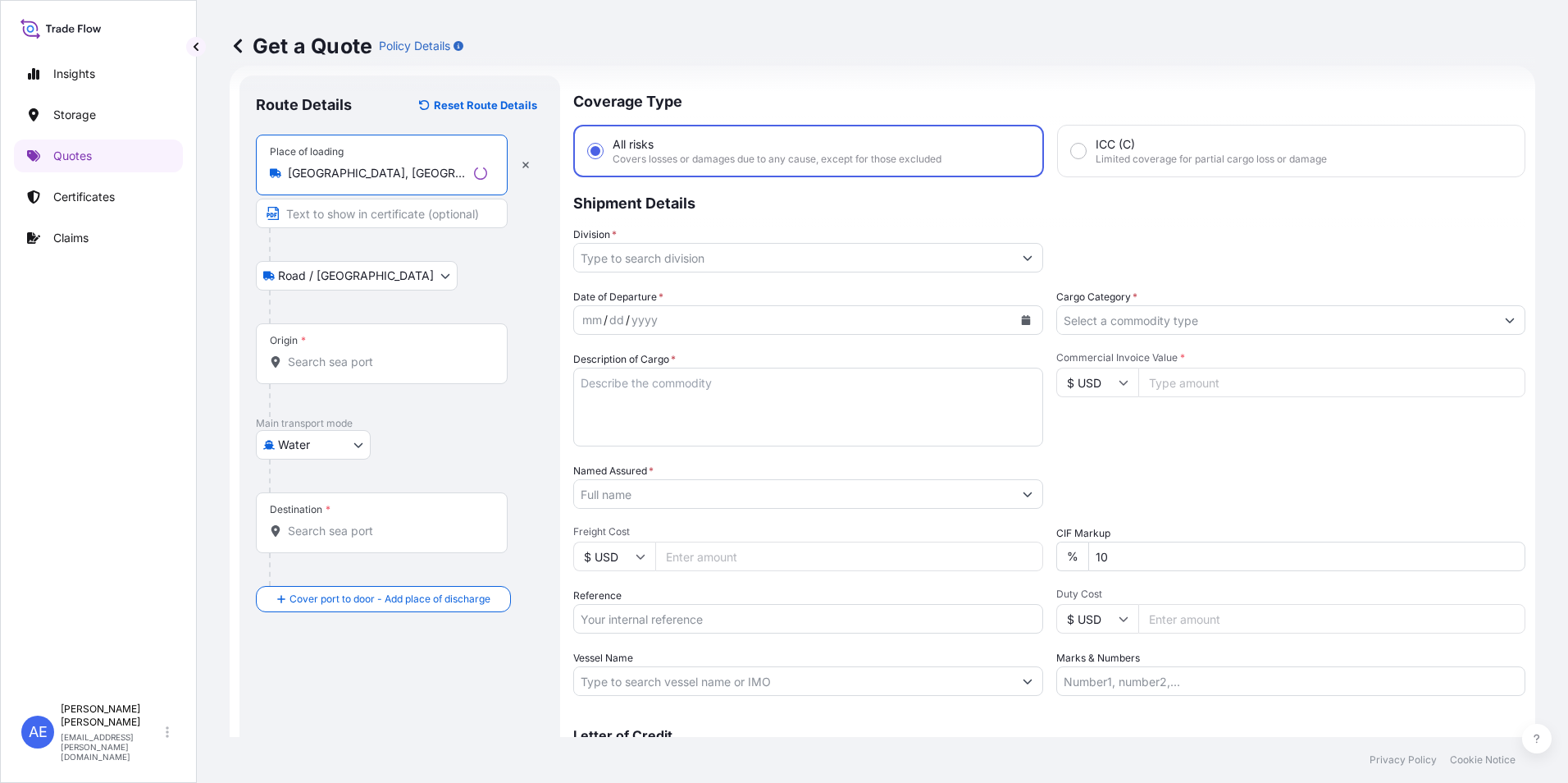
type input "Vienna, Austria"
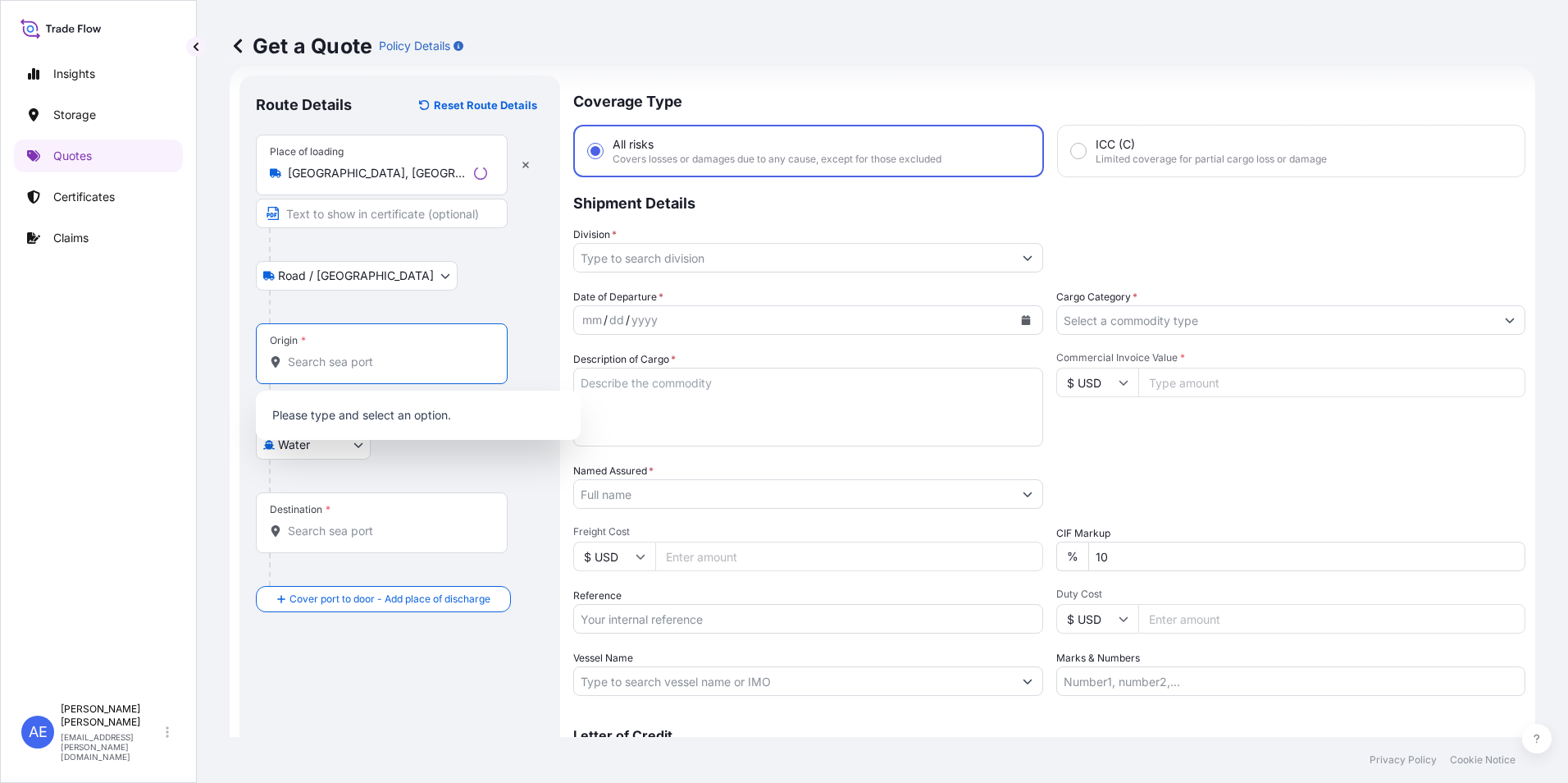
click at [313, 367] on input "Origin *" at bounding box center [387, 361] width 199 height 17
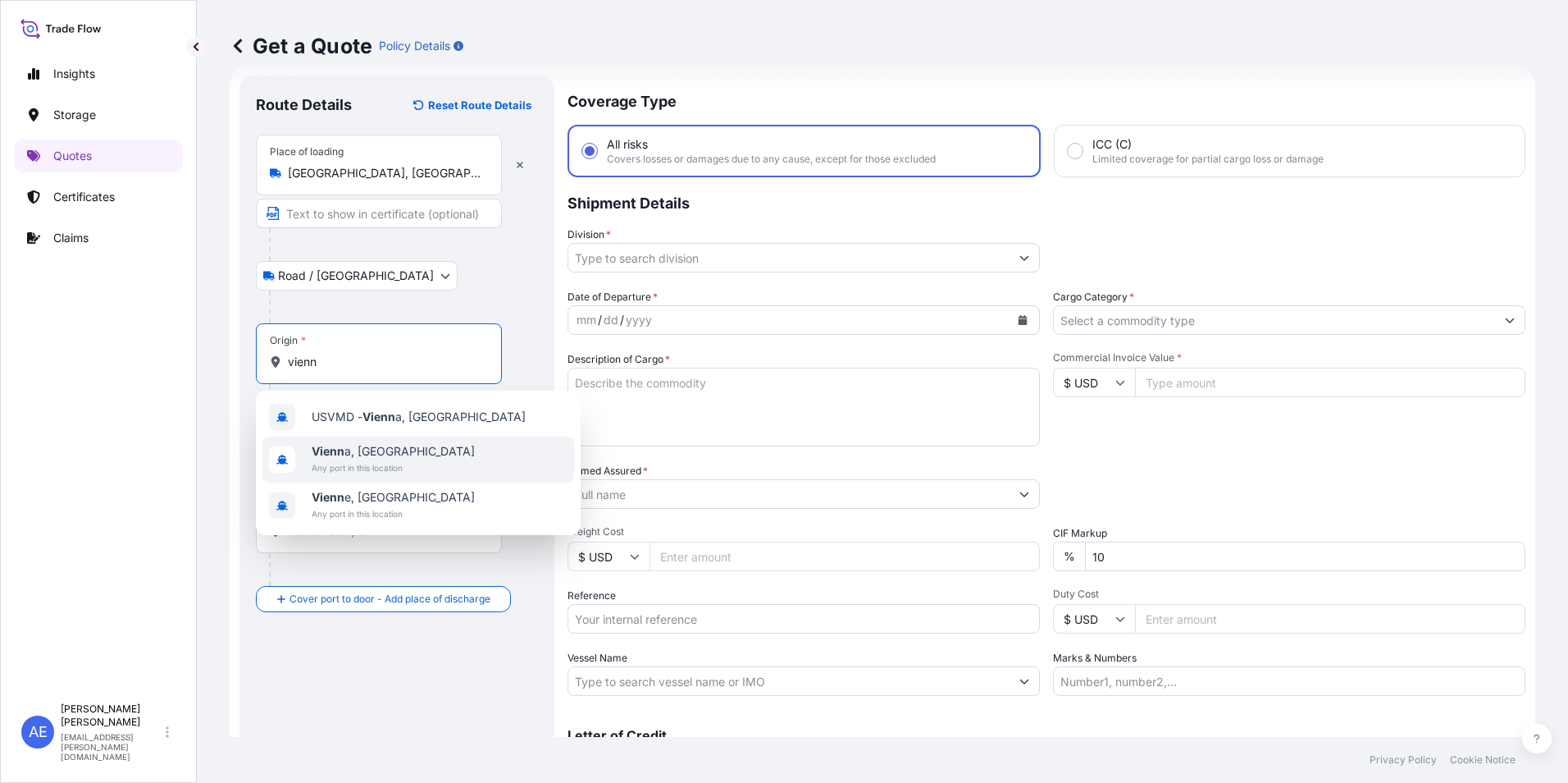
click at [374, 454] on span "Vienn a, Austria" at bounding box center [394, 451] width 163 height 17
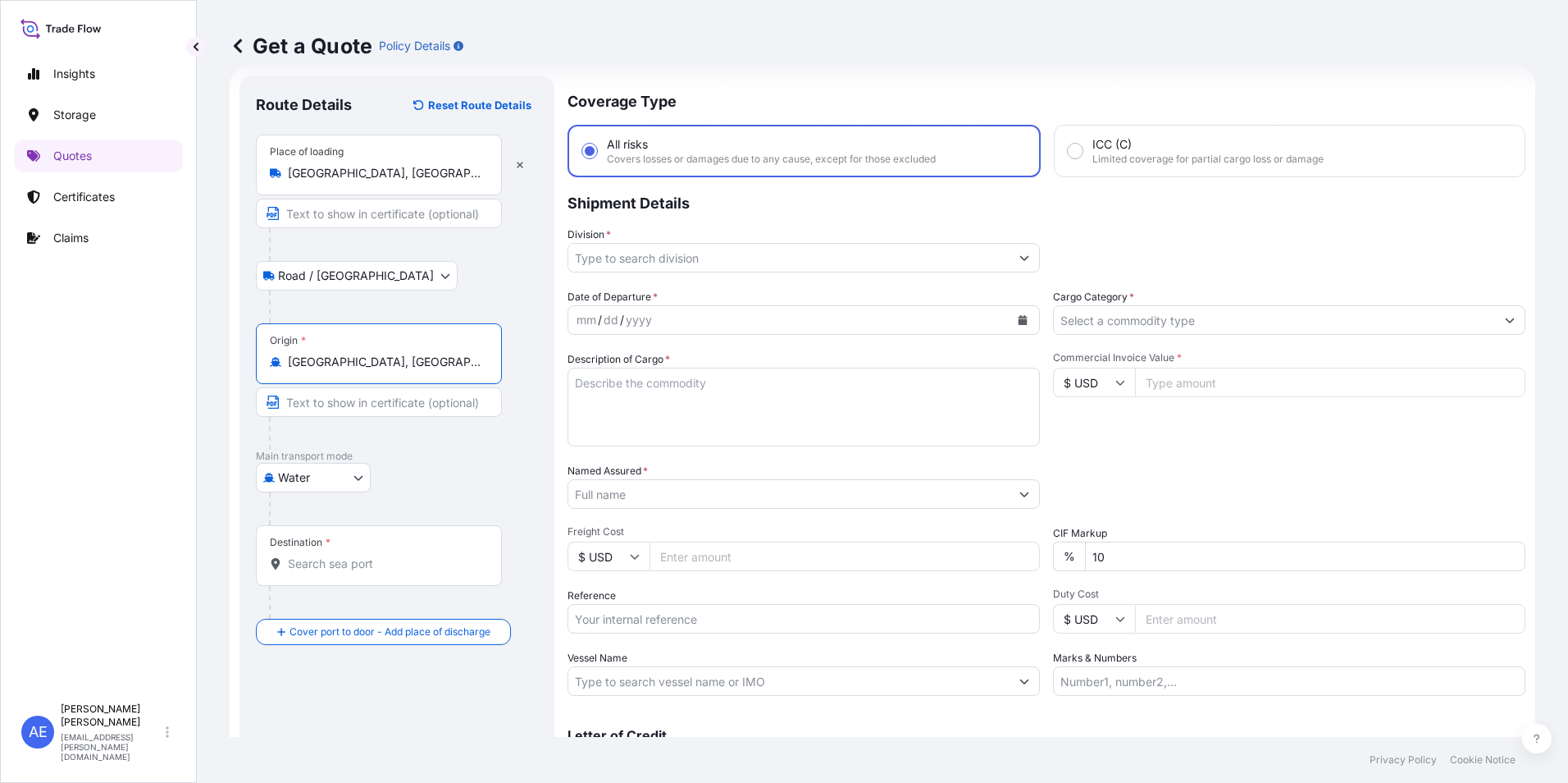
type input "Vienna, Austria"
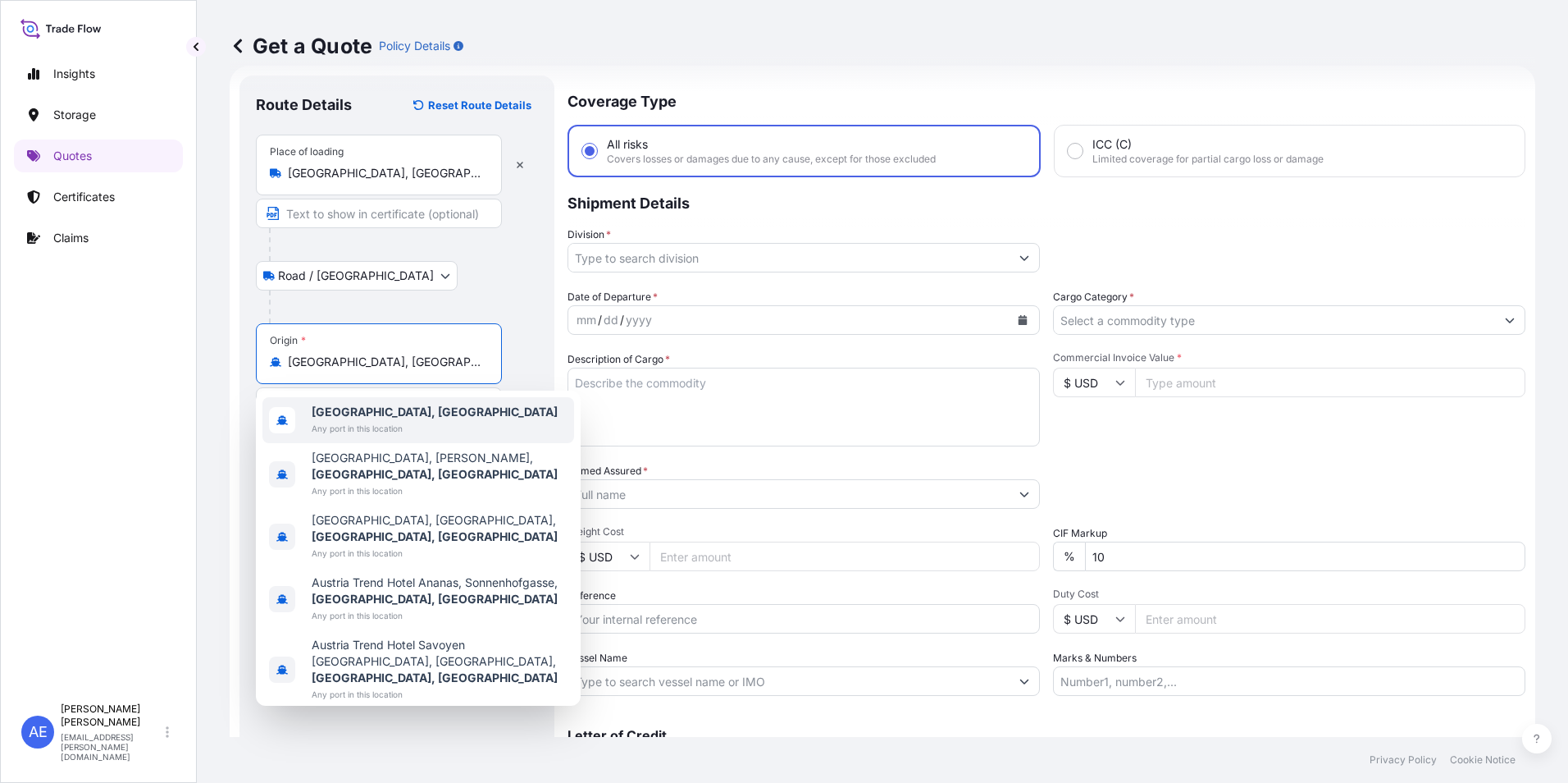
click at [354, 406] on b "Vienna, Austria" at bounding box center [435, 411] width 246 height 14
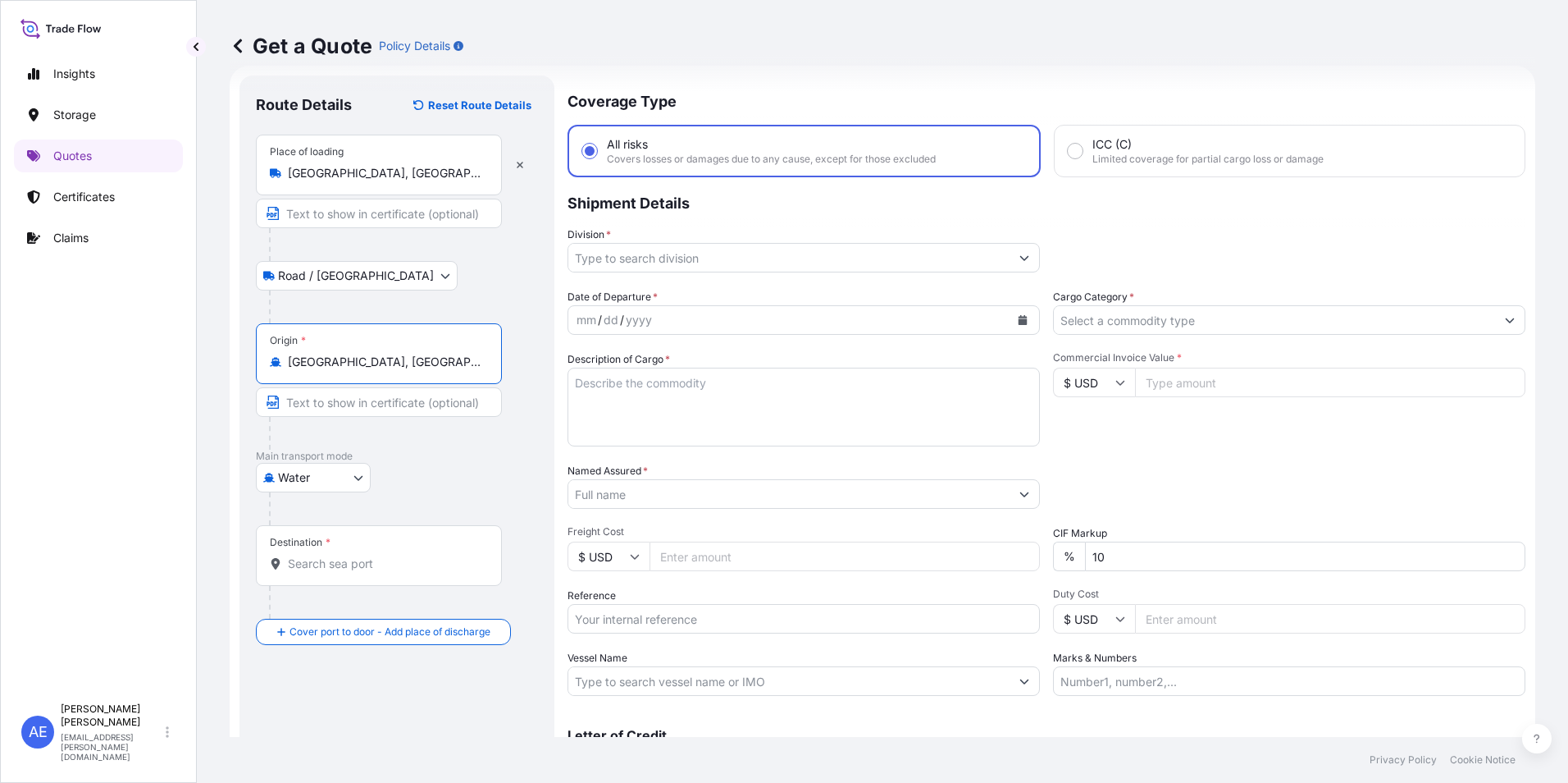
click at [332, 547] on div "Destination *" at bounding box center [379, 555] width 246 height 61
click at [332, 556] on input "Destination *" at bounding box center [384, 564] width 194 height 17
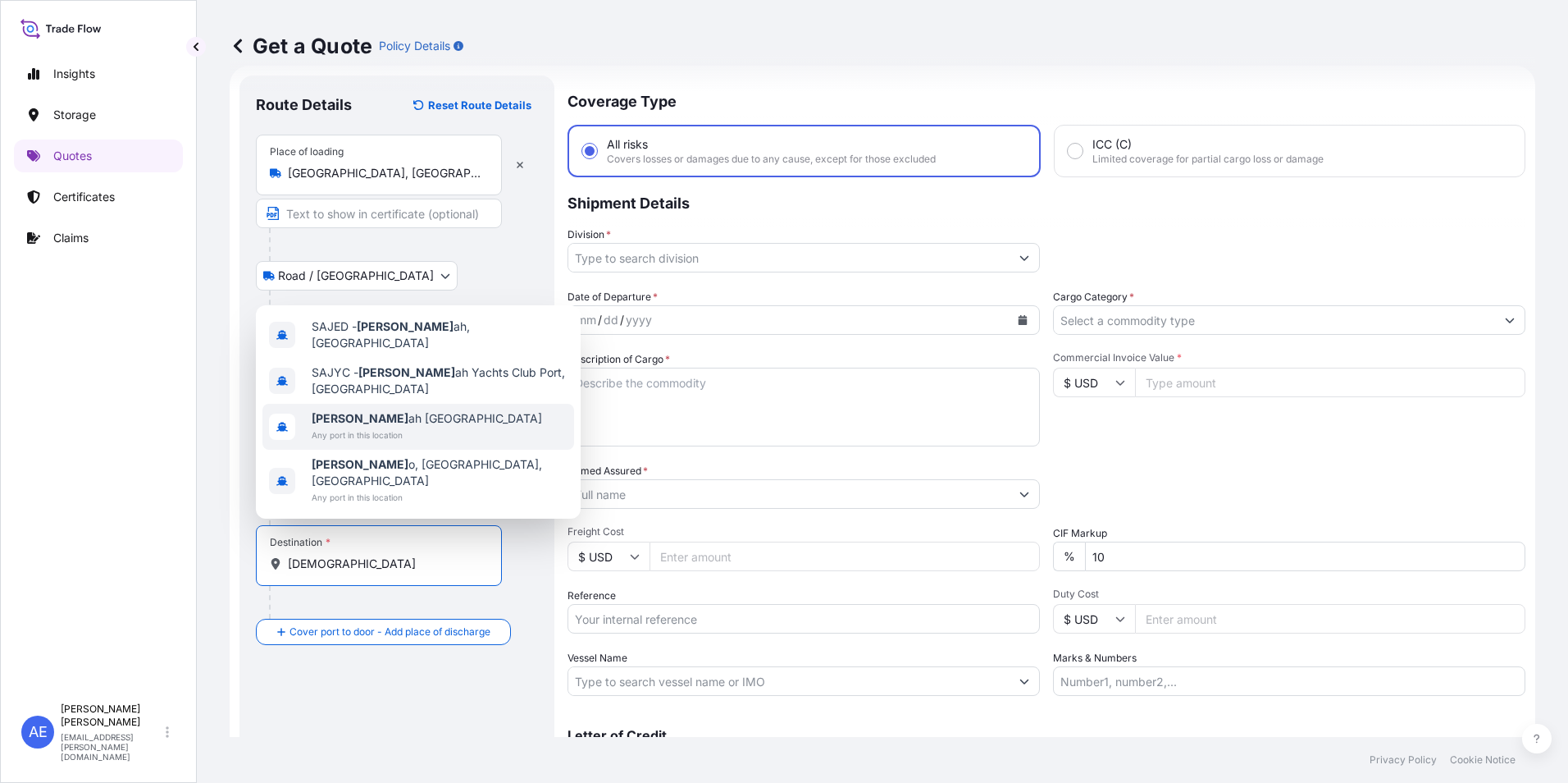
click at [368, 443] on span "Any port in this location" at bounding box center [427, 435] width 231 height 17
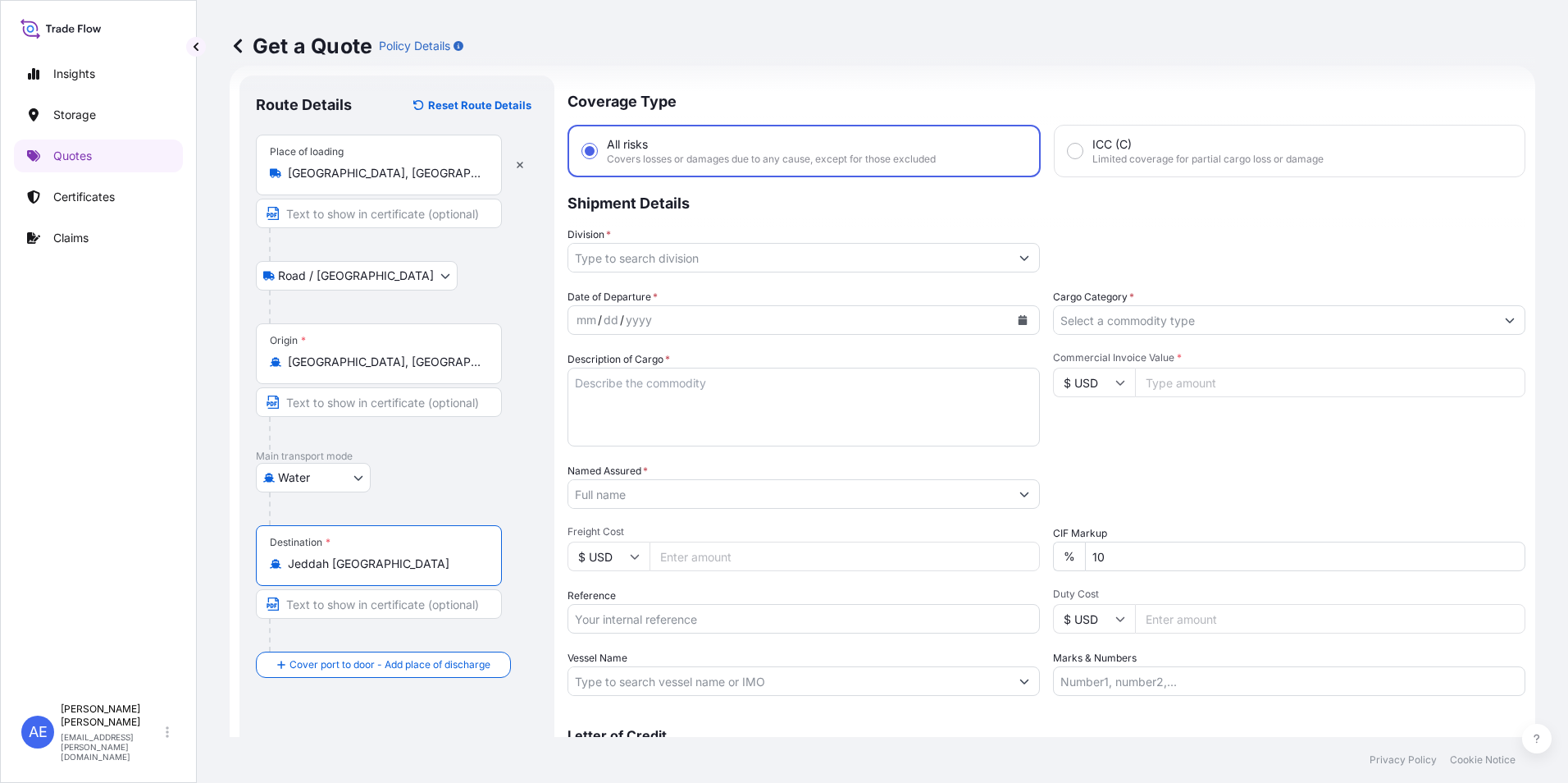
type input "Jeddah Saudi Arabia"
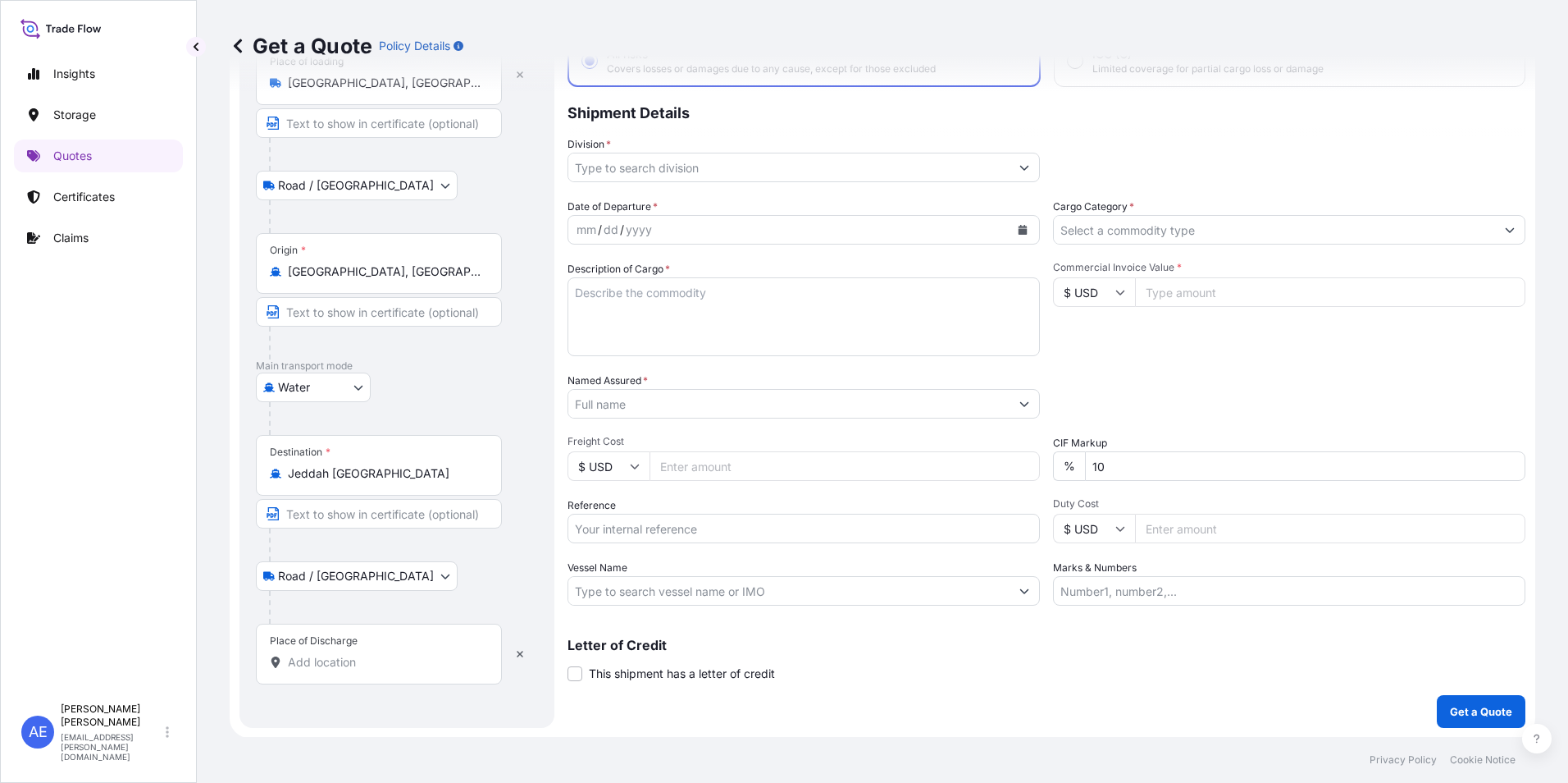
scroll to position [117, 0]
click at [315, 651] on div "Place of Discharge" at bounding box center [379, 652] width 246 height 61
click at [315, 653] on input "Place of Discharge" at bounding box center [384, 661] width 194 height 17
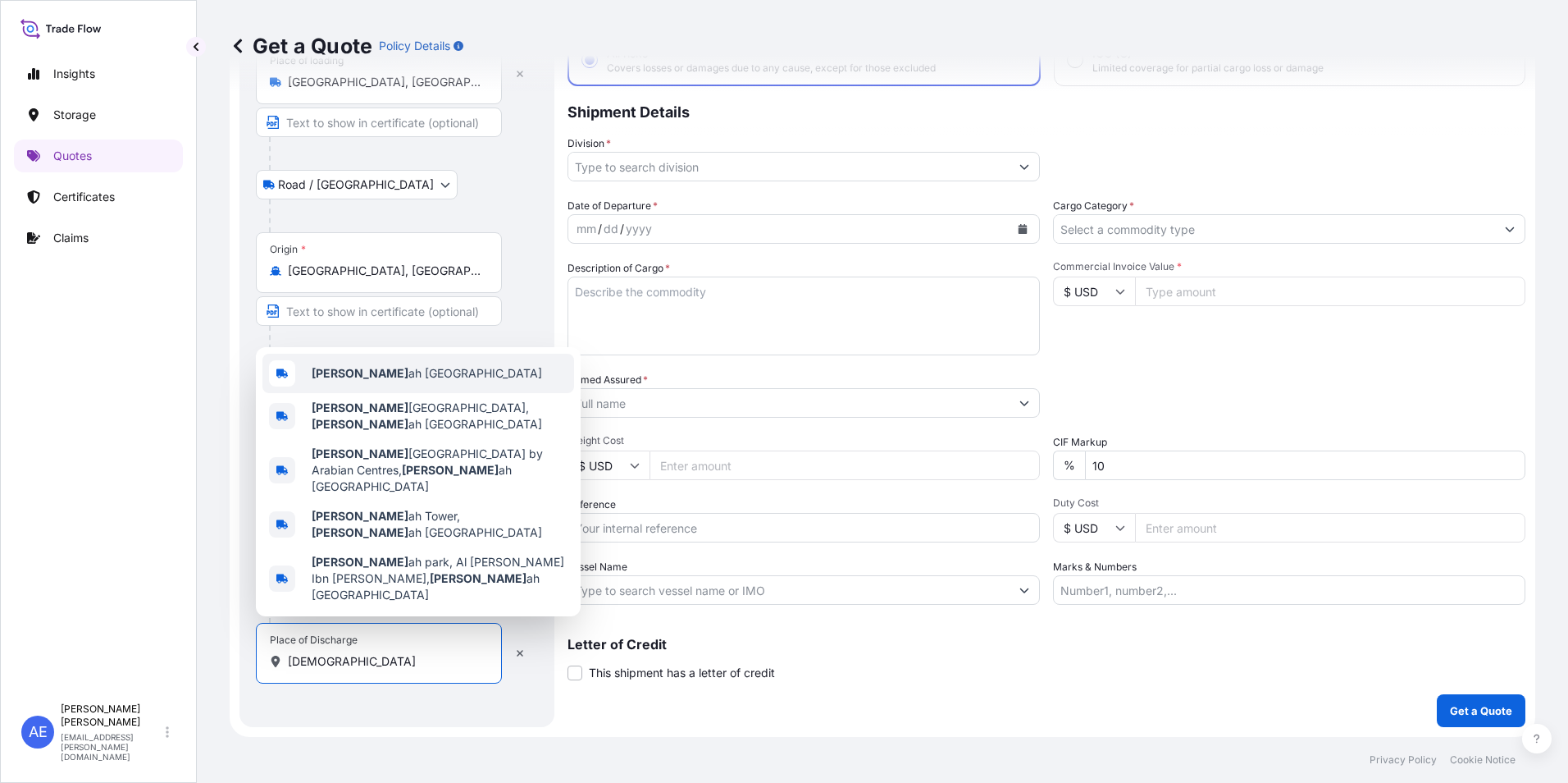
click at [362, 381] on span "Jedd ah Saudi Arabia" at bounding box center [427, 373] width 231 height 17
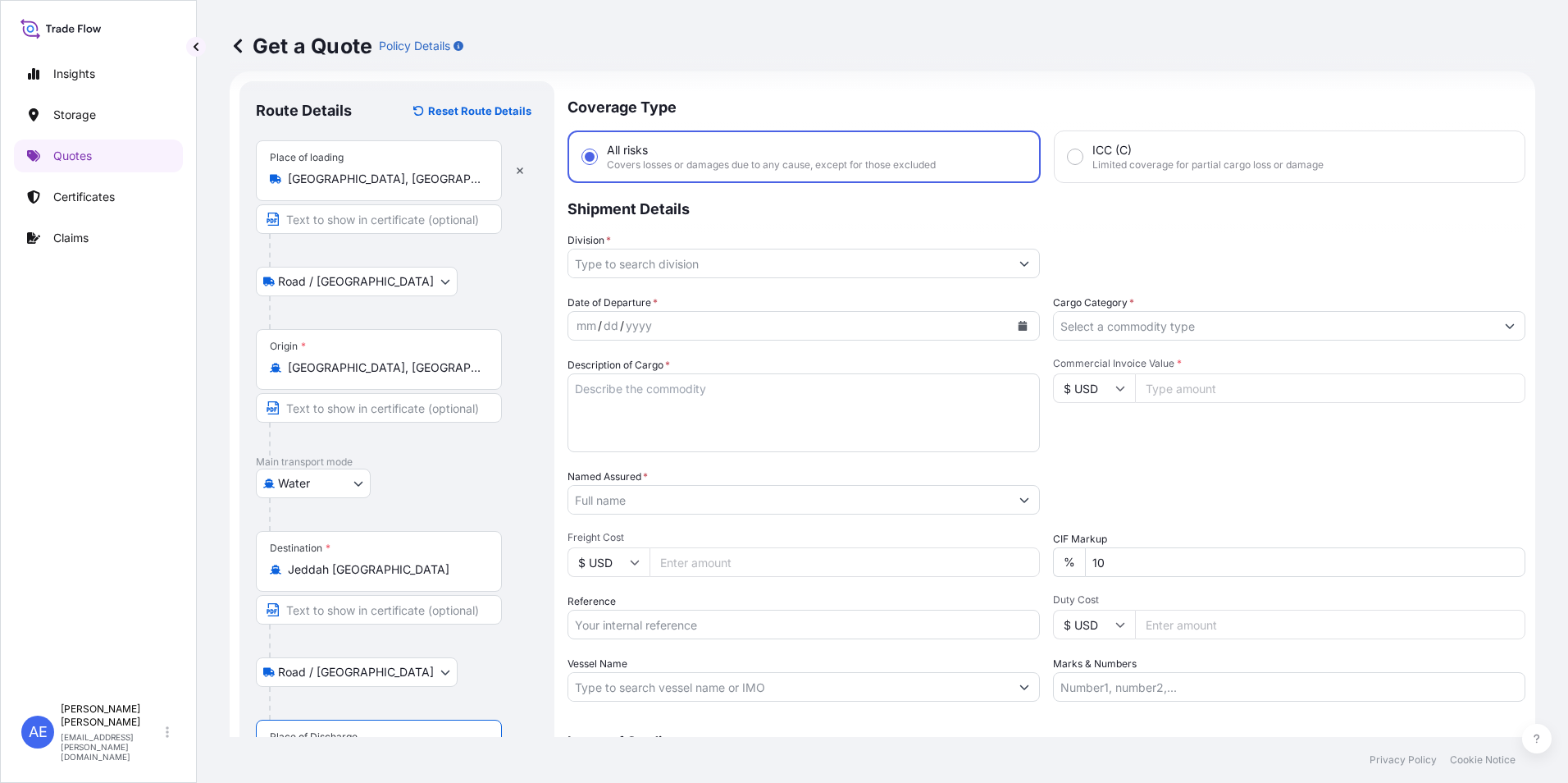
scroll to position [0, 0]
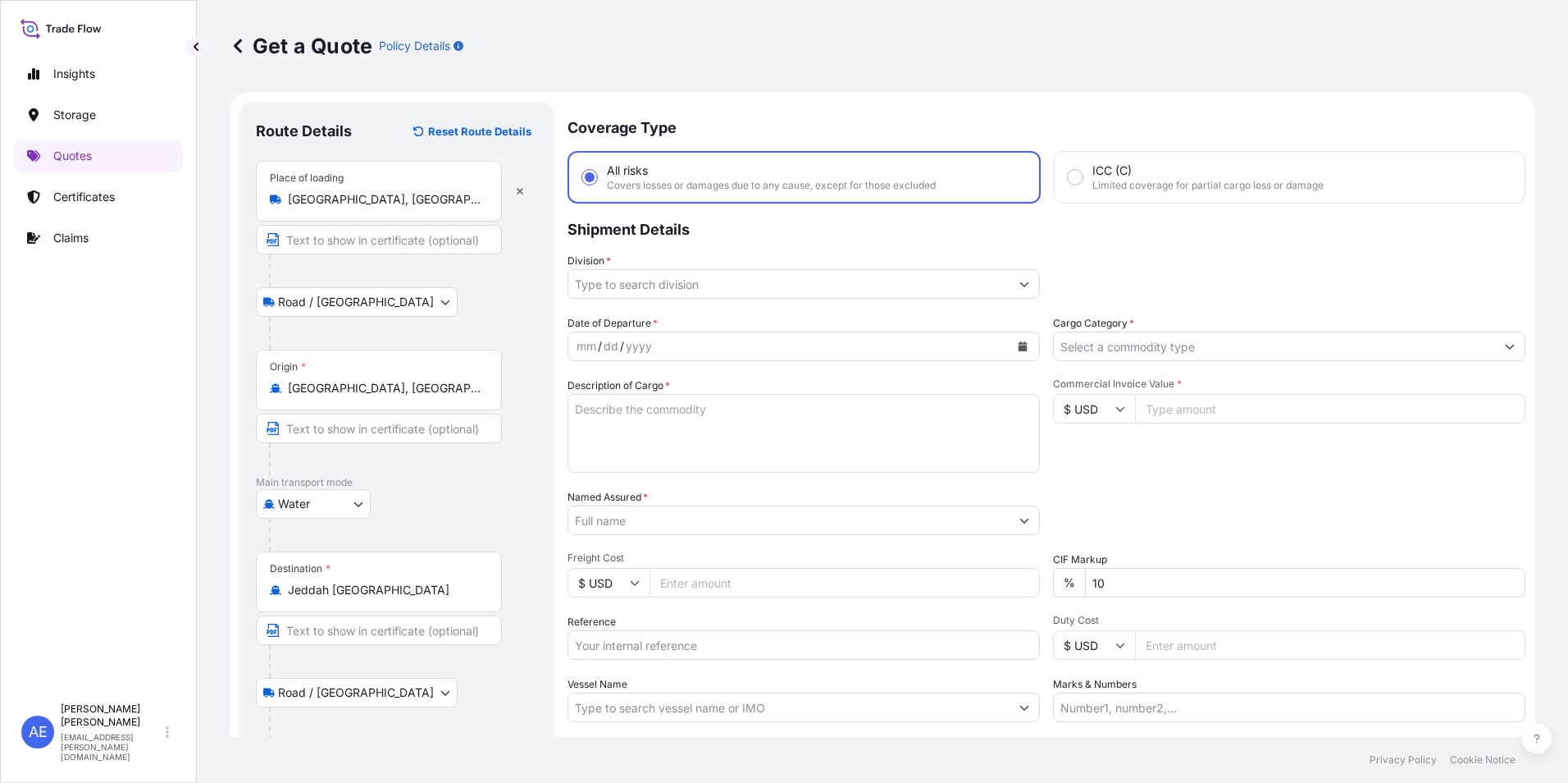
type input "Jeddah Saudi Arabia"
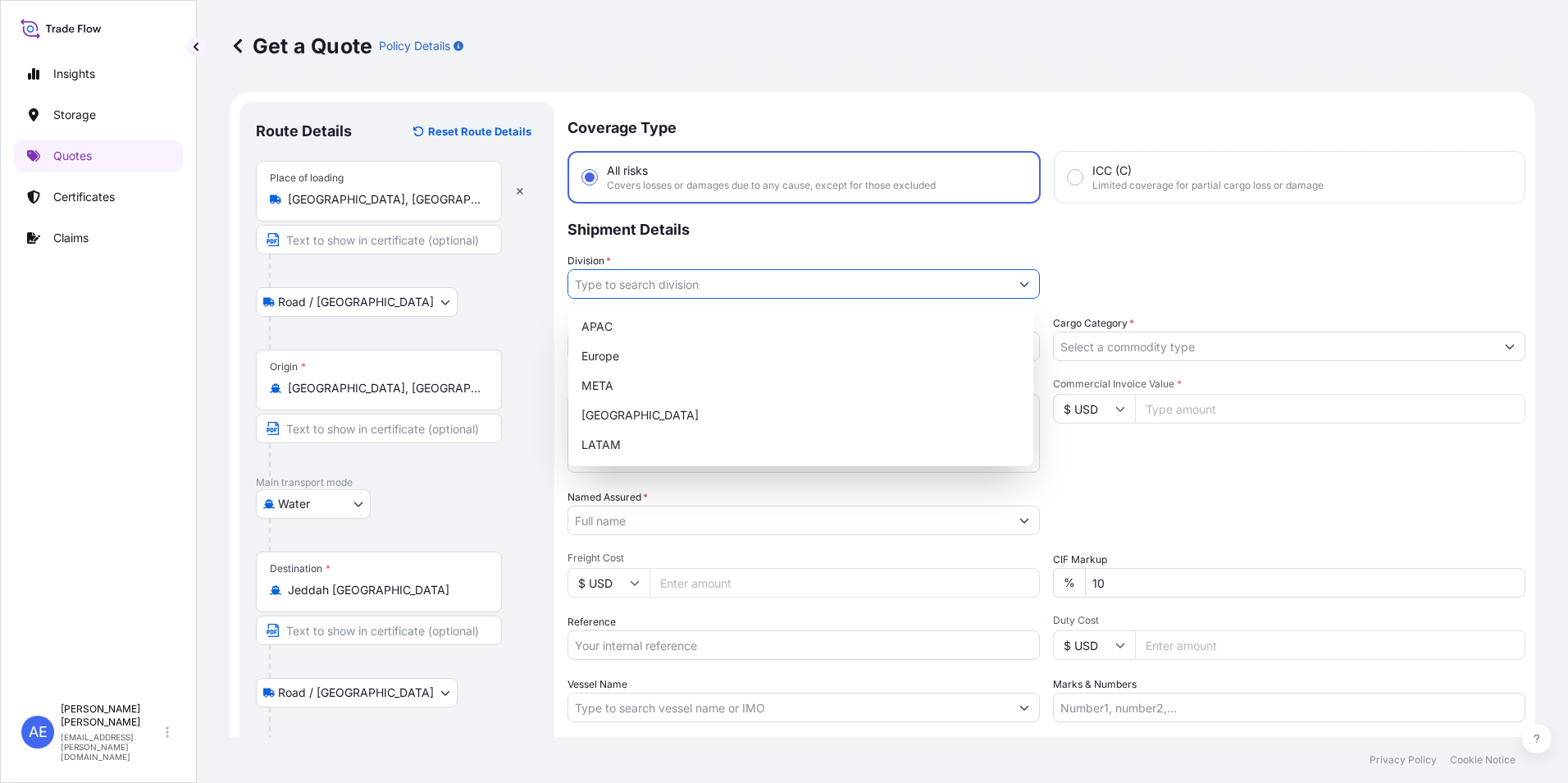
click at [791, 284] on input "Division *" at bounding box center [789, 284] width 441 height 30
click at [606, 375] on div "META" at bounding box center [801, 386] width 452 height 30
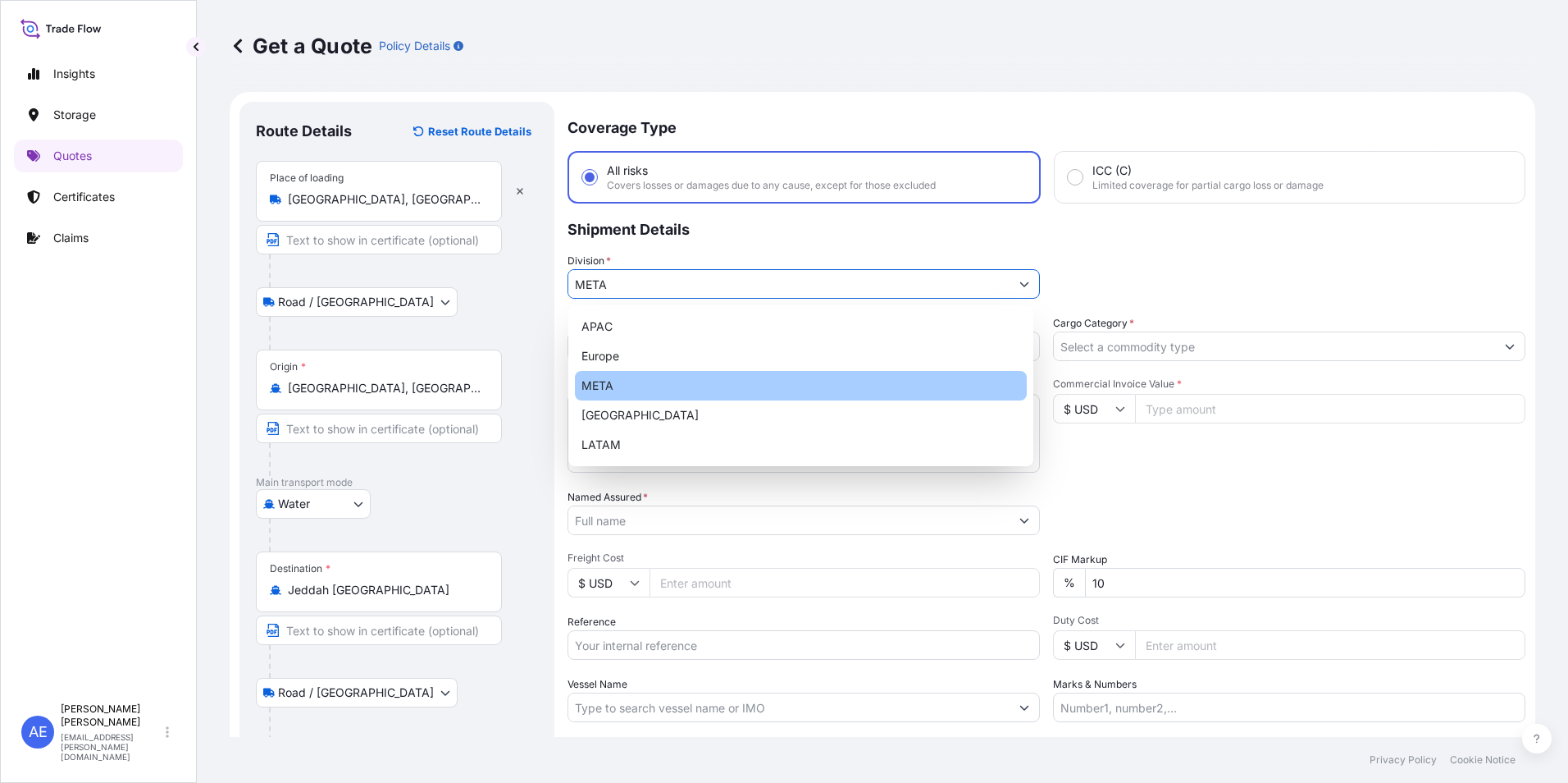
type input "META"
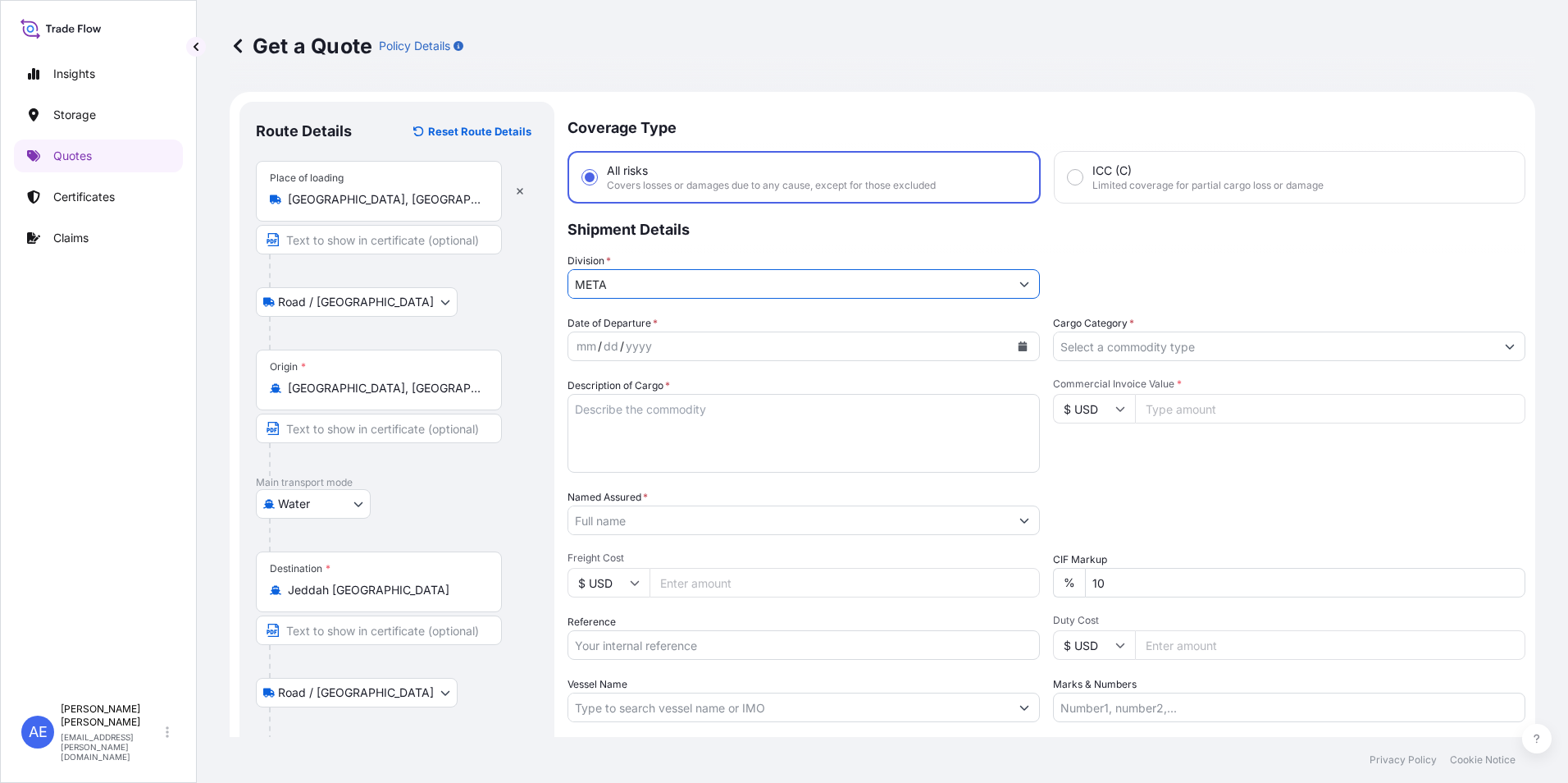
click at [640, 343] on div "yyyy" at bounding box center [639, 346] width 30 height 19
click at [1010, 348] on button "Calendar" at bounding box center [1023, 346] width 26 height 26
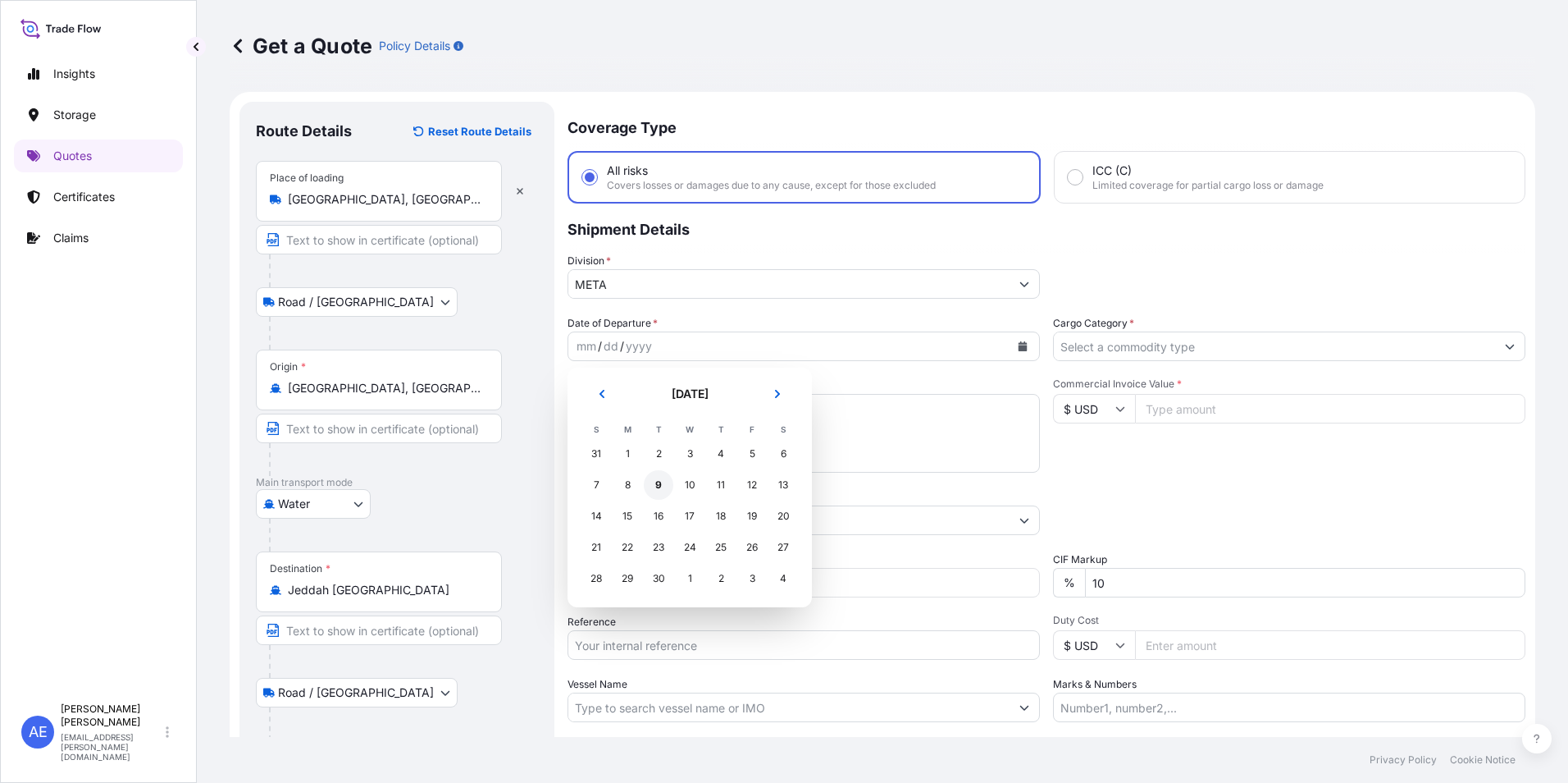
click at [652, 491] on div "9" at bounding box center [659, 485] width 30 height 30
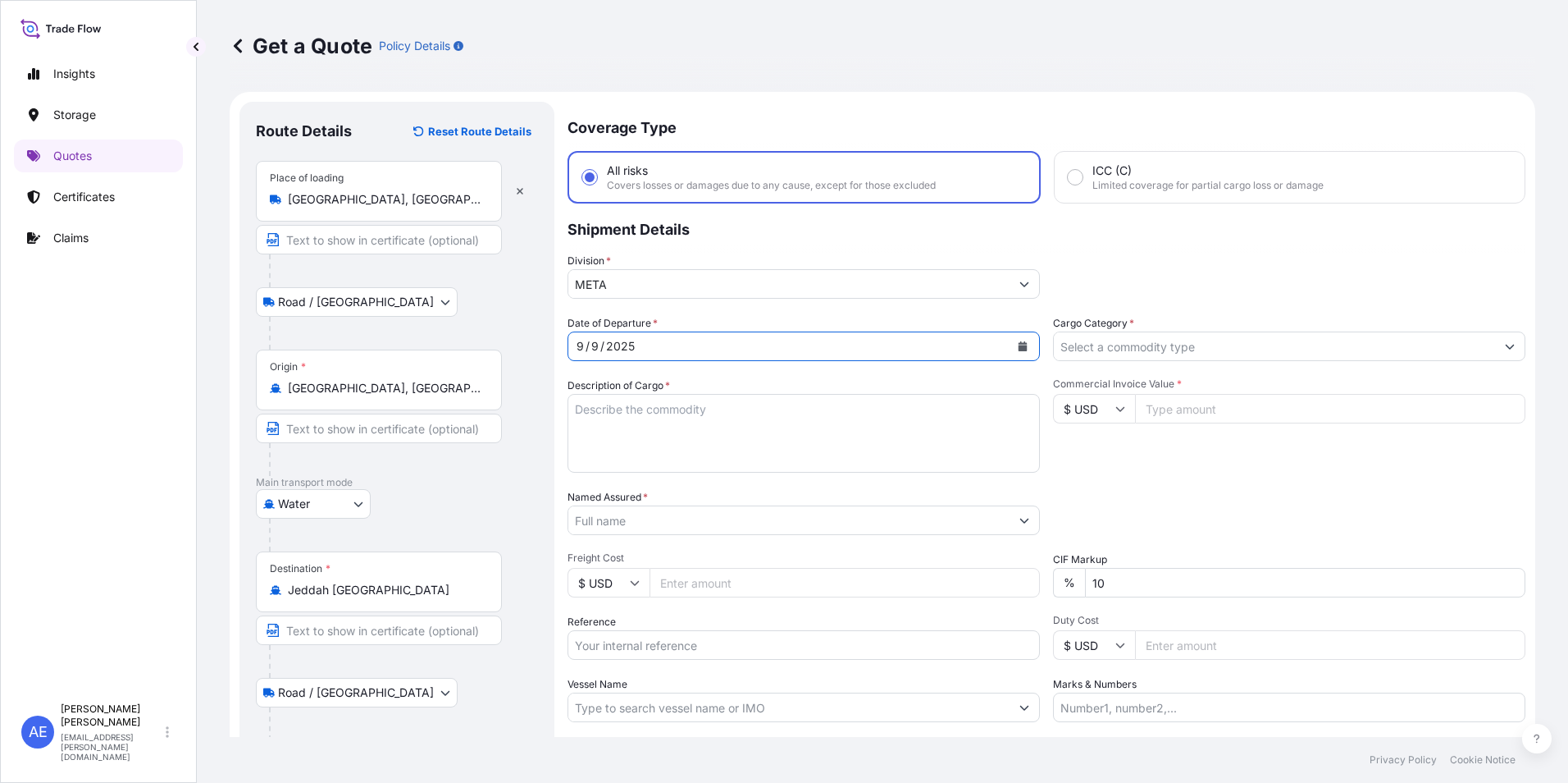
click at [1120, 352] on input "Cargo Category *" at bounding box center [1274, 346] width 441 height 30
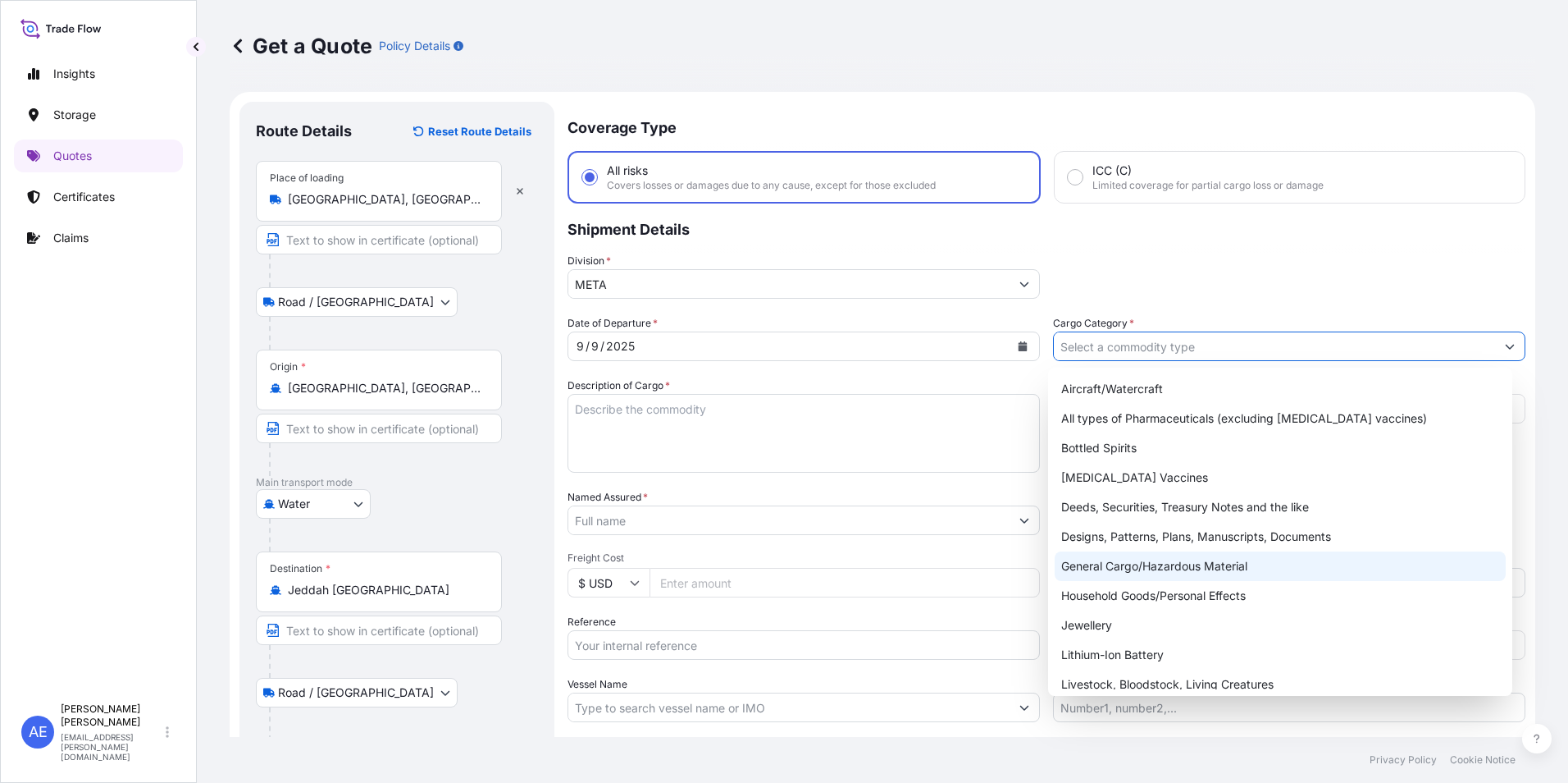
click at [1146, 561] on div "General Cargo/Hazardous Material" at bounding box center [1281, 566] width 452 height 30
type input "General Cargo/Hazardous Material"
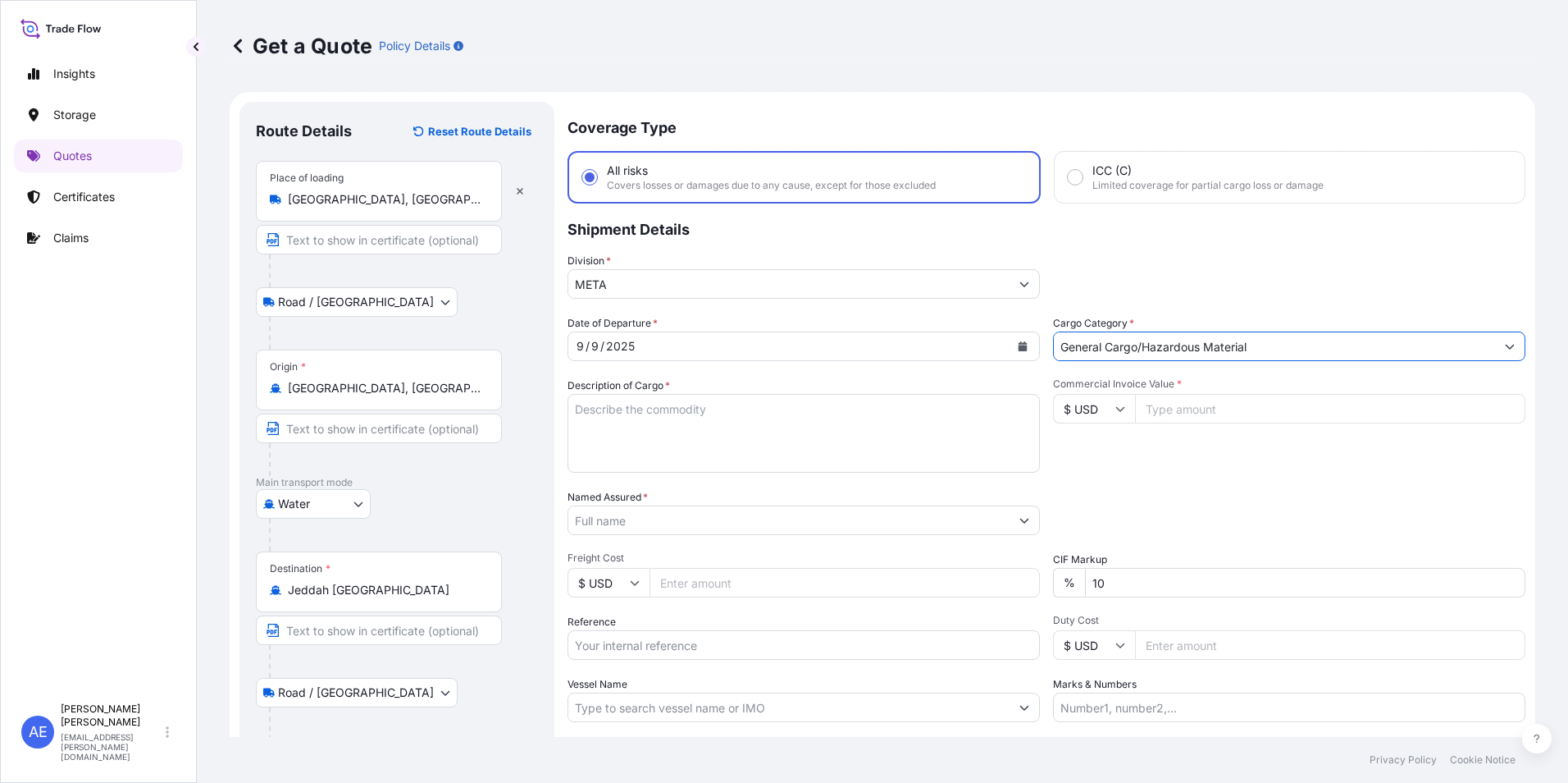
drag, startPoint x: 917, startPoint y: 601, endPoint x: 764, endPoint y: 609, distance: 153.2
click at [785, 605] on div "Date of Departure * 9 / 9 / 2025 Cargo Category * General Cargo/Hazardous Mater…" at bounding box center [1047, 518] width 958 height 407
type input "0"
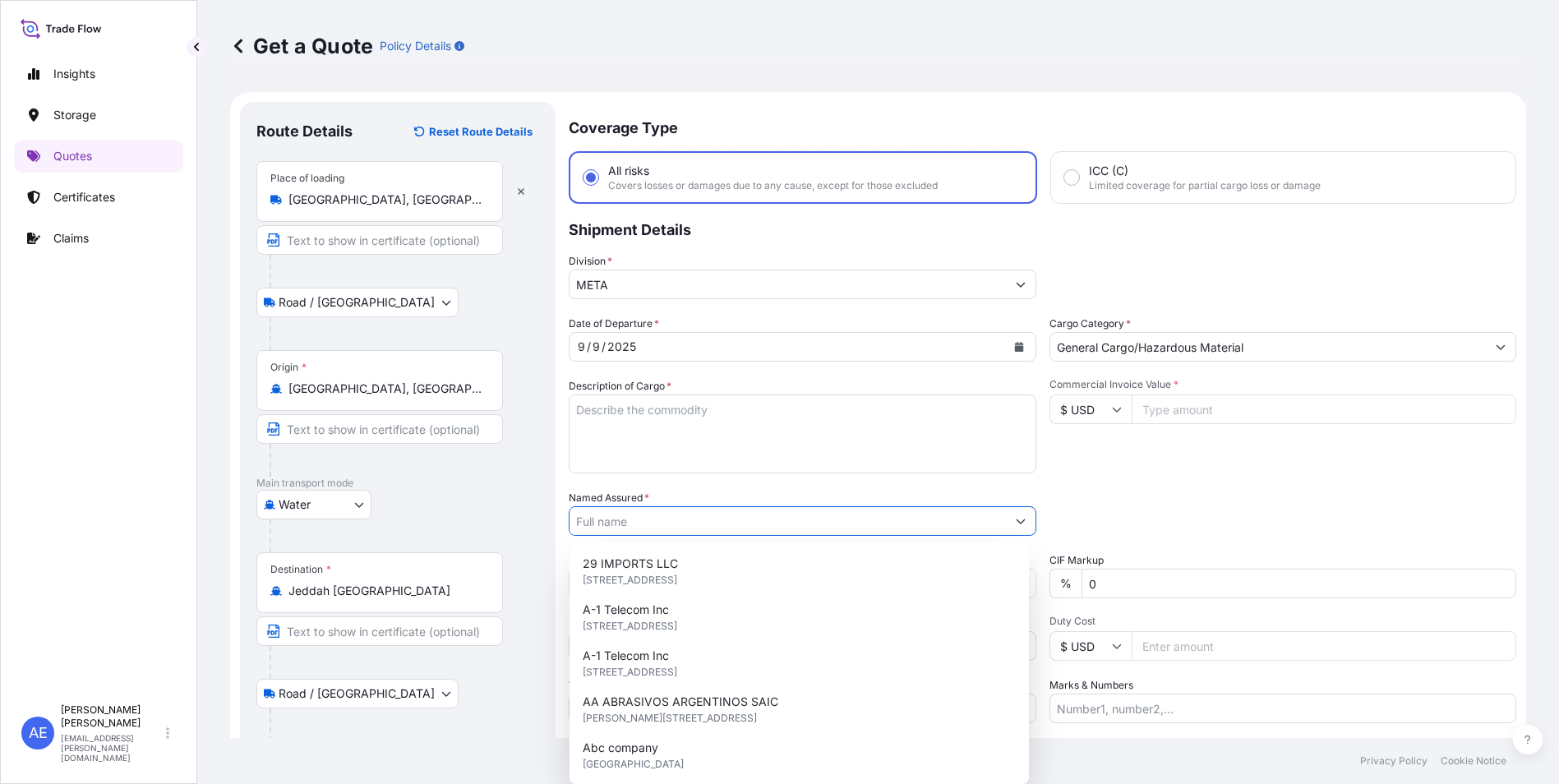
click at [637, 519] on input "Named Assured *" at bounding box center [788, 521] width 437 height 30
paste input "Raissy HGPT Company Limited"
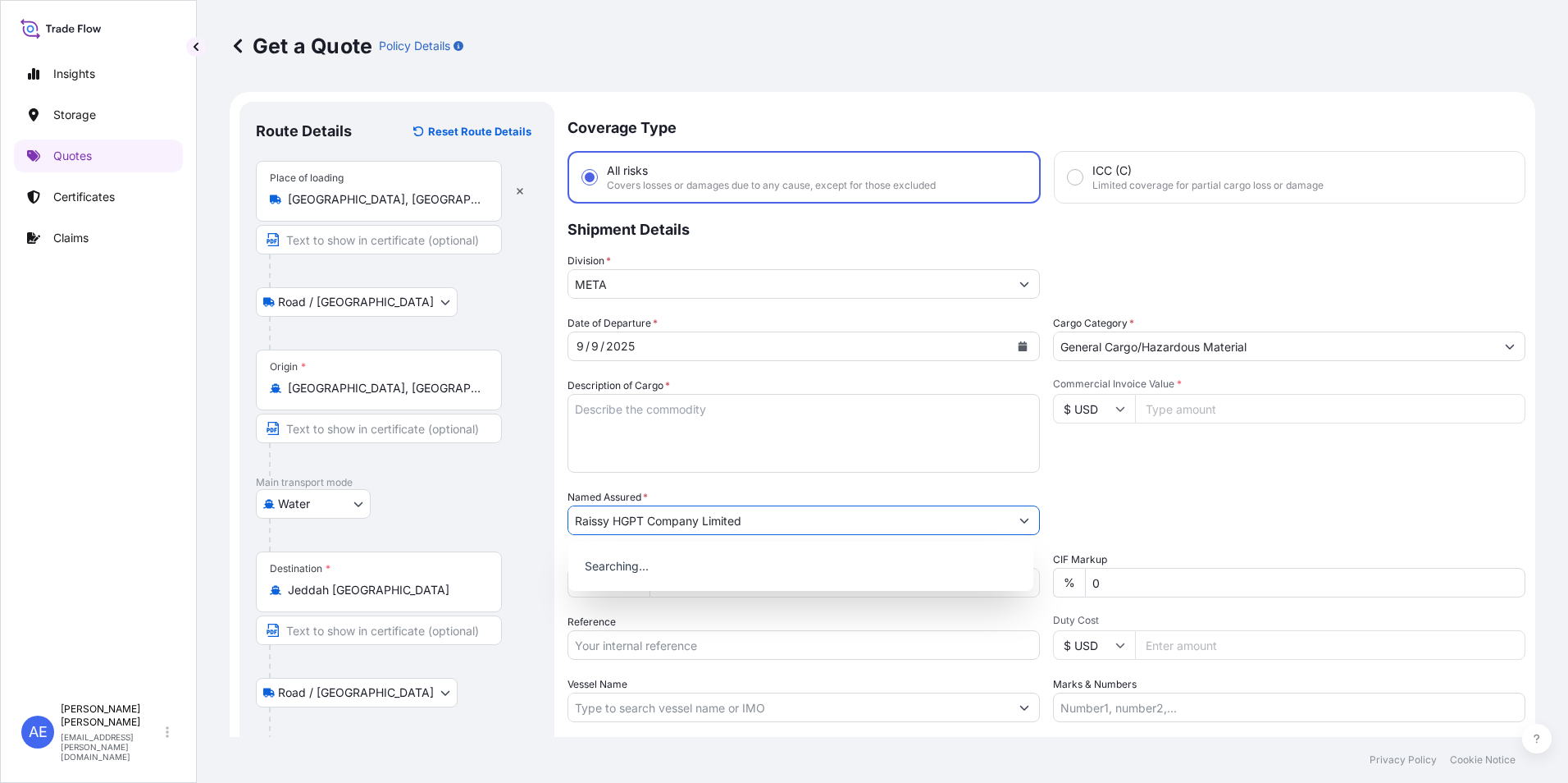
type input "Raissy HGPT Company Limited"
click at [624, 428] on textarea "Description of Cargo *" at bounding box center [804, 433] width 472 height 79
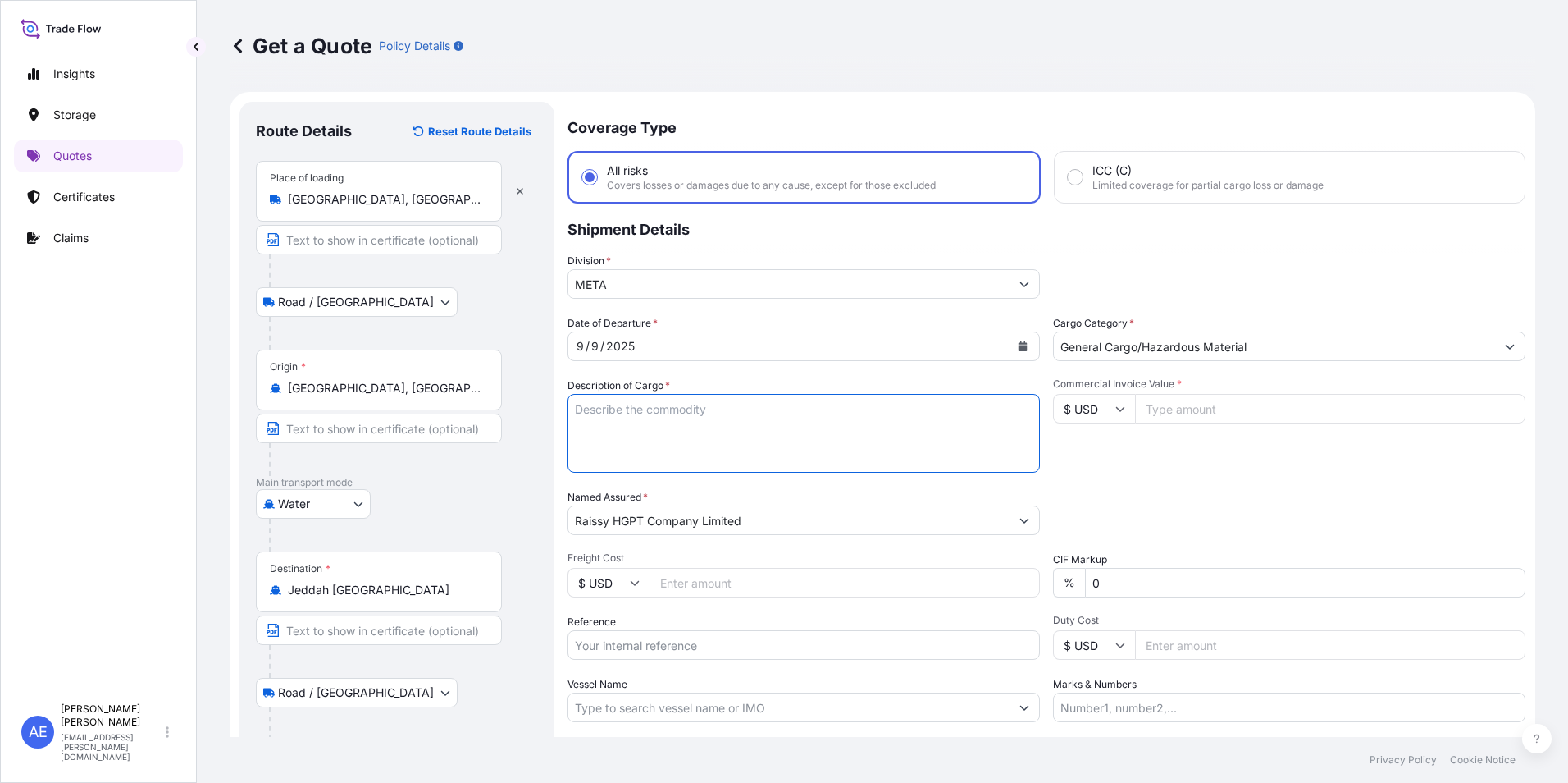
paste textarea "TUBULAR BUSBARS"
type textarea "TUBULAR BUSBARS"
click at [1105, 406] on input "$ USD" at bounding box center [1095, 409] width 82 height 30
click at [1095, 454] on div "€ EUR" at bounding box center [1089, 454] width 69 height 32
type input "€ EUR"
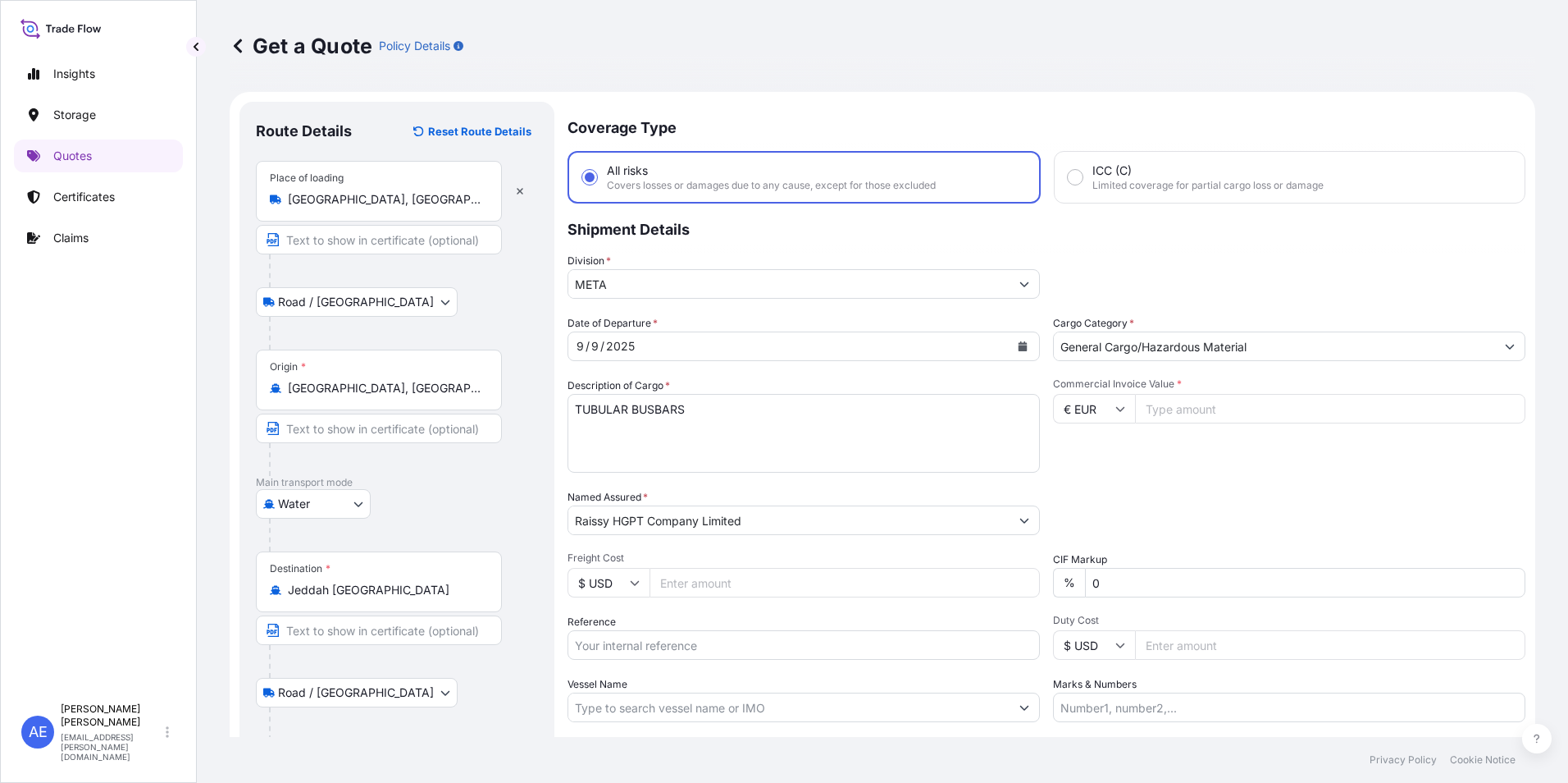
click at [1180, 408] on input "Commercial Invoice Value *" at bounding box center [1330, 409] width 390 height 30
paste input "30.33"
drag, startPoint x: 1210, startPoint y: 409, endPoint x: 379, endPoint y: 459, distance: 832.5
click at [626, 424] on div "Date of Departure * 9 / 9 / 2025 Cargo Category * General Cargo/Hazardous Mater…" at bounding box center [1047, 518] width 958 height 407
type input "30331.20"
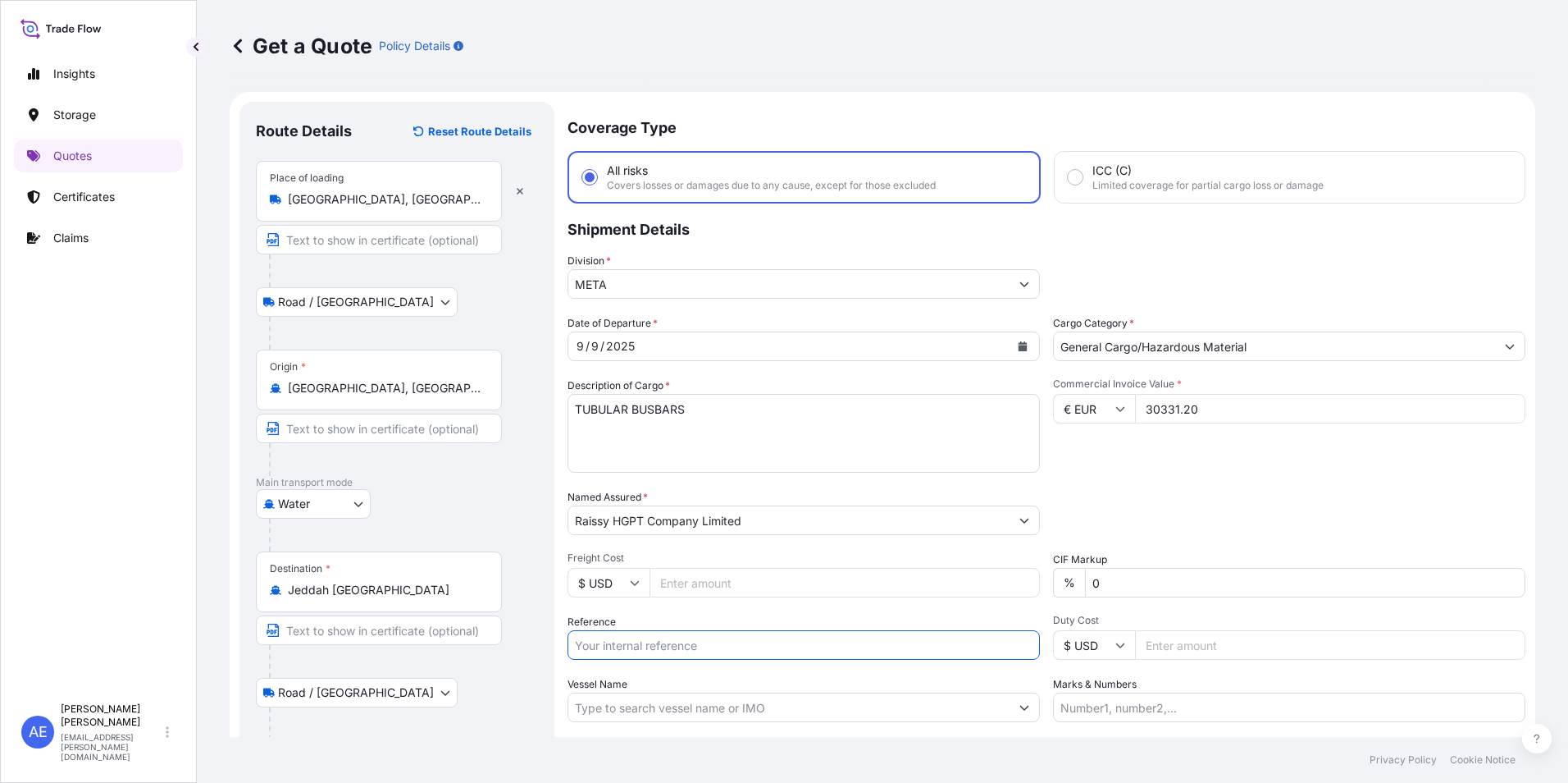
click at [699, 630] on input "Reference" at bounding box center [804, 645] width 472 height 30
paste input "SSLS2490"
type input "SSLS2490"
click at [1132, 516] on div "Packing Category Type to search a container mode Please select a primary mode o…" at bounding box center [1289, 512] width 472 height 46
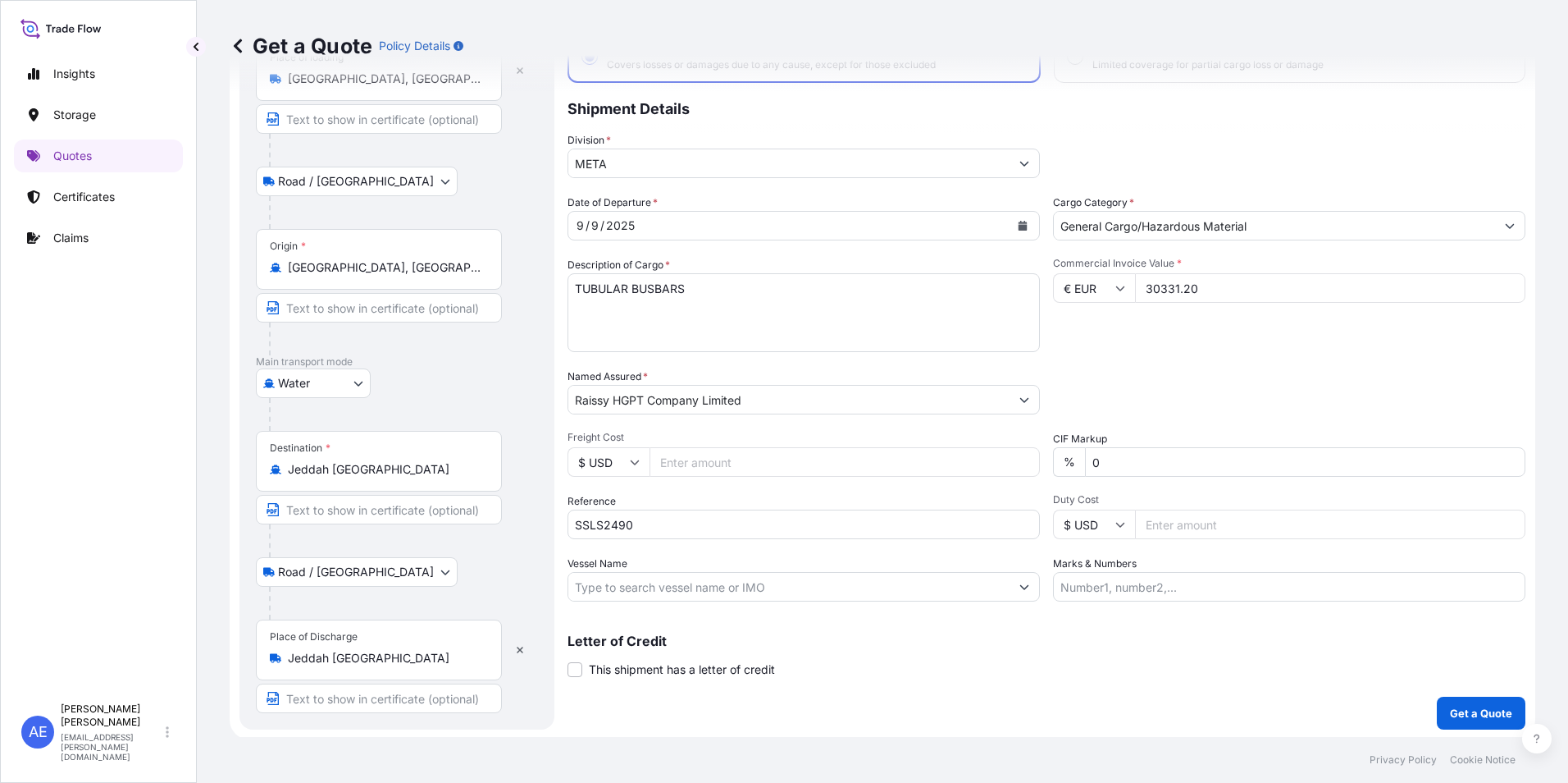
scroll to position [123, 0]
click at [1465, 712] on p "Get a Quote" at bounding box center [1481, 710] width 62 height 17
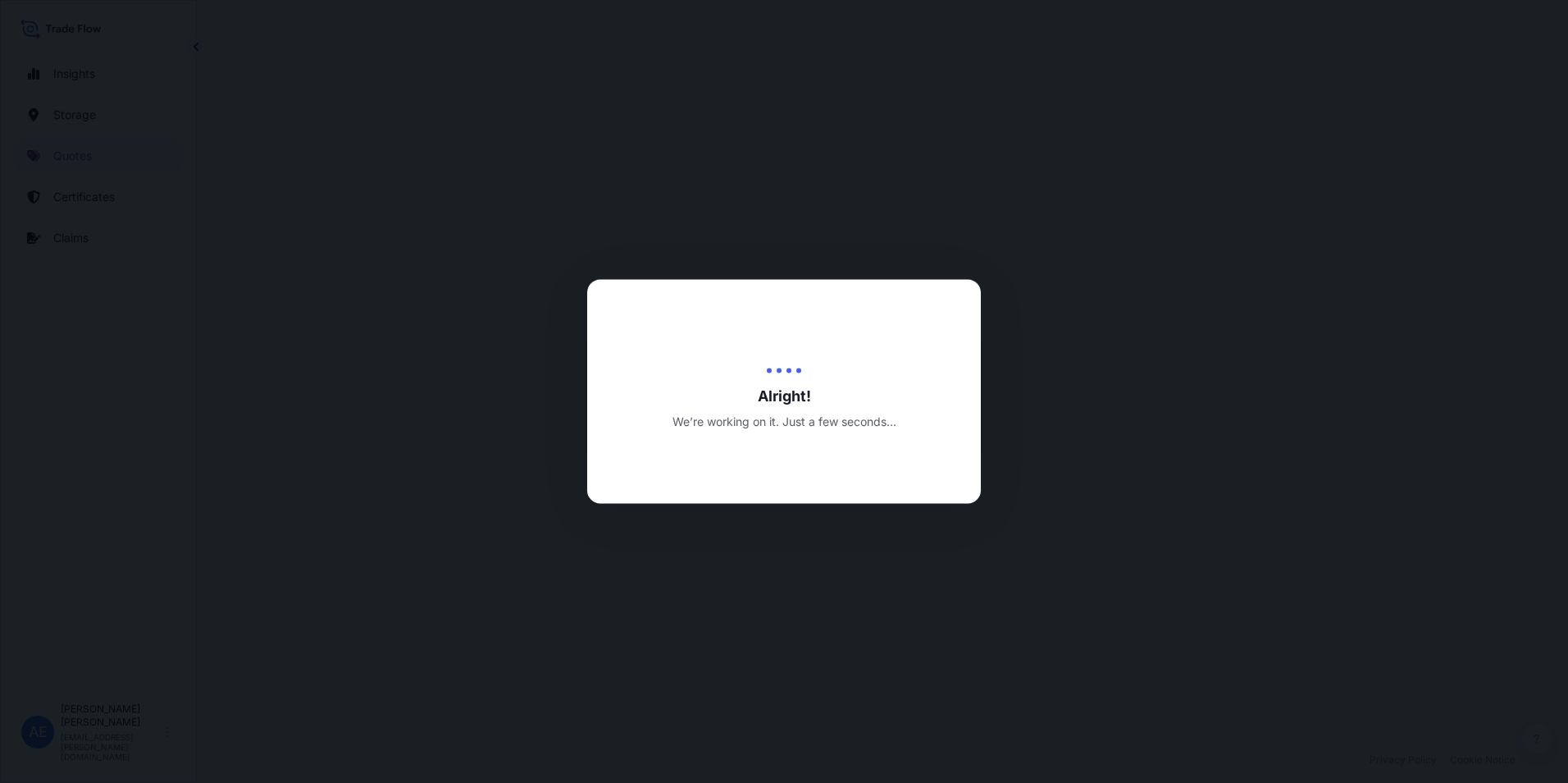
select select "Road / Inland"
select select "Water"
select select "Road / Inland"
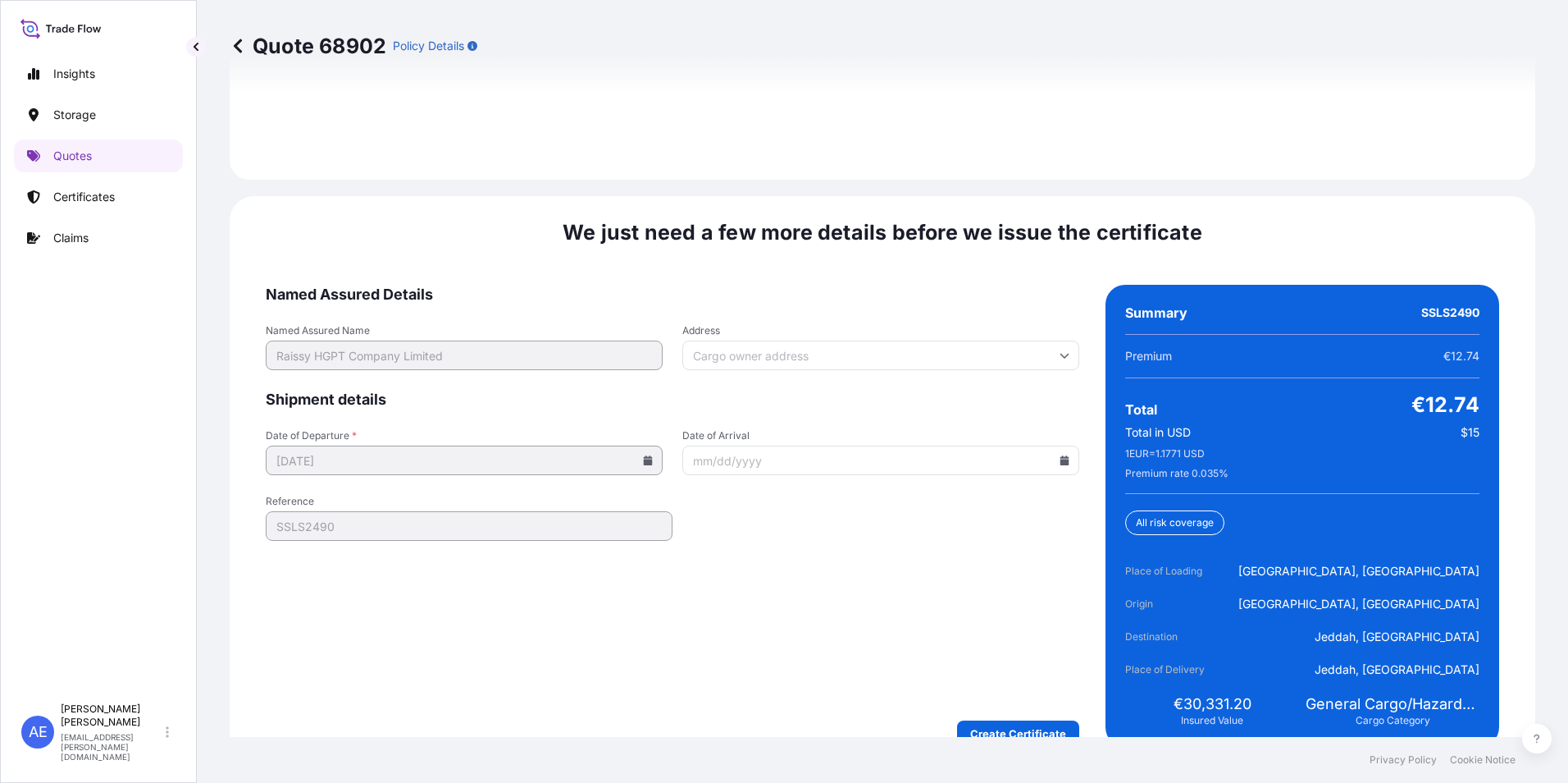
scroll to position [2527, 0]
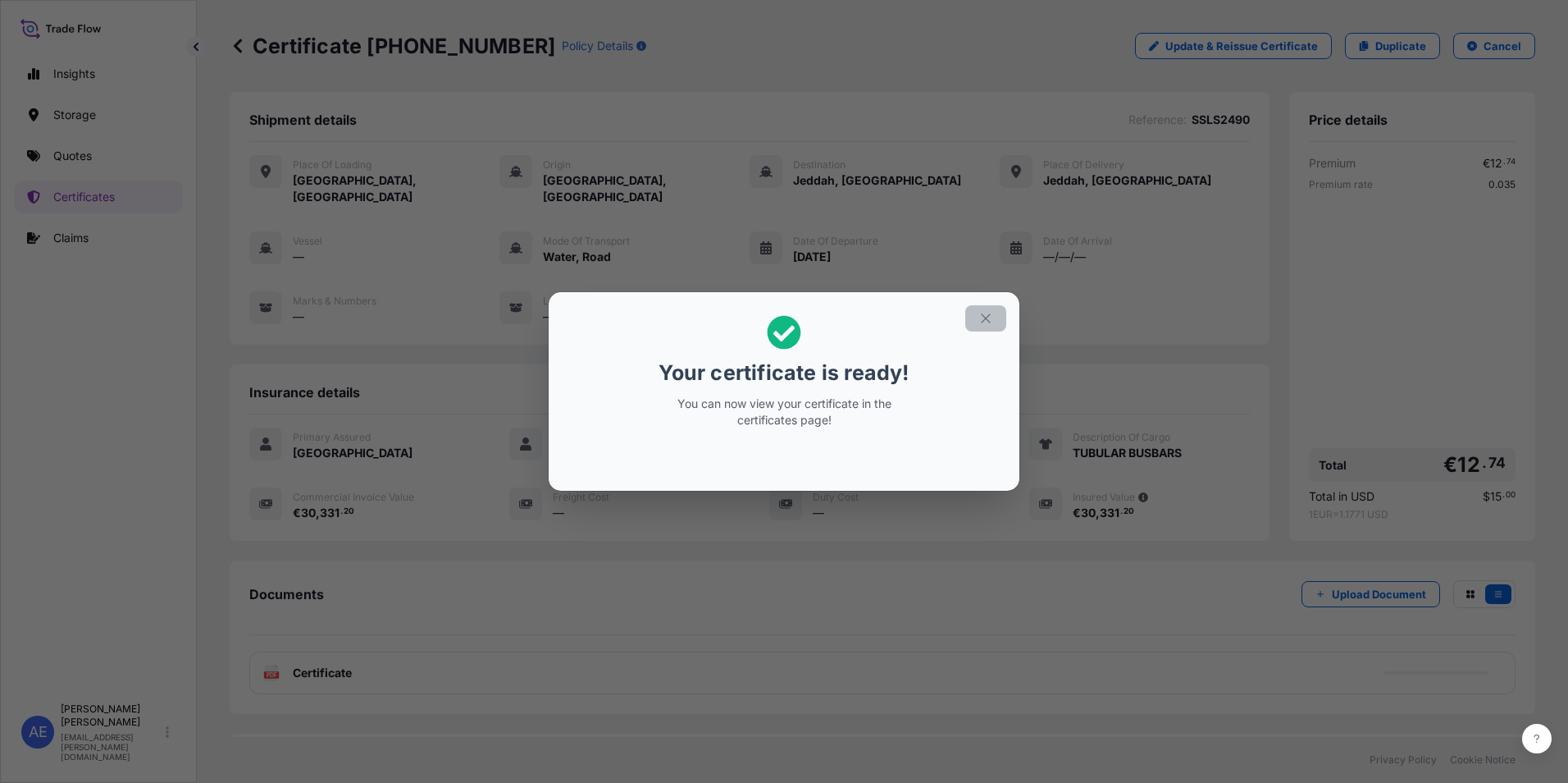
click at [985, 317] on icon "button" at bounding box center [985, 317] width 9 height 9
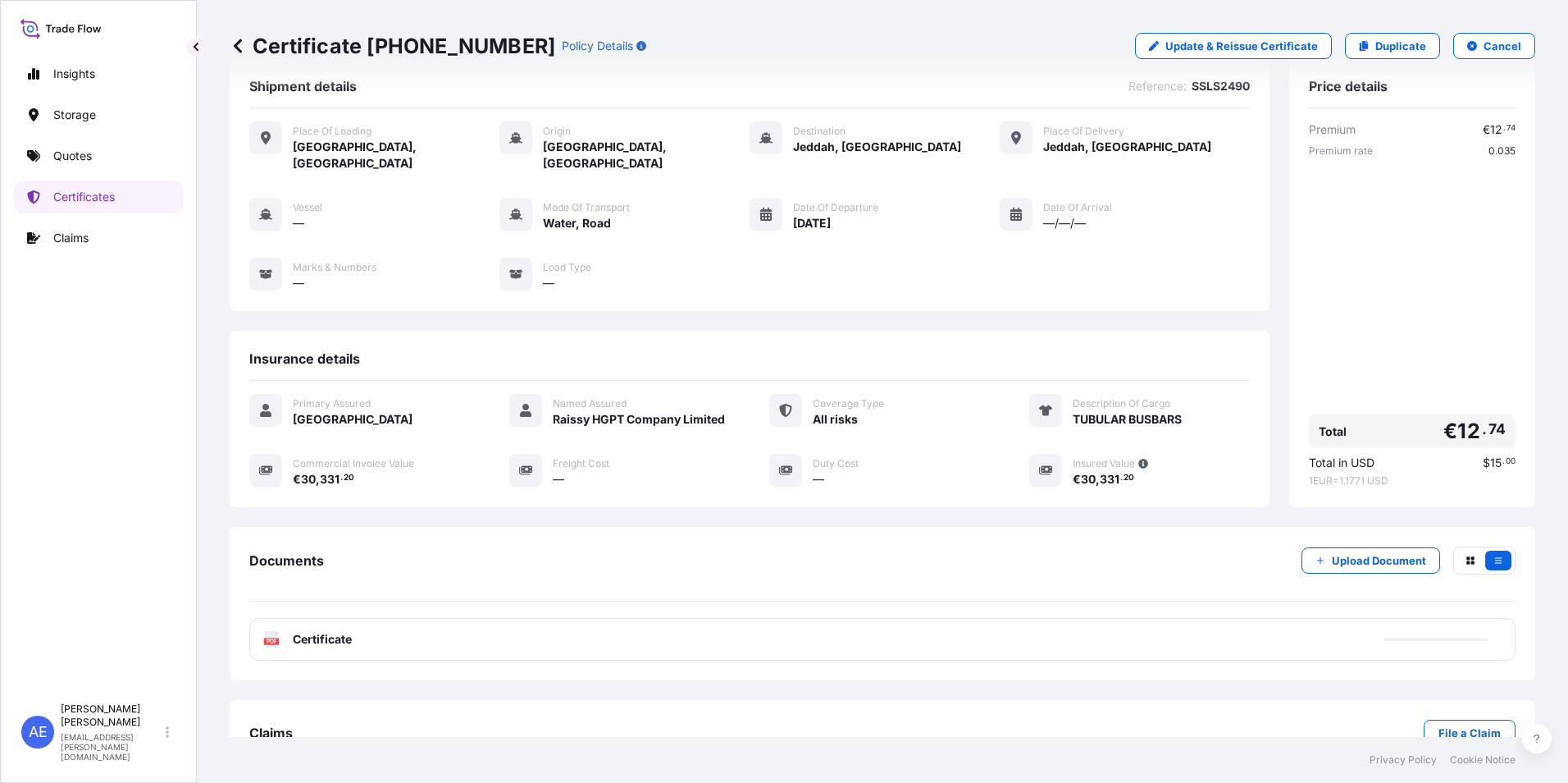
scroll to position [63, 0]
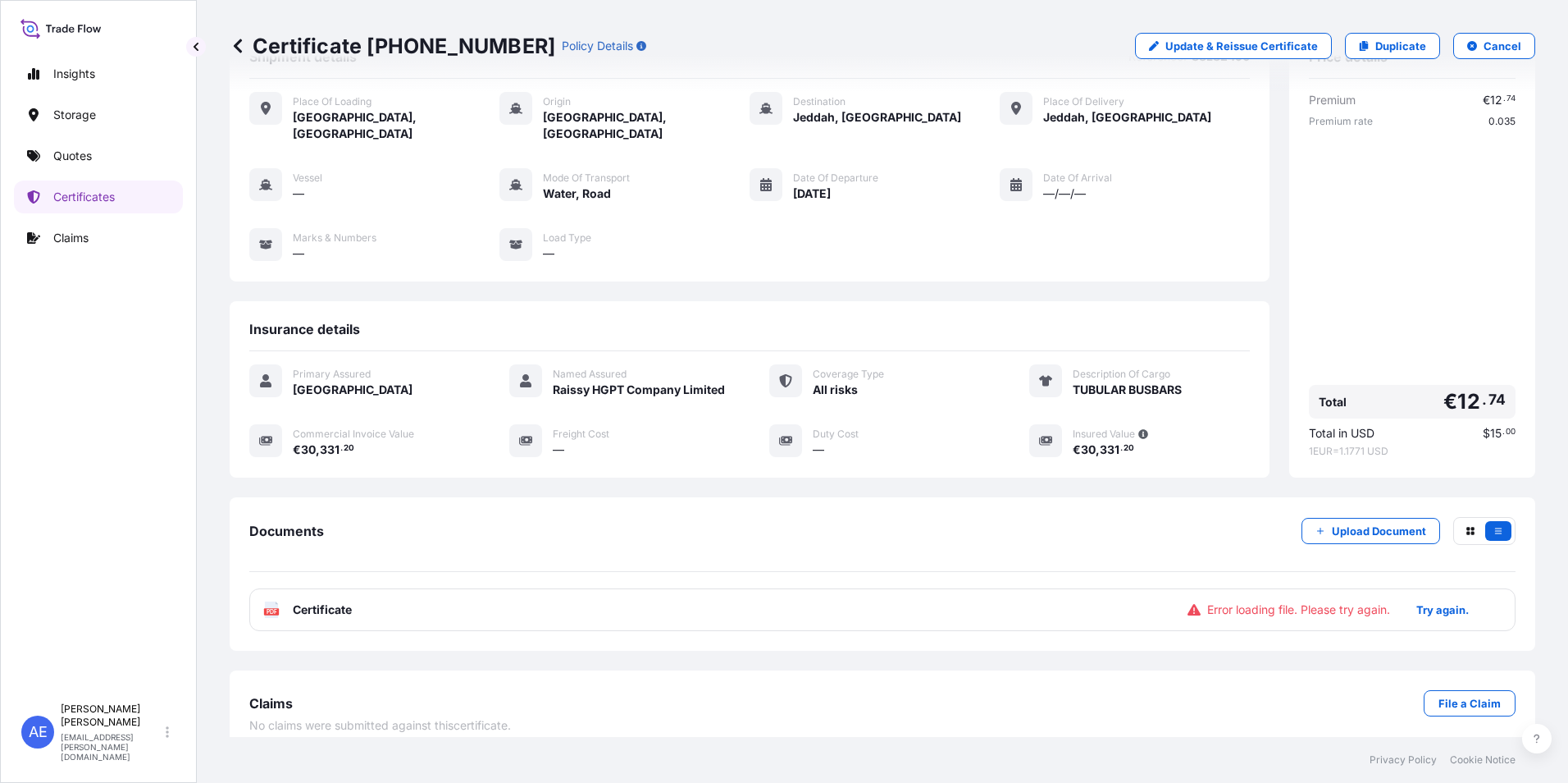
click at [1362, 601] on span "Error loading file. Please try again." at bounding box center [1299, 609] width 183 height 17
click at [1416, 601] on p "Try again." at bounding box center [1443, 609] width 53 height 17
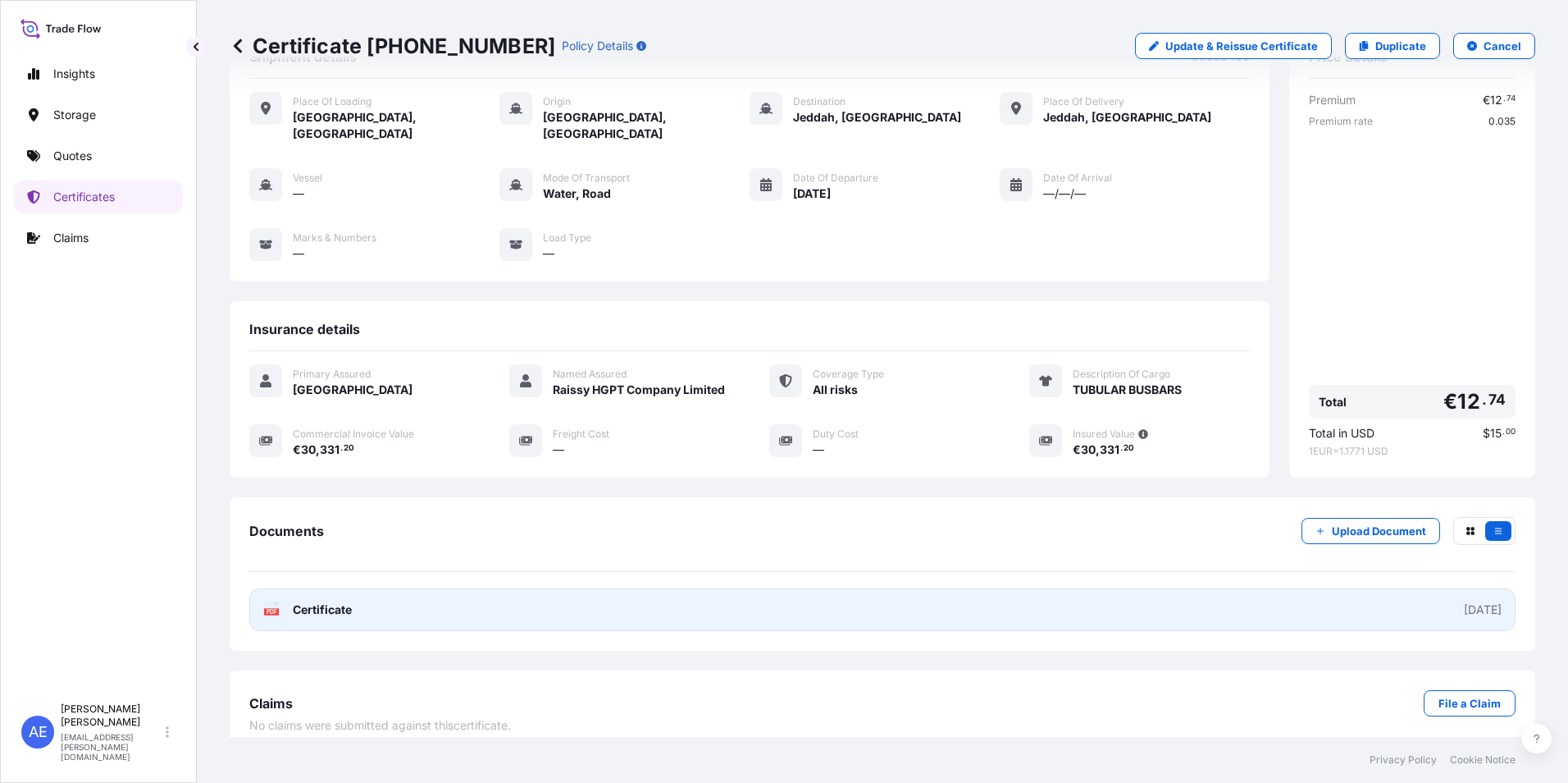
click at [535, 593] on link "PDF Certificate 2025-09-09" at bounding box center [883, 609] width 1266 height 43
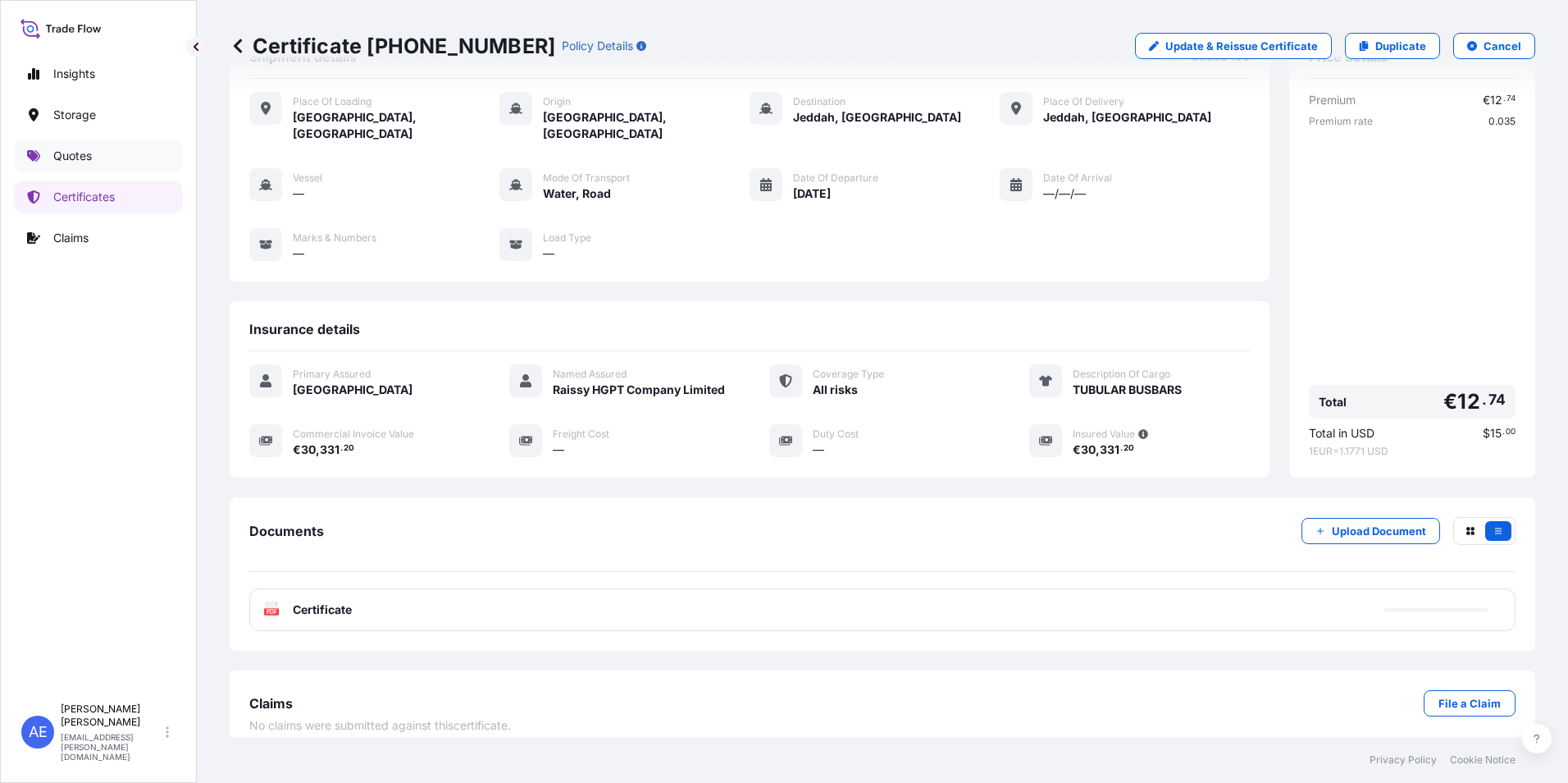
click at [64, 166] on link "Quotes" at bounding box center [98, 155] width 169 height 32
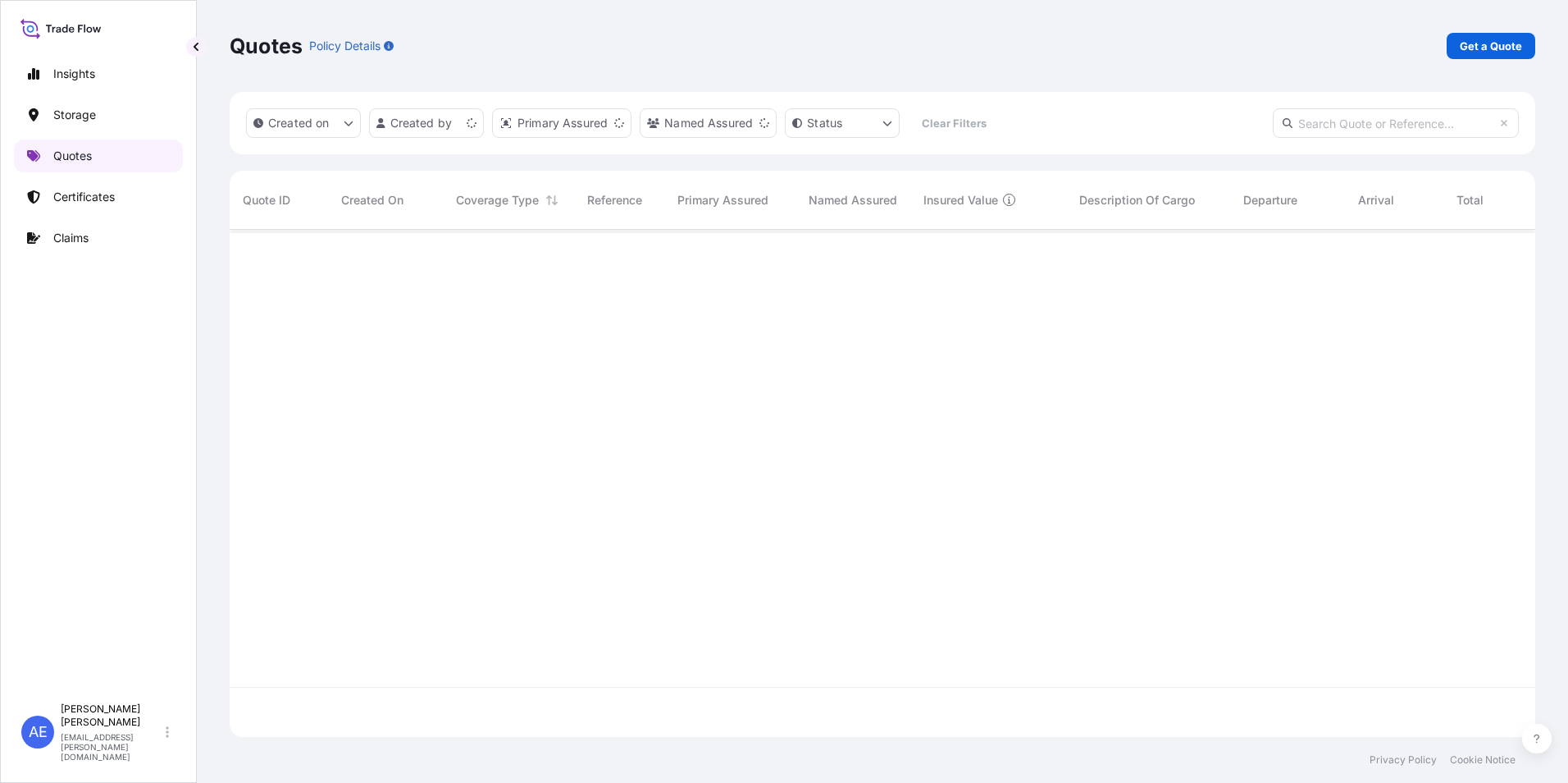
scroll to position [504, 1294]
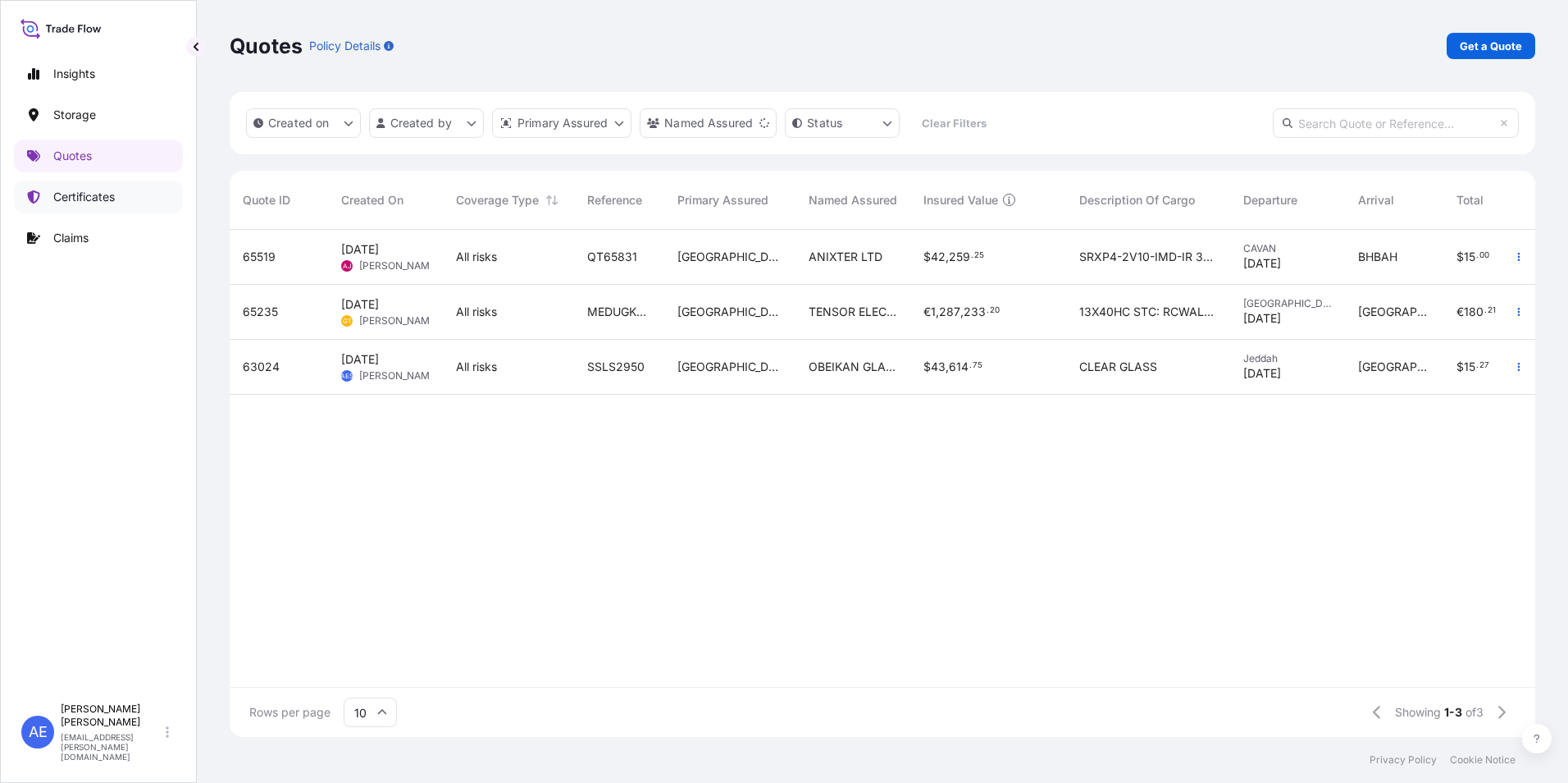
click at [92, 190] on p "Certificates" at bounding box center [84, 196] width 61 height 17
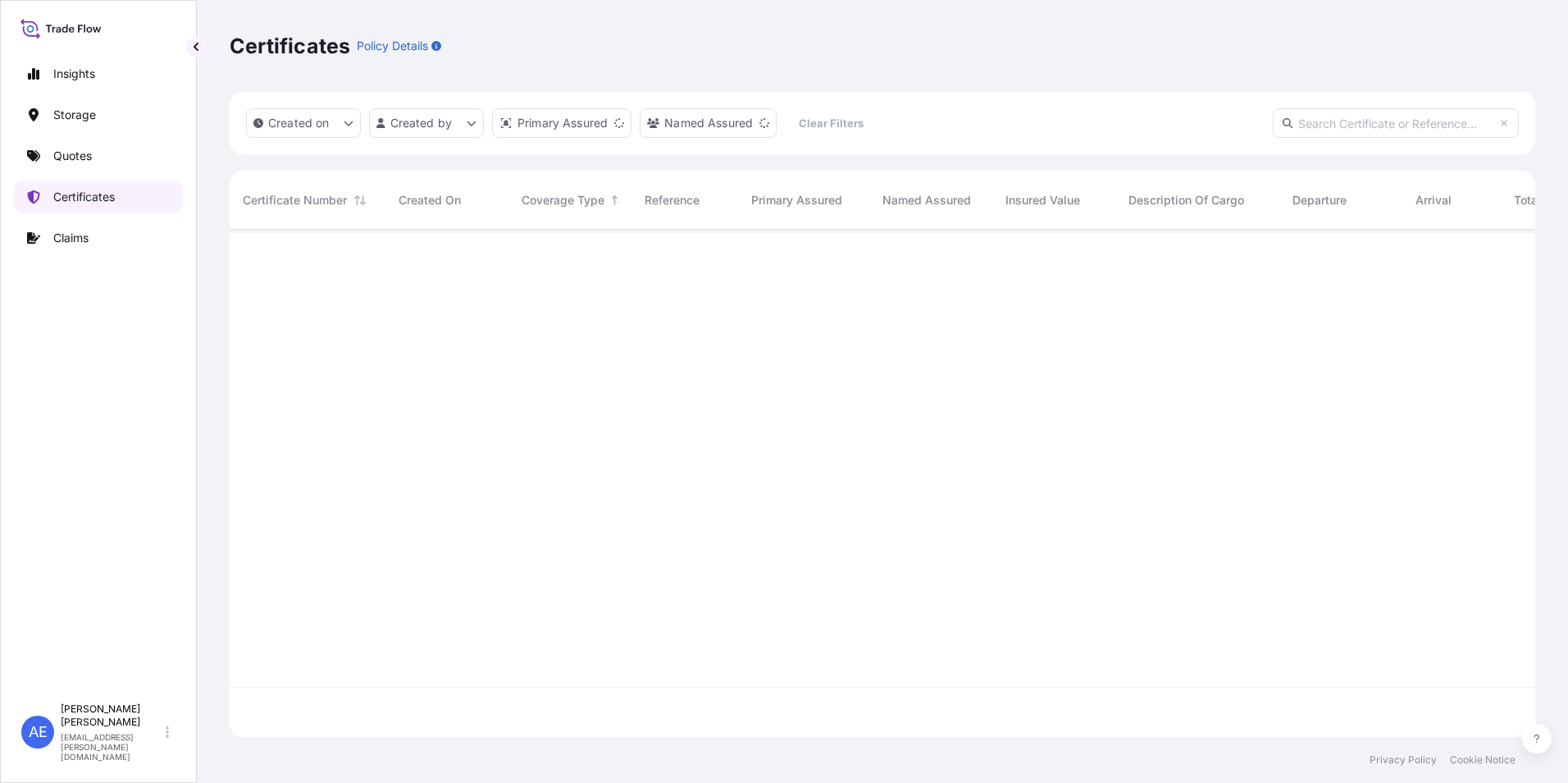
scroll to position [504, 1294]
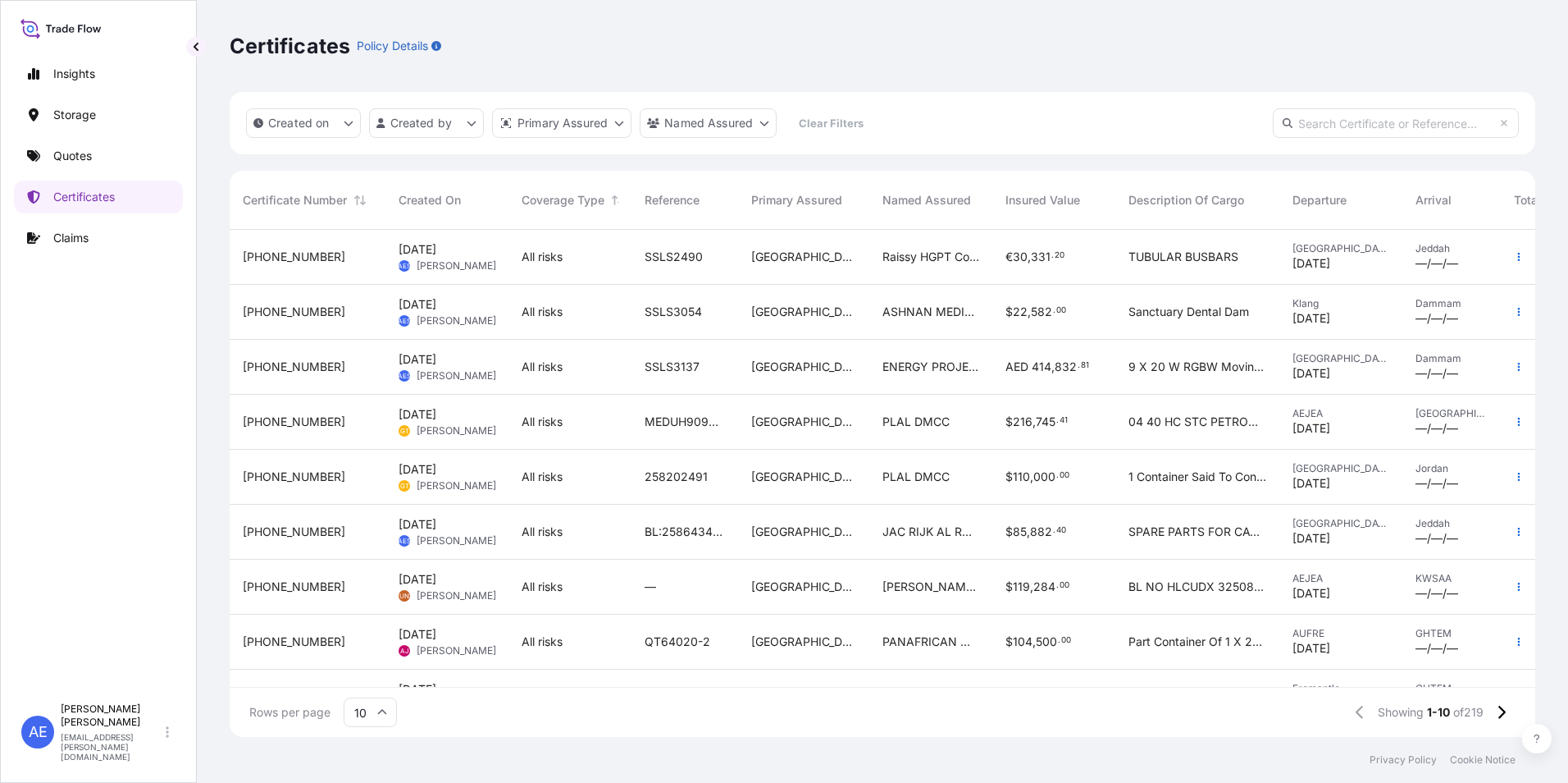
click at [1316, 126] on input "text" at bounding box center [1395, 124] width 246 height 30
paste input "SSLS3137"
type input "SSLS3137"
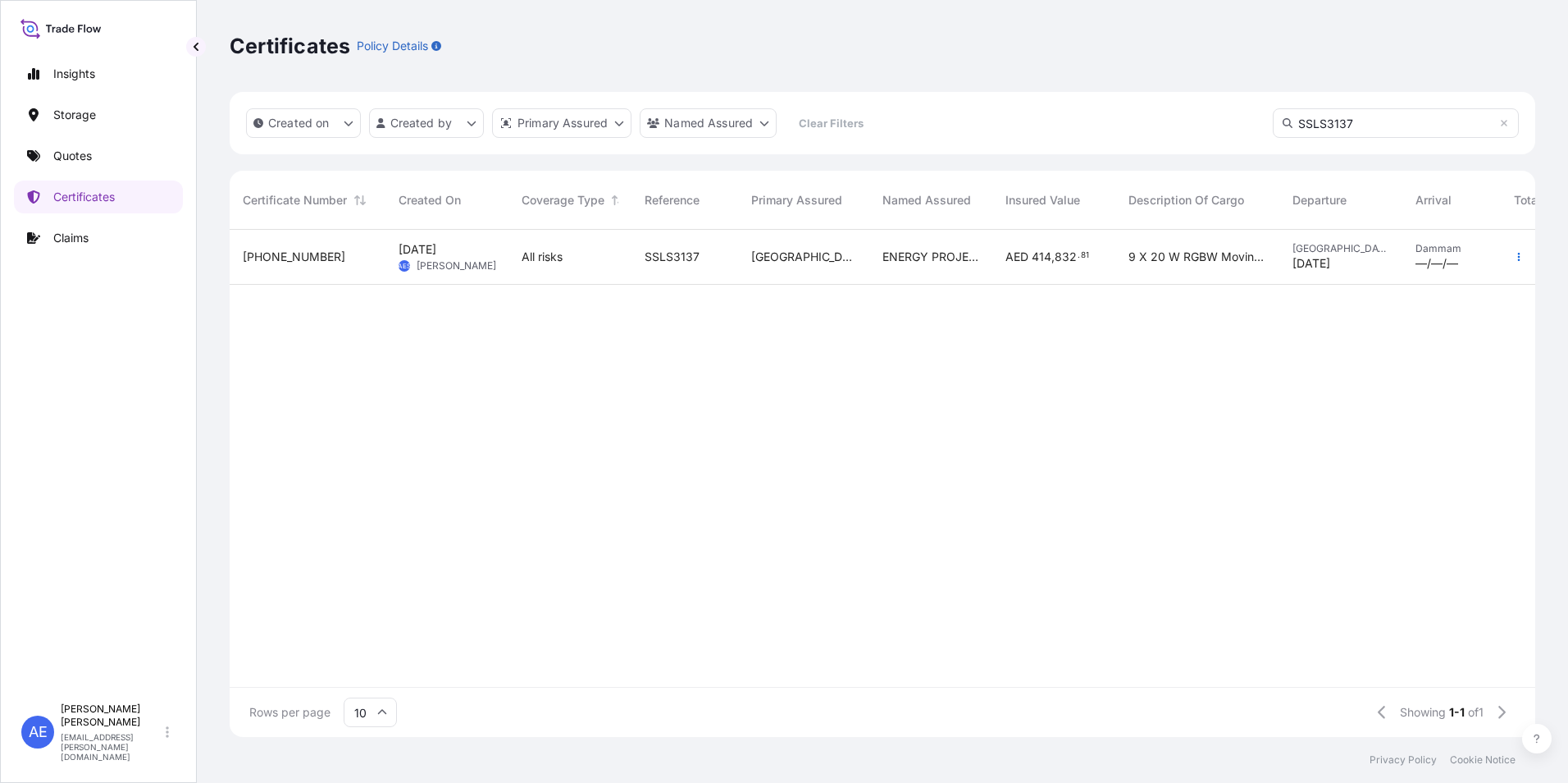
click at [1306, 256] on span "[DATE]" at bounding box center [1311, 263] width 38 height 17
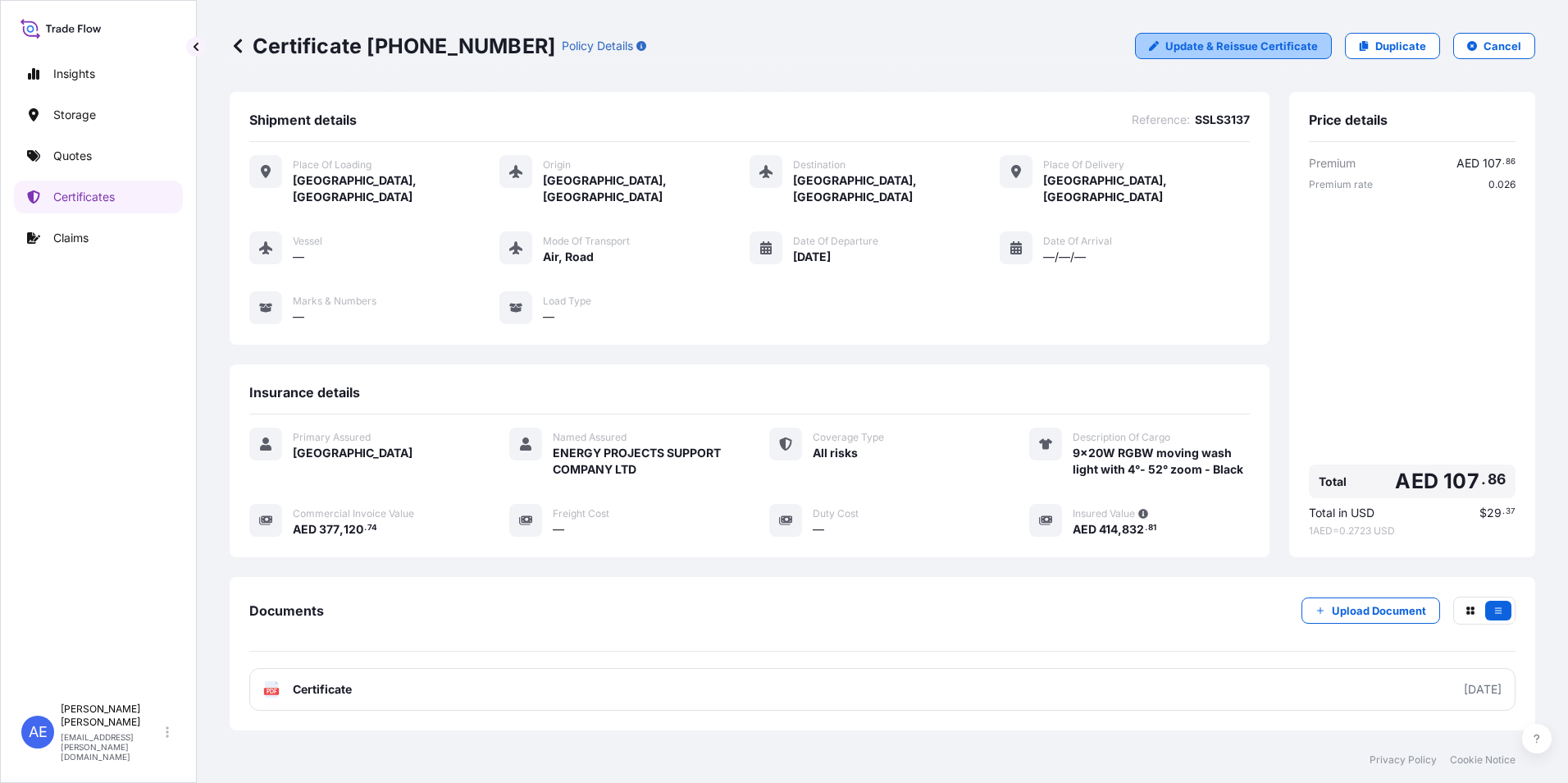
click at [1266, 54] on link "Update & Reissue Certificate" at bounding box center [1233, 46] width 197 height 26
select select "Road / Inland"
select select "Air"
select select "Road / Inland"
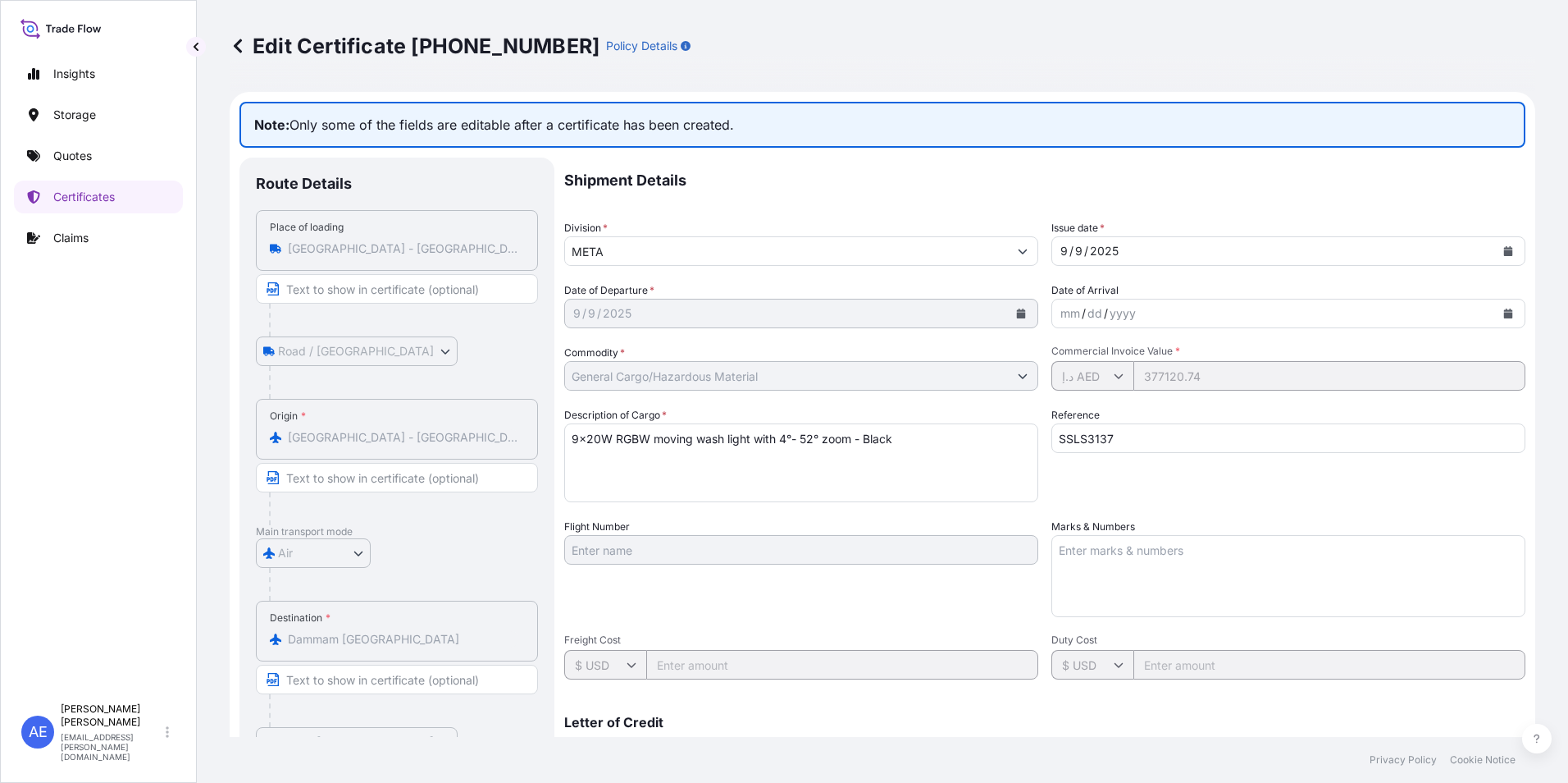
click at [240, 46] on icon at bounding box center [238, 46] width 17 height 17
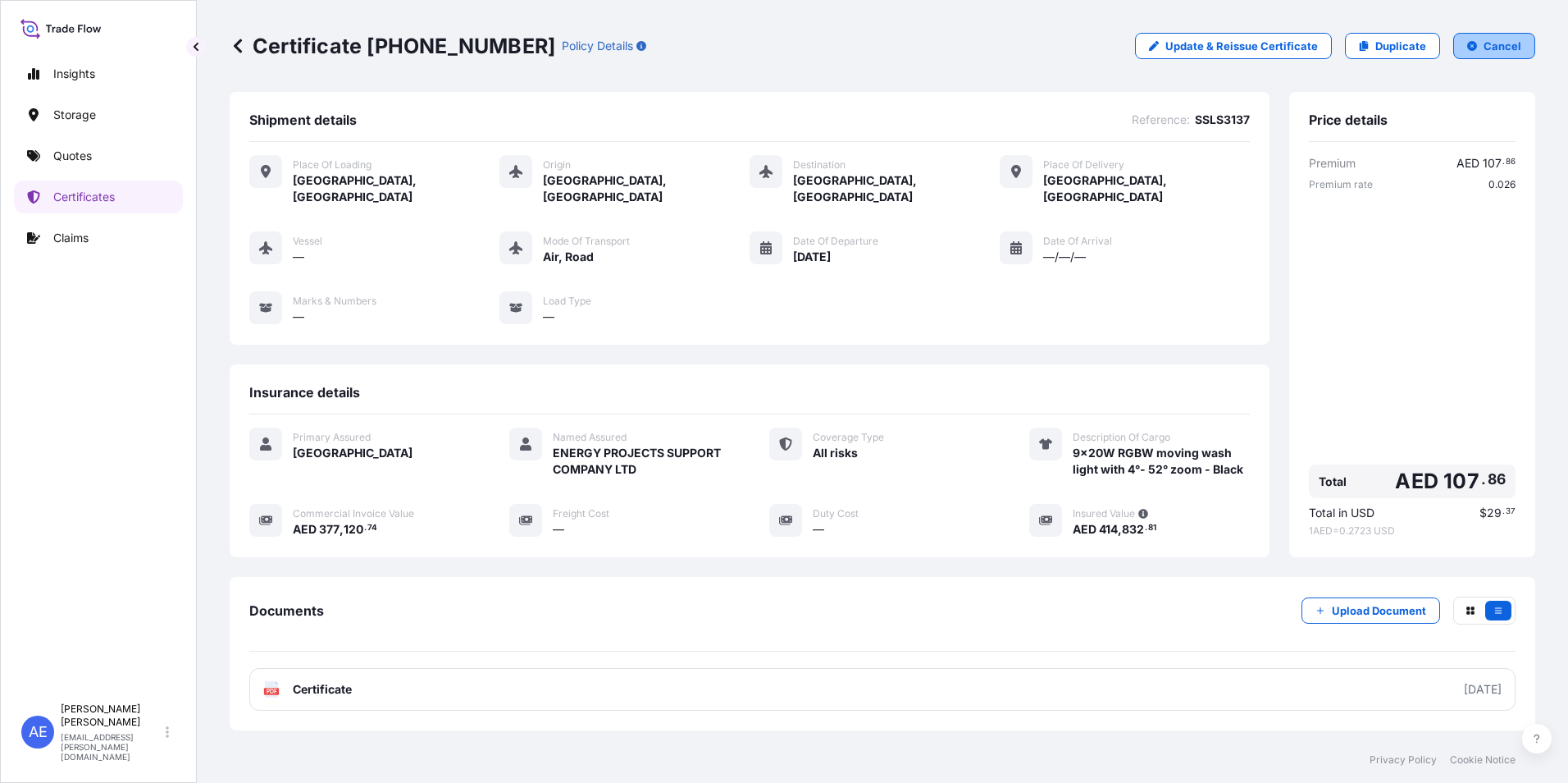
click at [1484, 47] on p "Cancel" at bounding box center [1502, 46] width 38 height 17
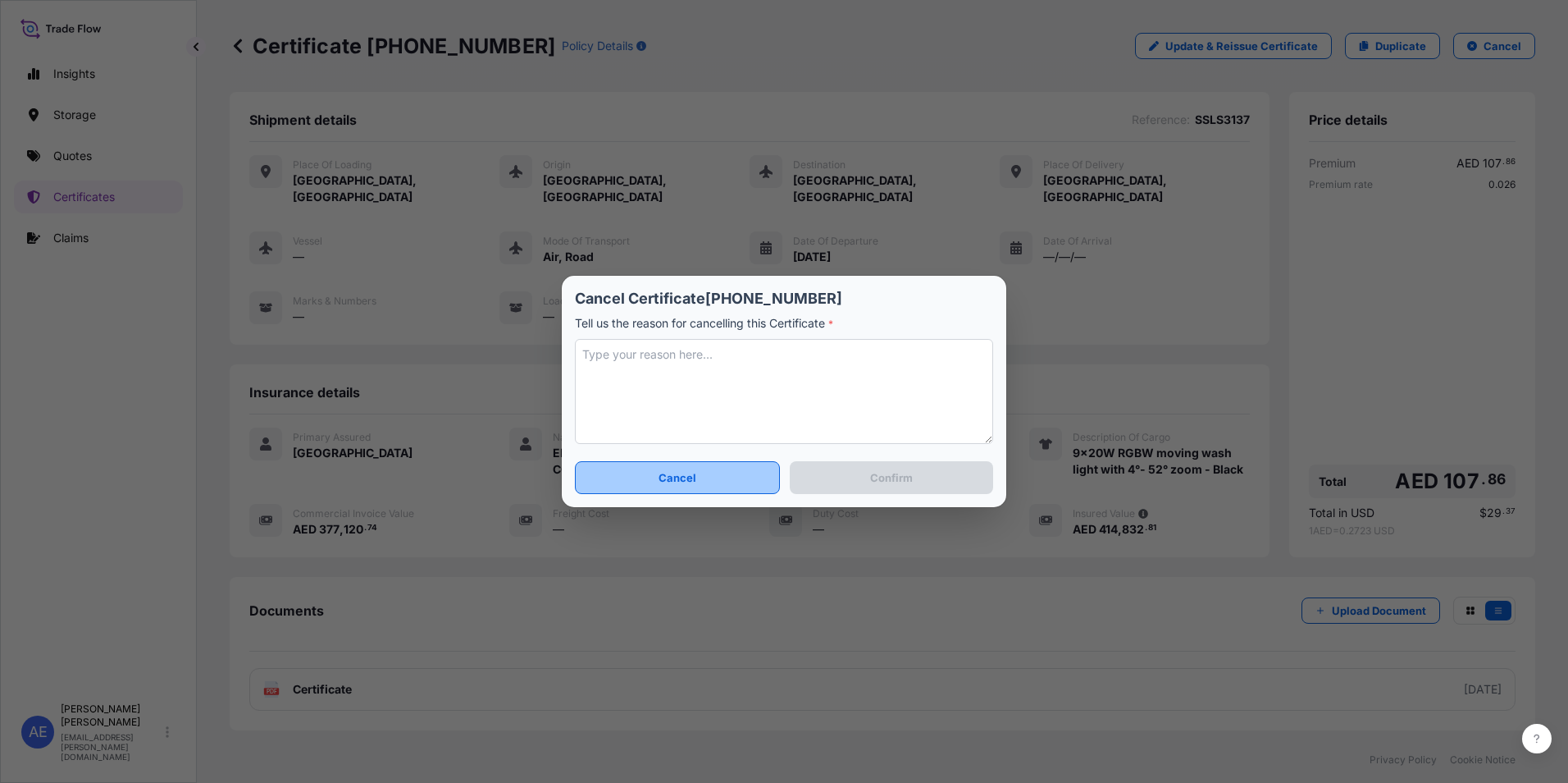
click at [685, 482] on p "Cancel" at bounding box center [677, 477] width 38 height 17
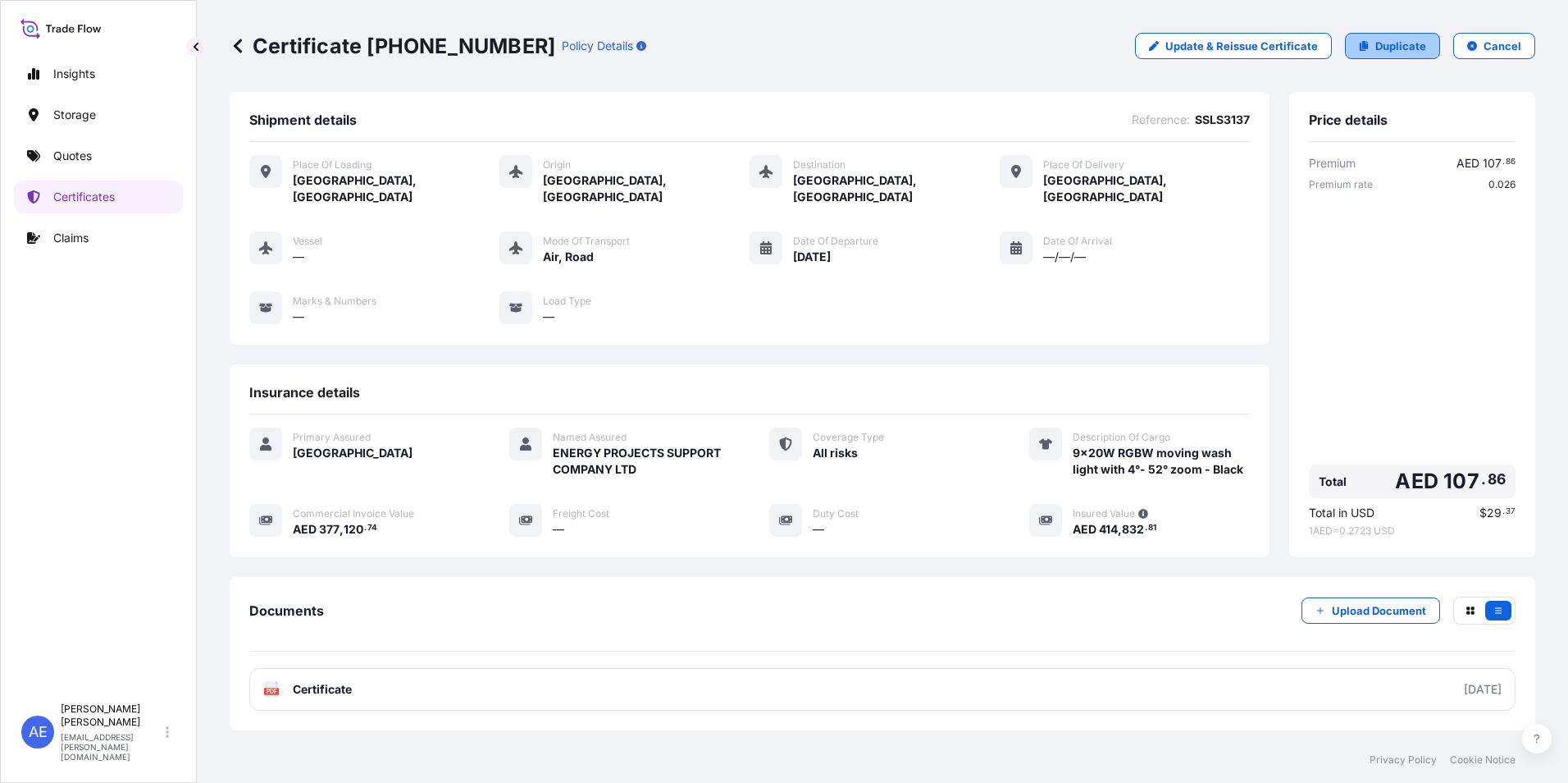
click at [1400, 51] on p "Duplicate" at bounding box center [1401, 46] width 51 height 17
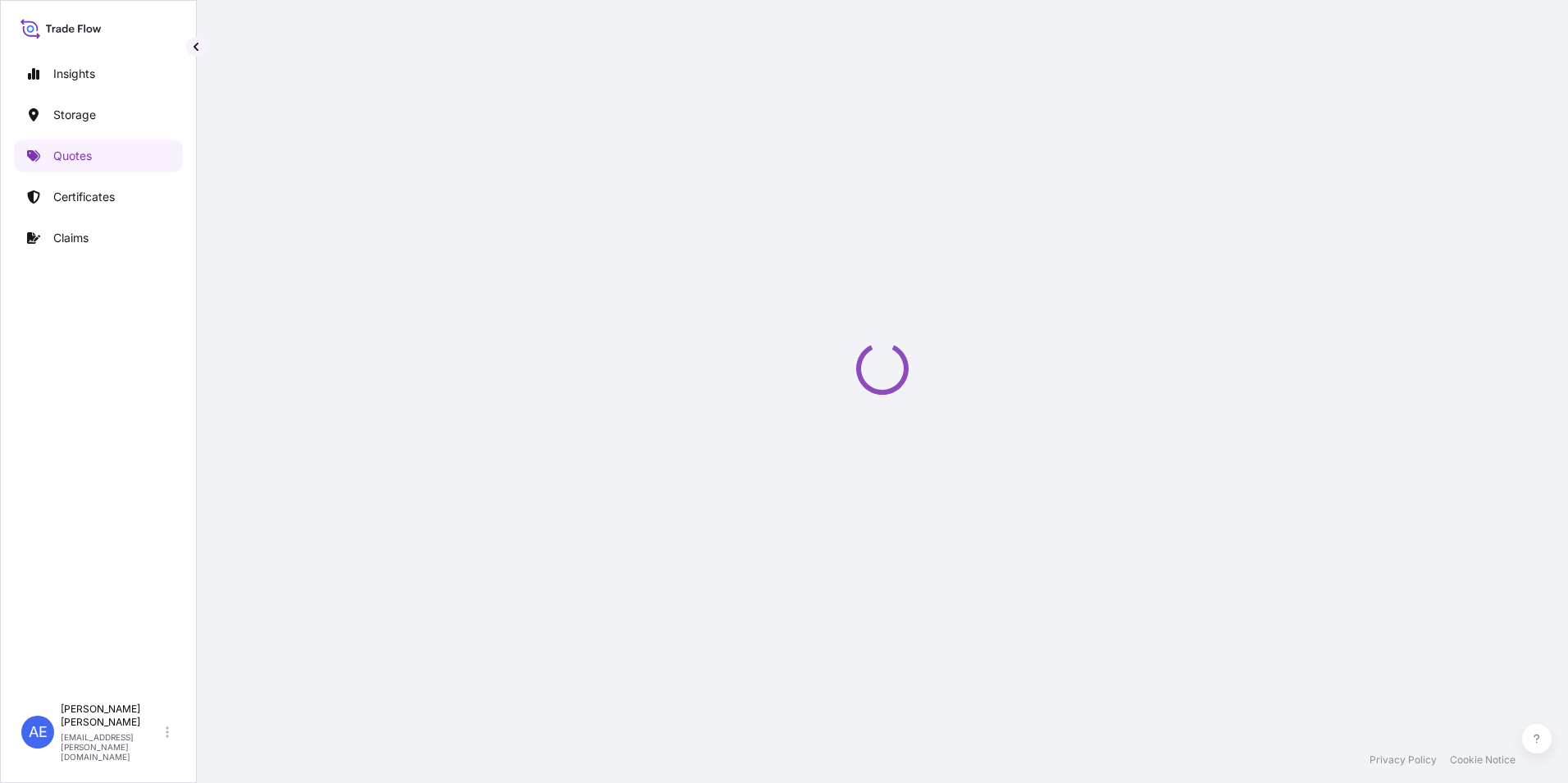
select select "Road / Inland"
select select "Air"
select select "Road / Inland"
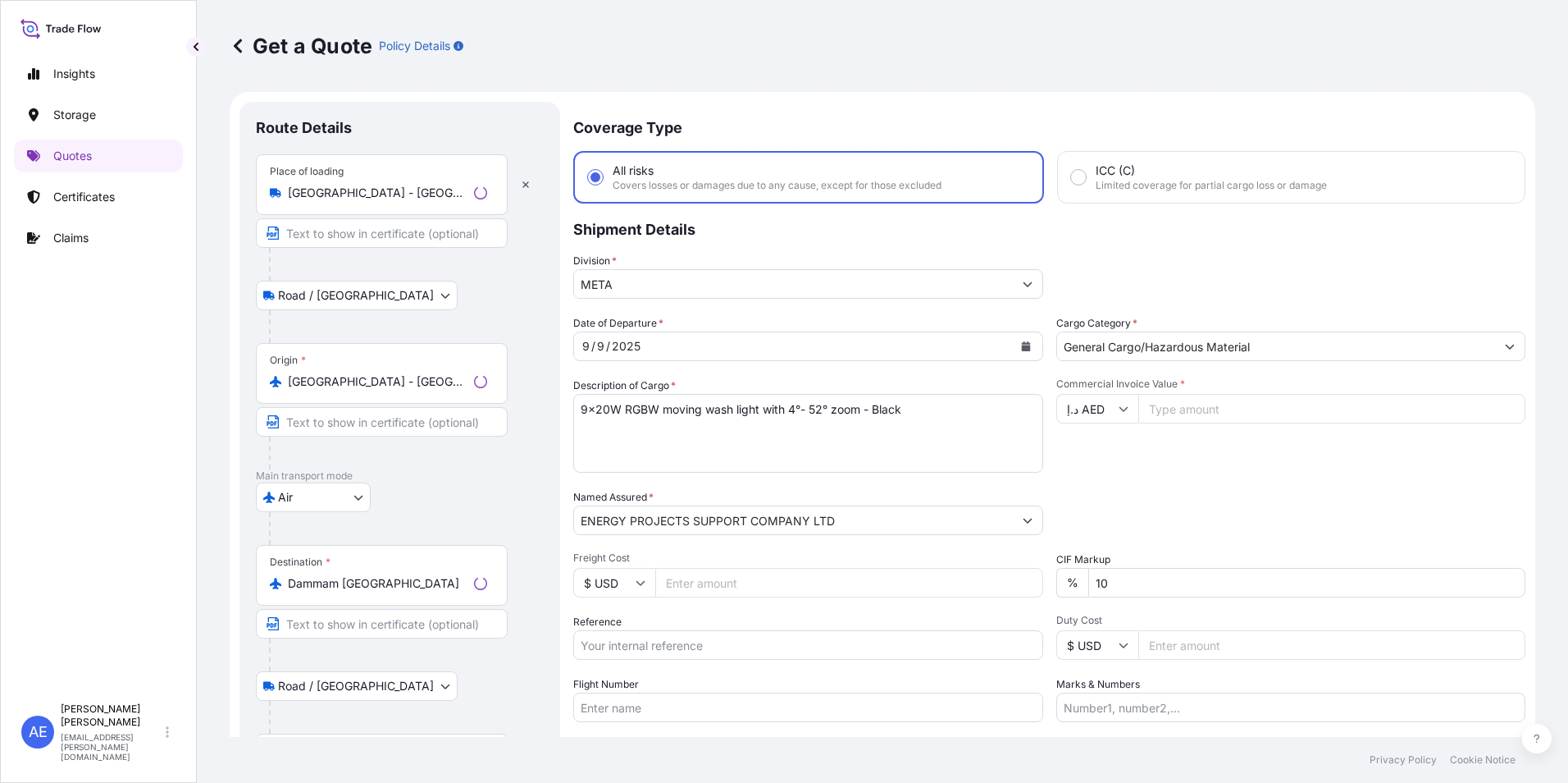
scroll to position [26, 0]
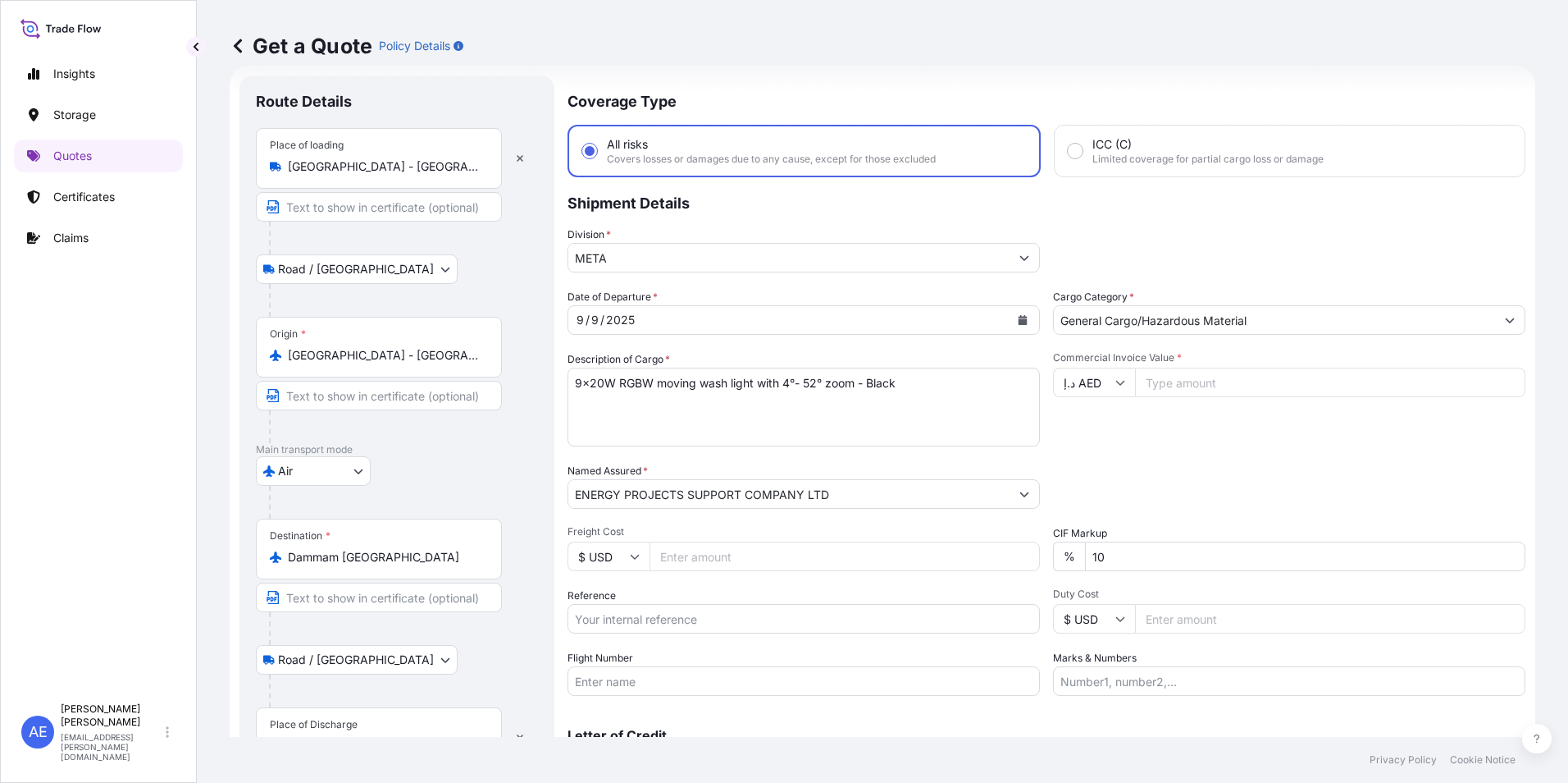
click at [1130, 552] on input "10" at bounding box center [1305, 557] width 441 height 30
click at [1142, 572] on div "Date of Departure * 9 / 9 / 2025 Cargo Category * General Cargo/Hazardous Mater…" at bounding box center [1047, 492] width 958 height 407
drag, startPoint x: 1144, startPoint y: 553, endPoint x: 1026, endPoint y: 561, distance: 118.3
click at [1029, 561] on div "Date of Departure * 9 / 9 / 2025 Cargo Category * General Cargo/Hazardous Mater…" at bounding box center [1047, 492] width 958 height 407
type input "0"
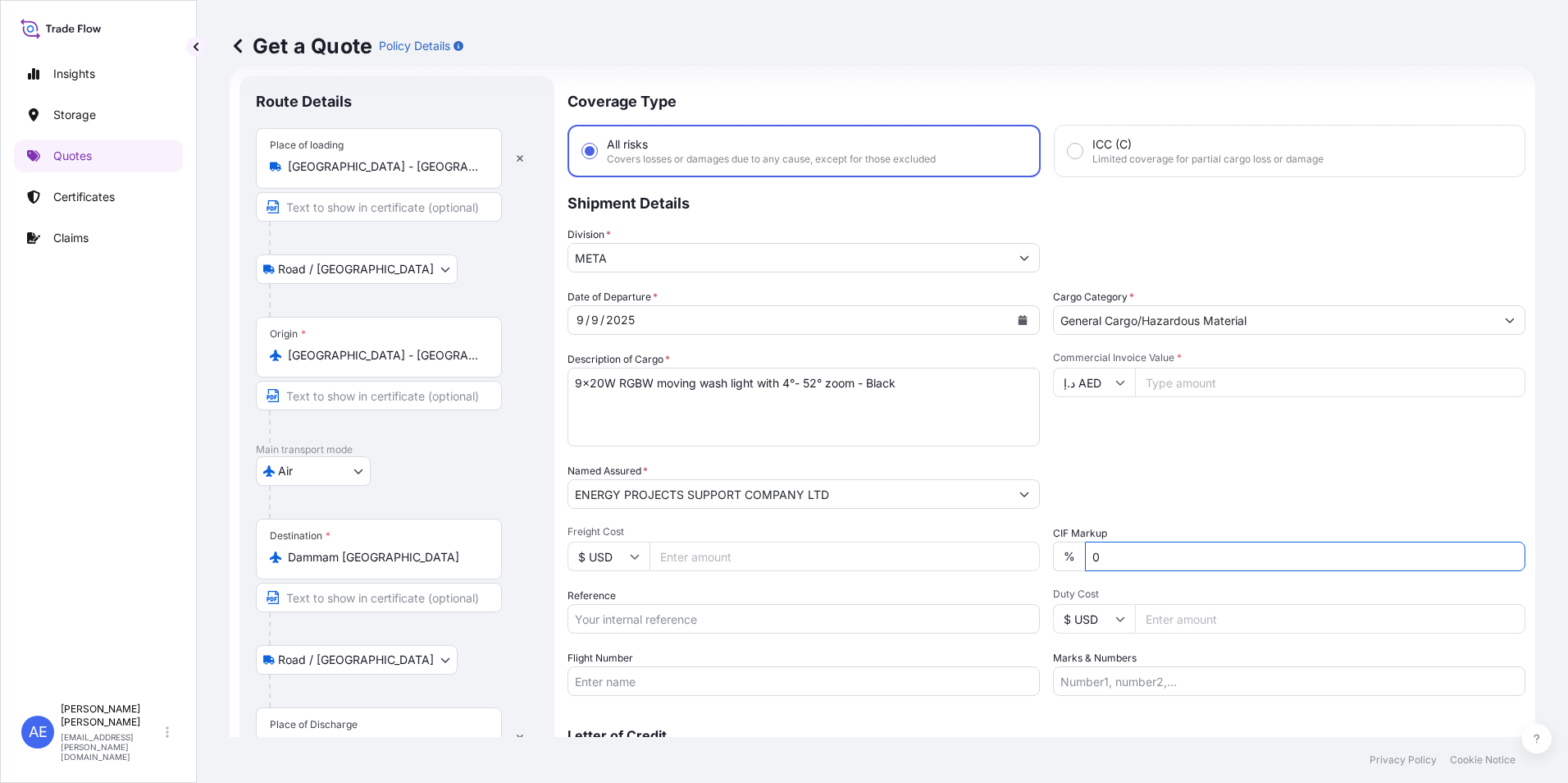
click at [1157, 378] on input "Commercial Invoice Value *" at bounding box center [1330, 382] width 390 height 30
paste input "377120.74"
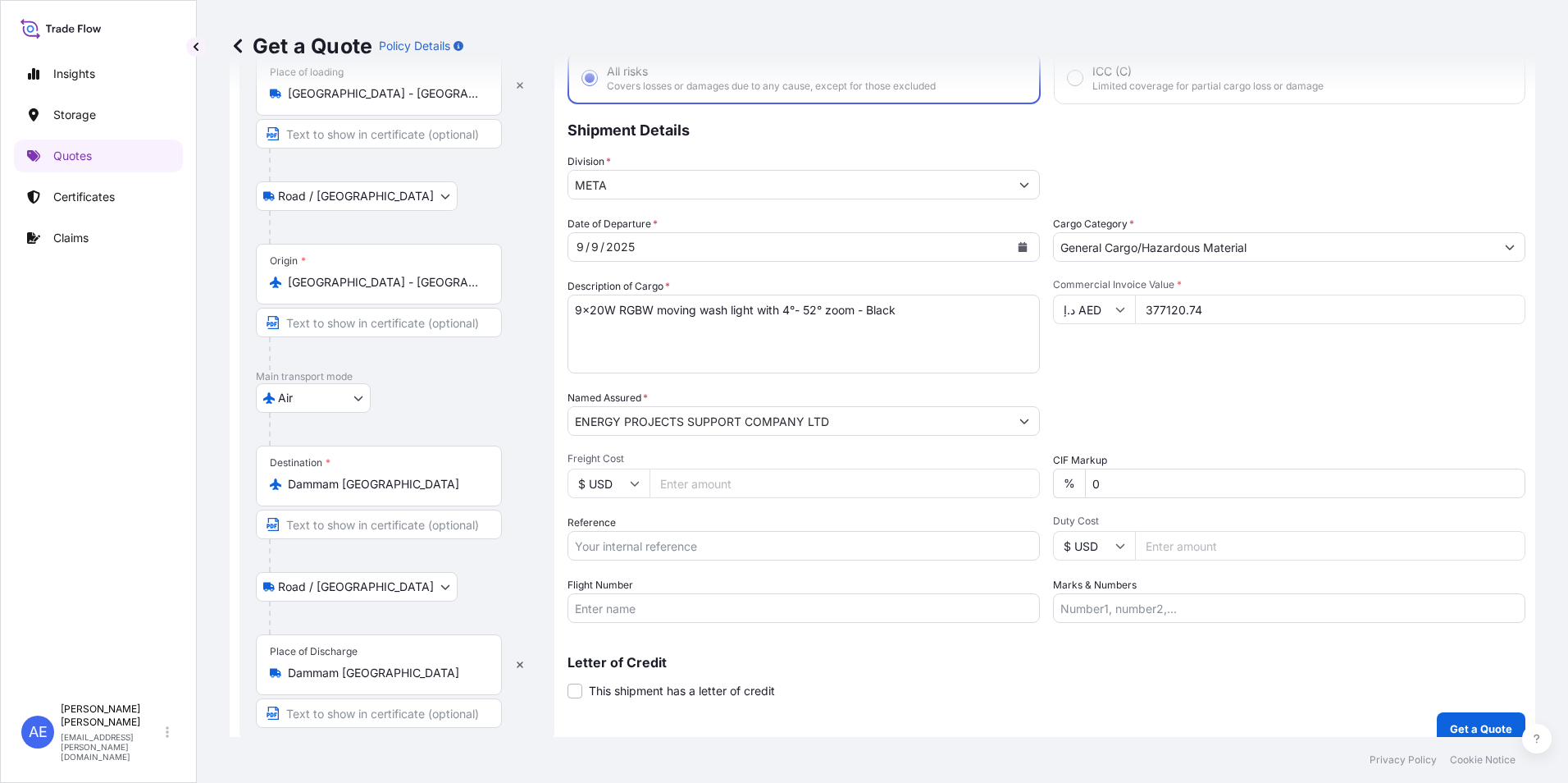
scroll to position [117, 0]
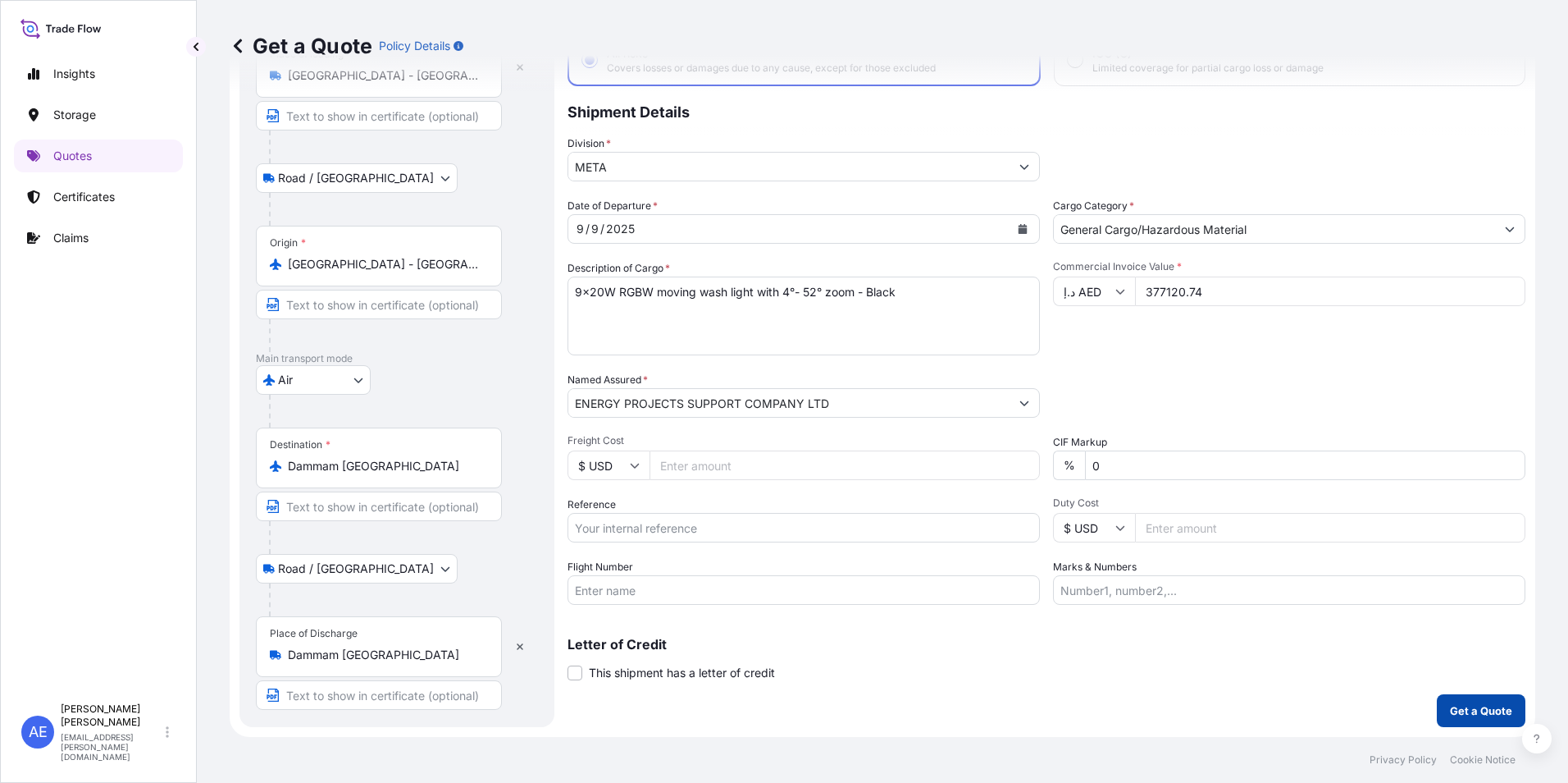
type input "377120.74"
click at [1490, 710] on p "Get a Quote" at bounding box center [1481, 710] width 62 height 17
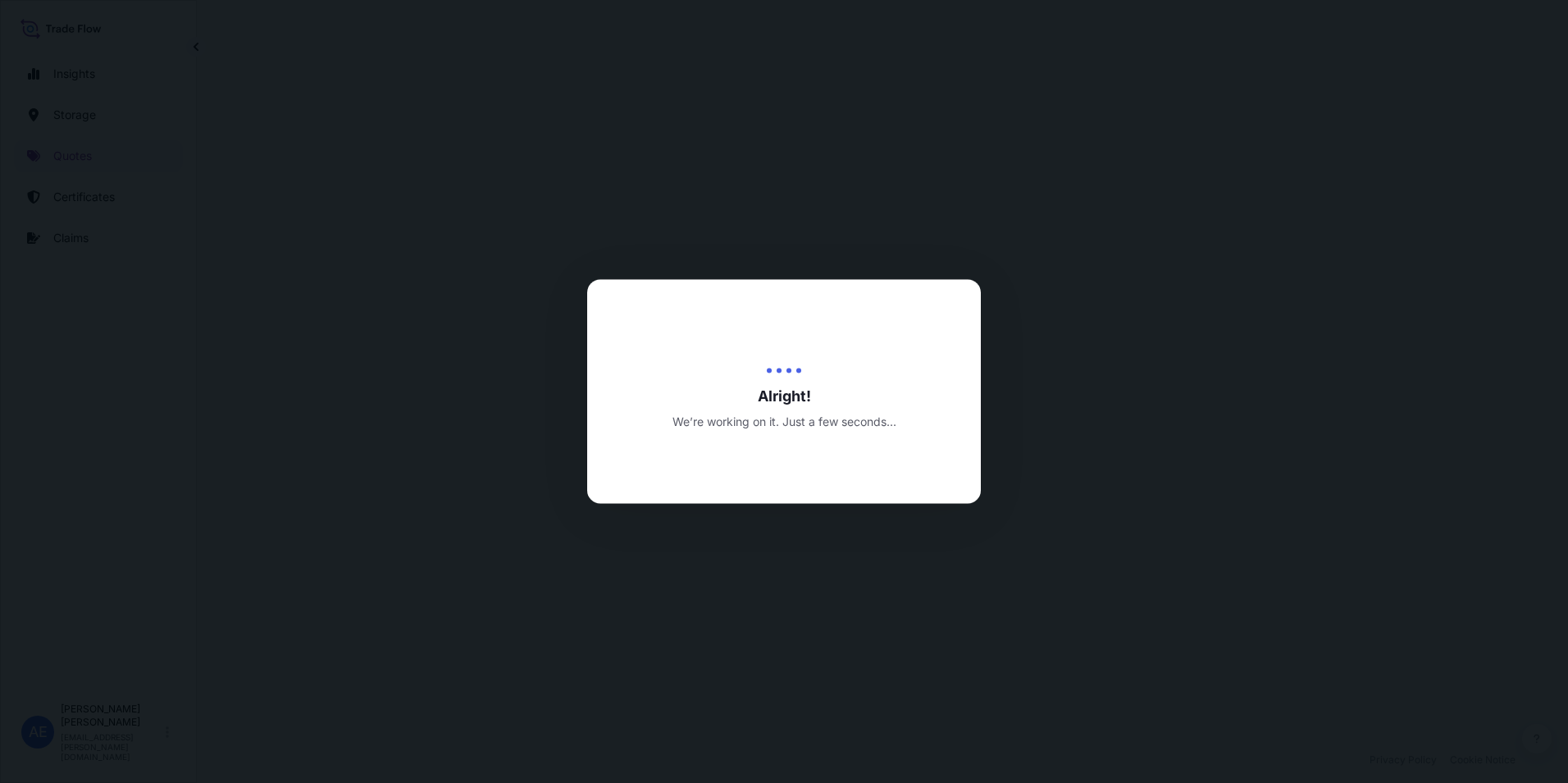
select select "Road / Inland"
select select "Air"
select select "Road / Inland"
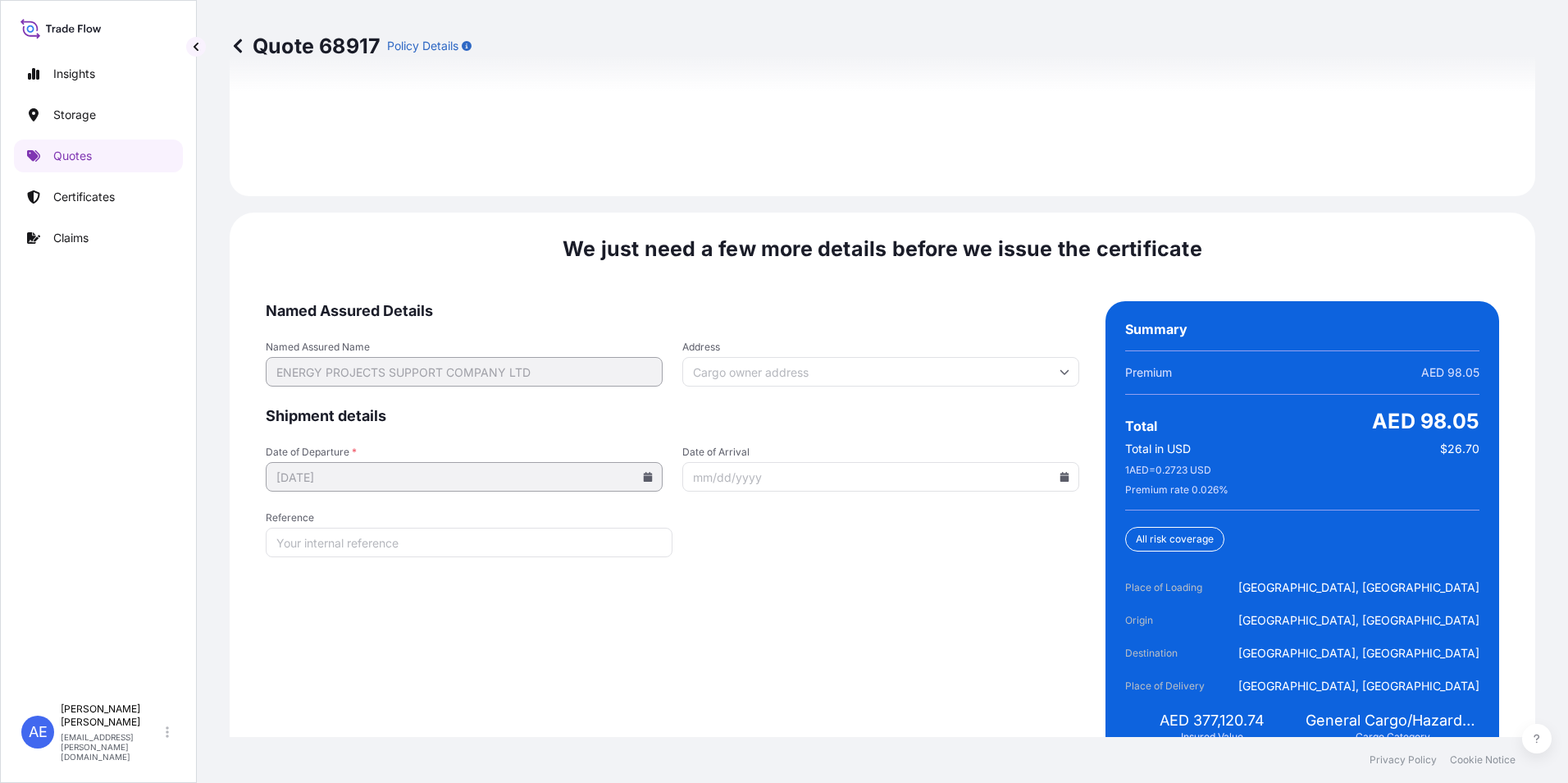
scroll to position [2527, 0]
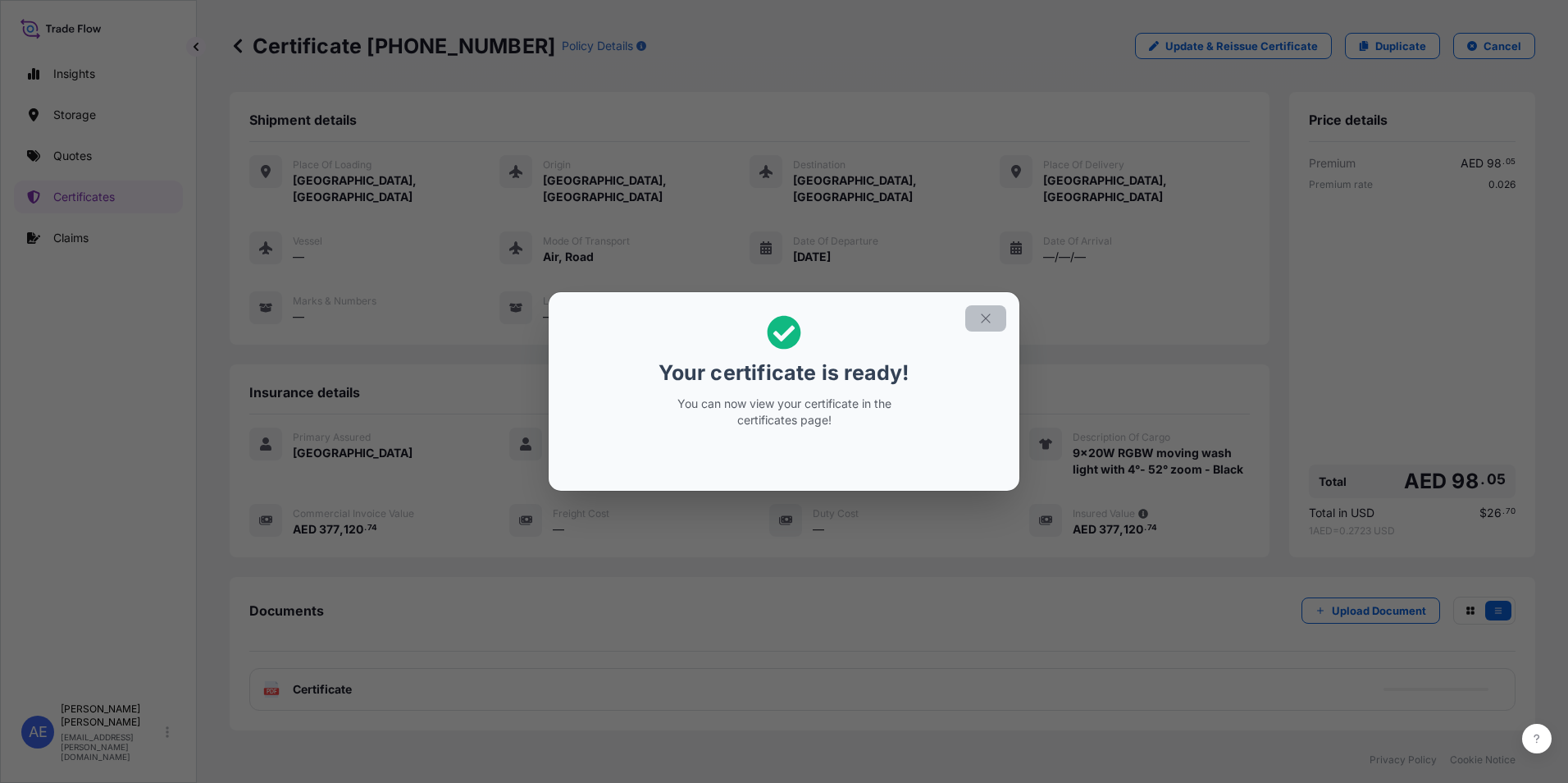
click at [991, 316] on icon "button" at bounding box center [985, 318] width 15 height 15
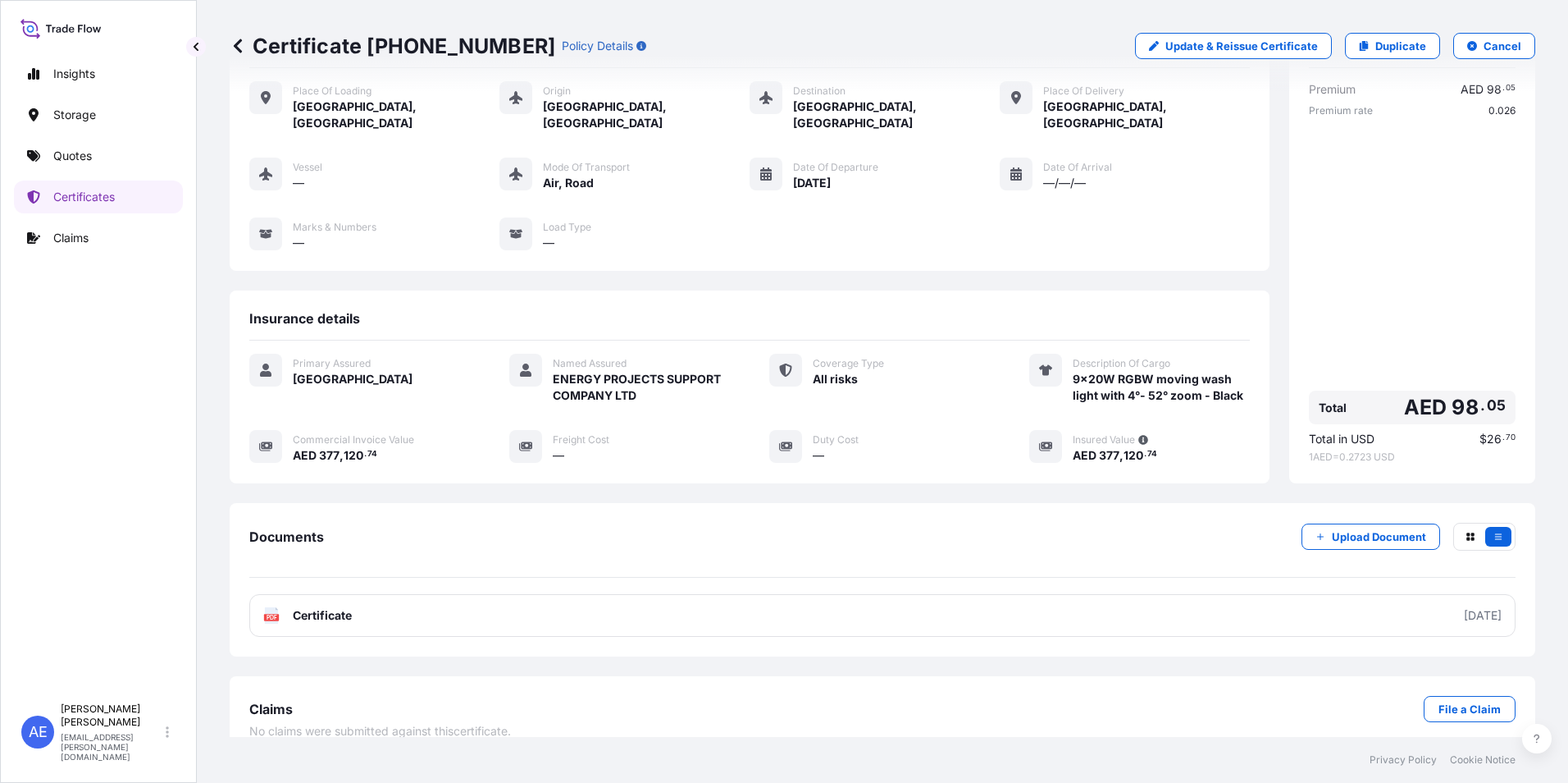
scroll to position [80, 0]
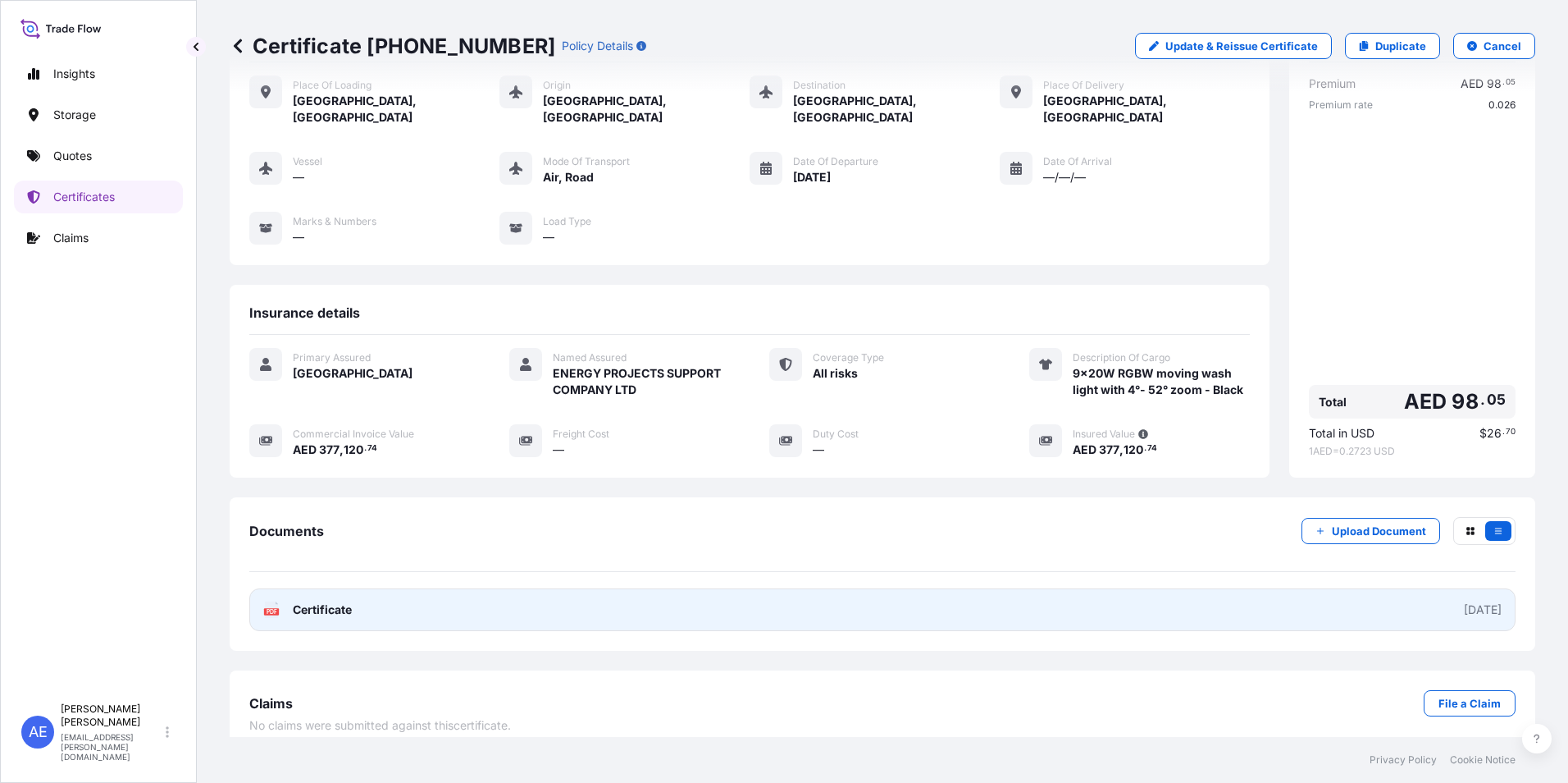
click at [1413, 597] on link "PDF Certificate 2025-09-09" at bounding box center [883, 609] width 1266 height 43
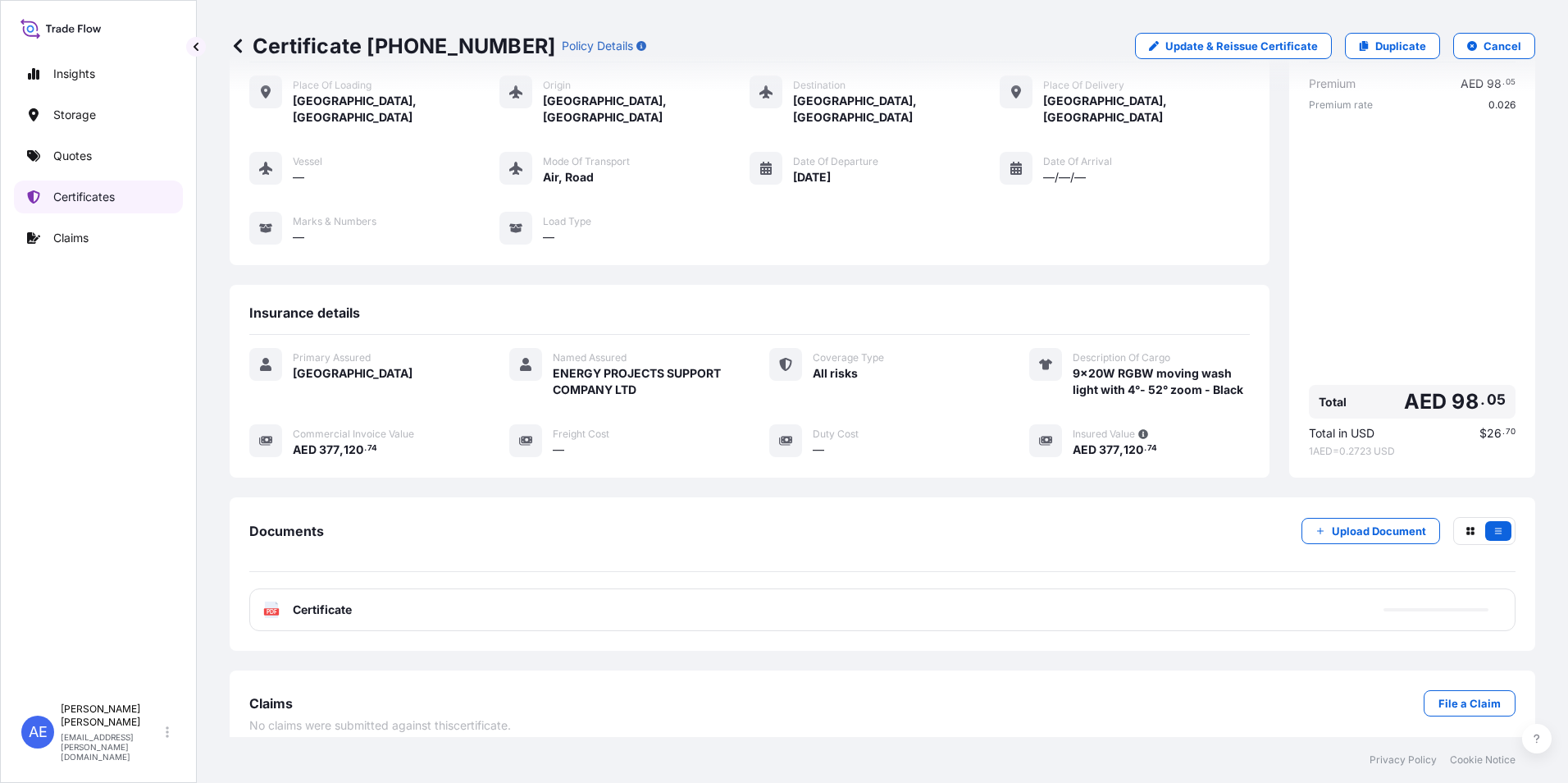
click at [119, 193] on link "Certificates" at bounding box center [98, 196] width 169 height 32
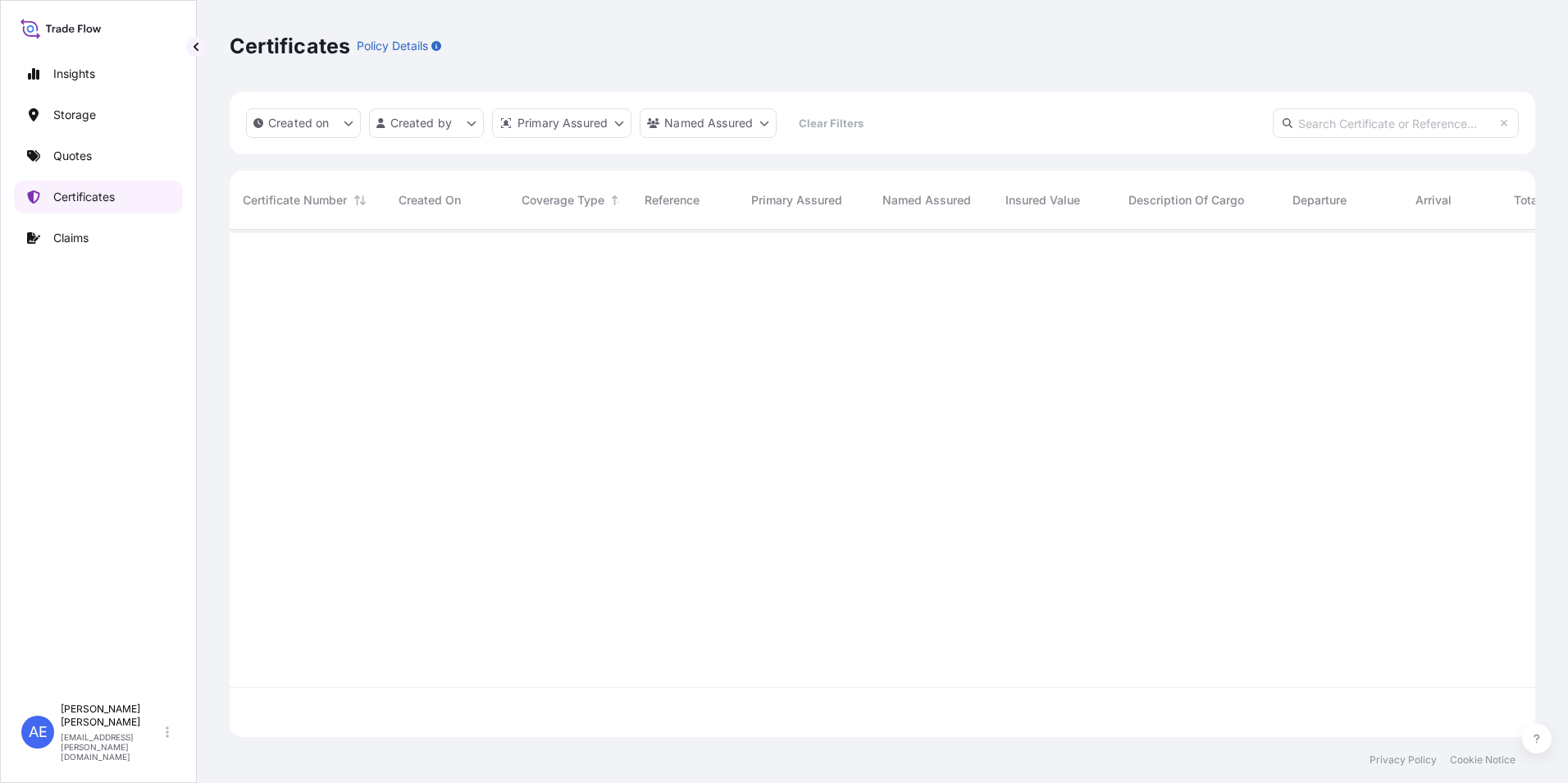
scroll to position [504, 1294]
click at [1370, 131] on input "text" at bounding box center [1395, 124] width 246 height 30
paste input "31615-226-1"
type input "31615-226-1"
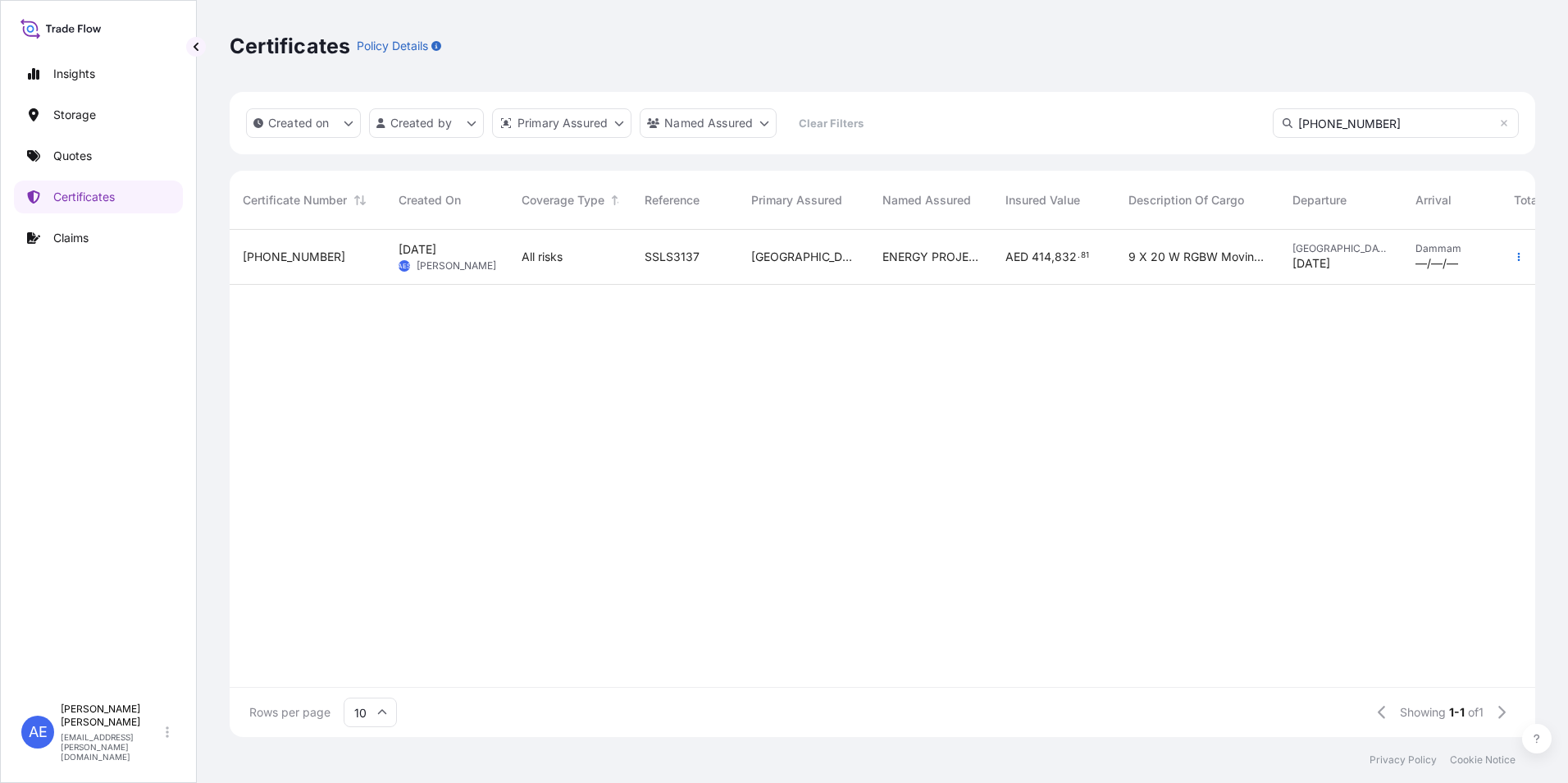
click at [1185, 256] on span "9 X 20 W RGBW Moving Wash Light With 4 52 Zoom Black" at bounding box center [1197, 257] width 138 height 17
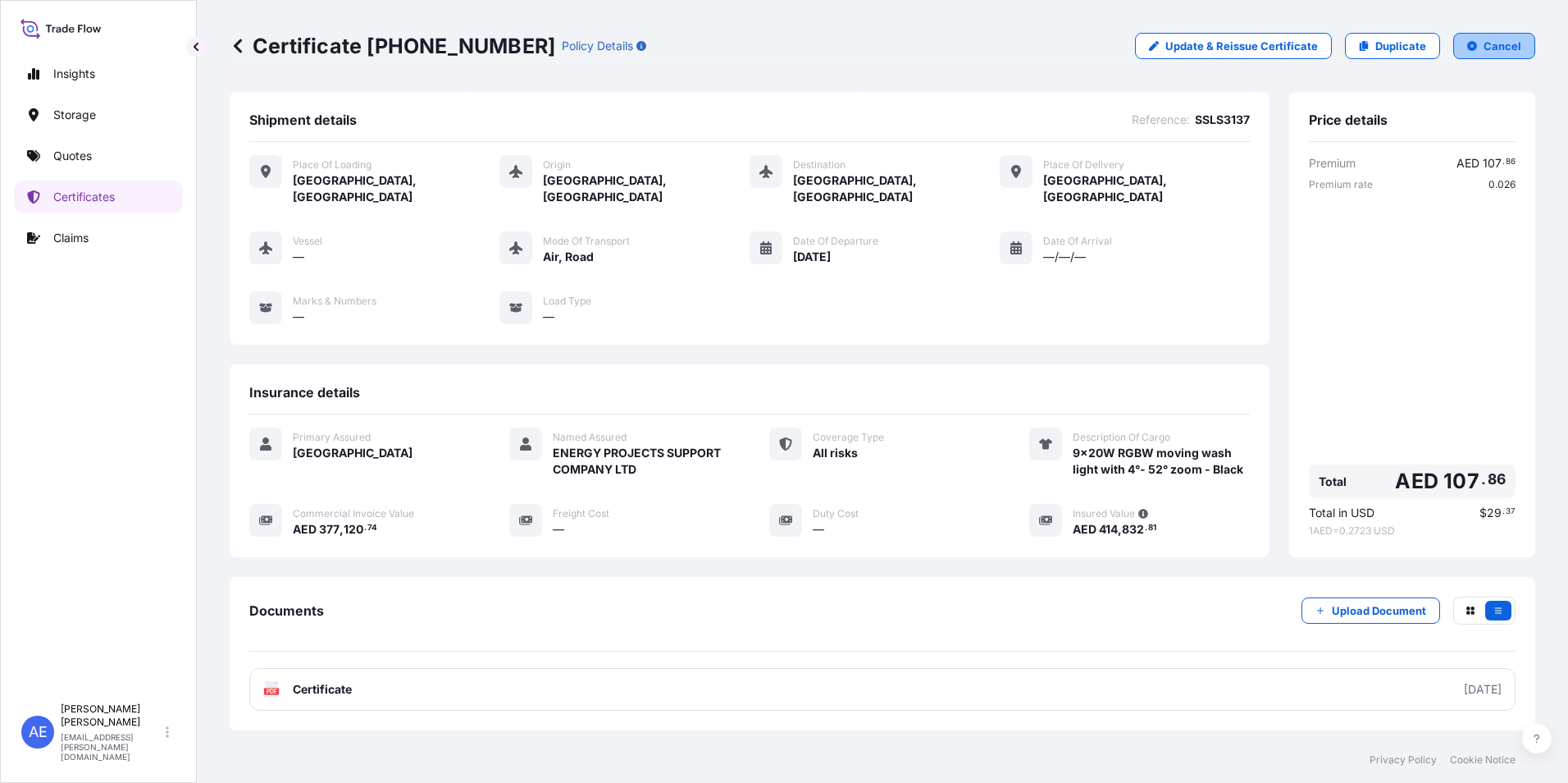
click at [1484, 49] on p "Cancel" at bounding box center [1502, 46] width 38 height 17
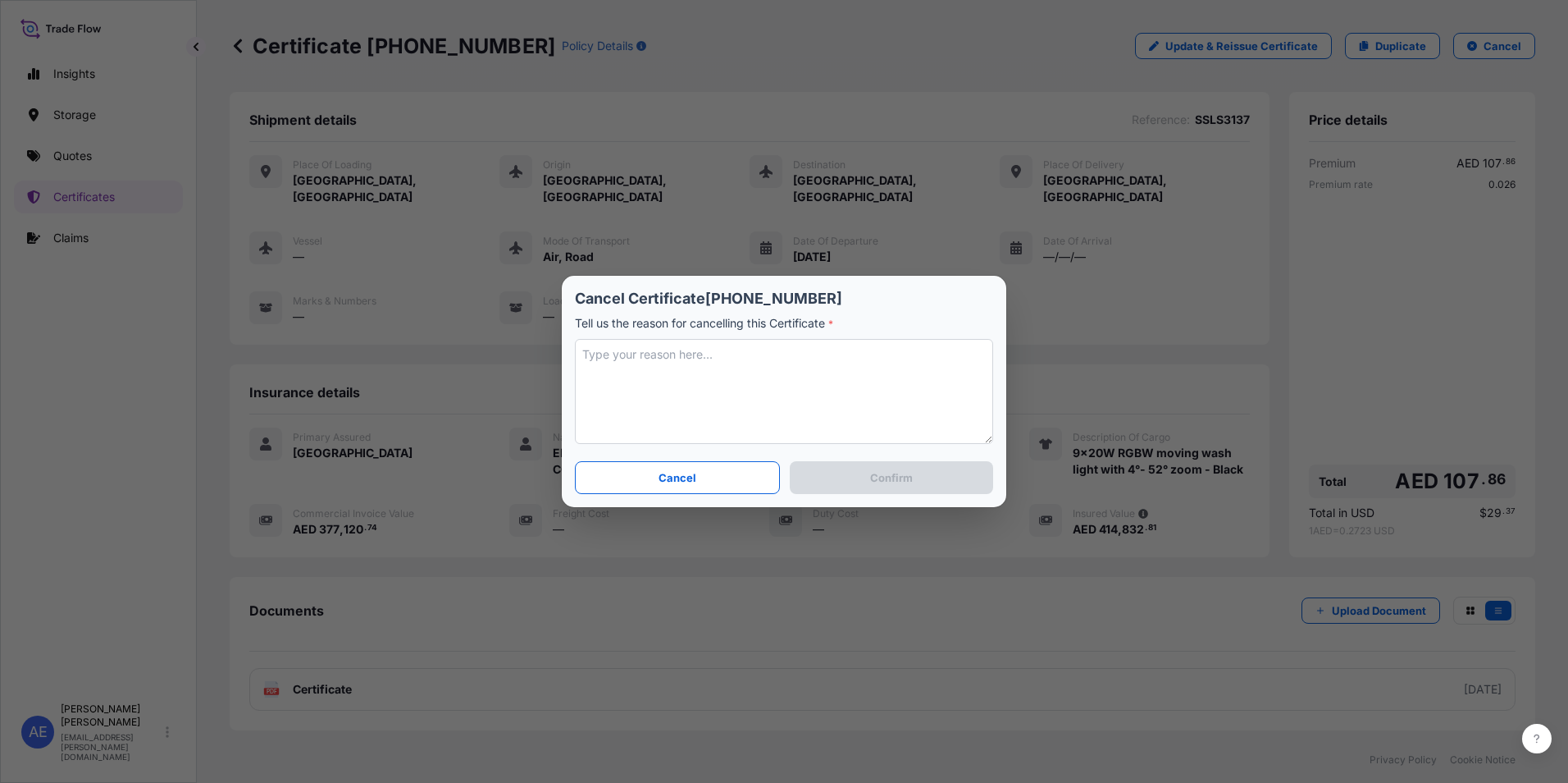
click at [697, 374] on textarea at bounding box center [784, 392] width 418 height 105
type textarea "t"
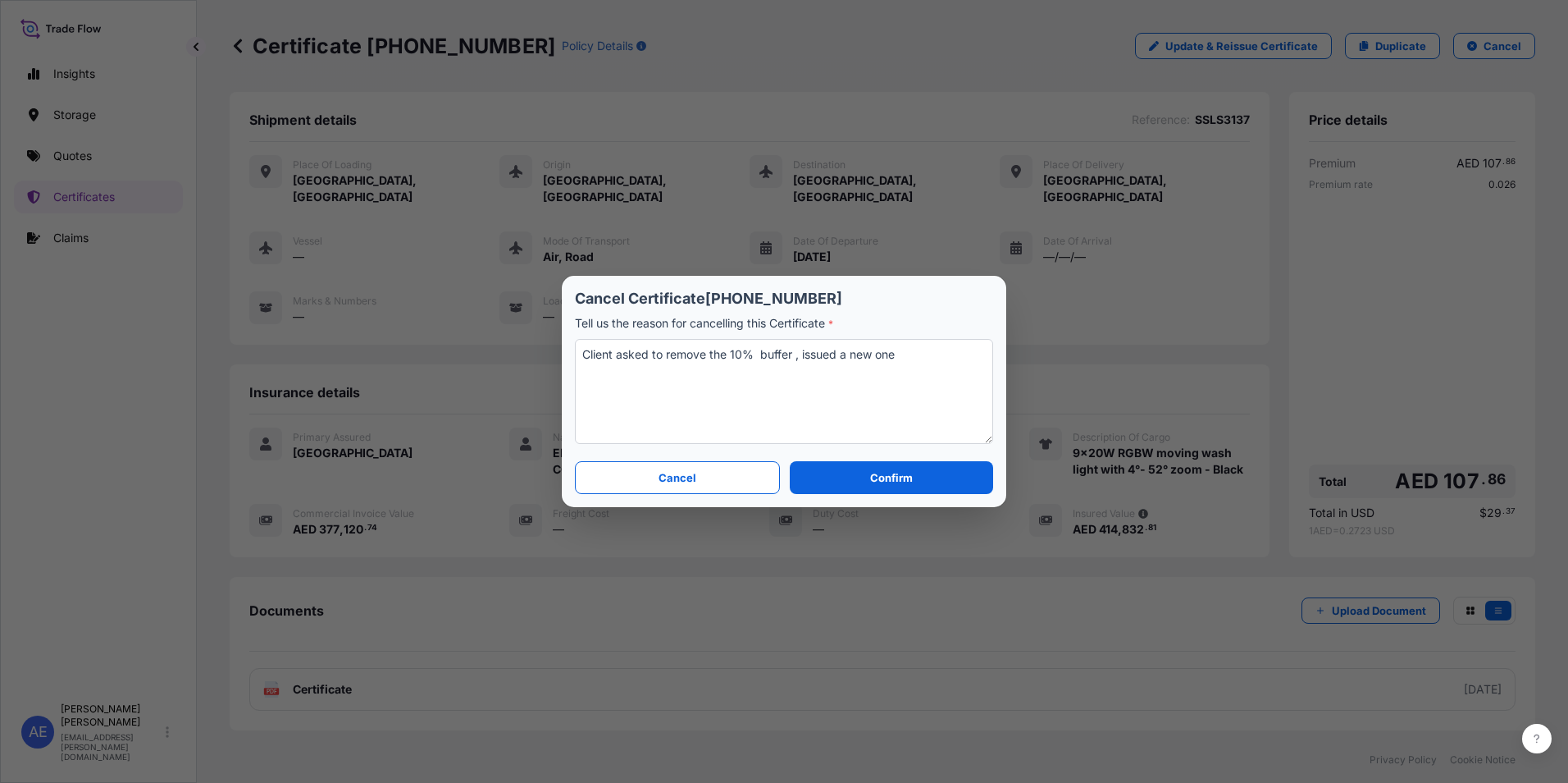
type textarea "Client asked to remove the 10% buffer , issued a new one"
click at [852, 476] on button "Confirm" at bounding box center [891, 477] width 203 height 32
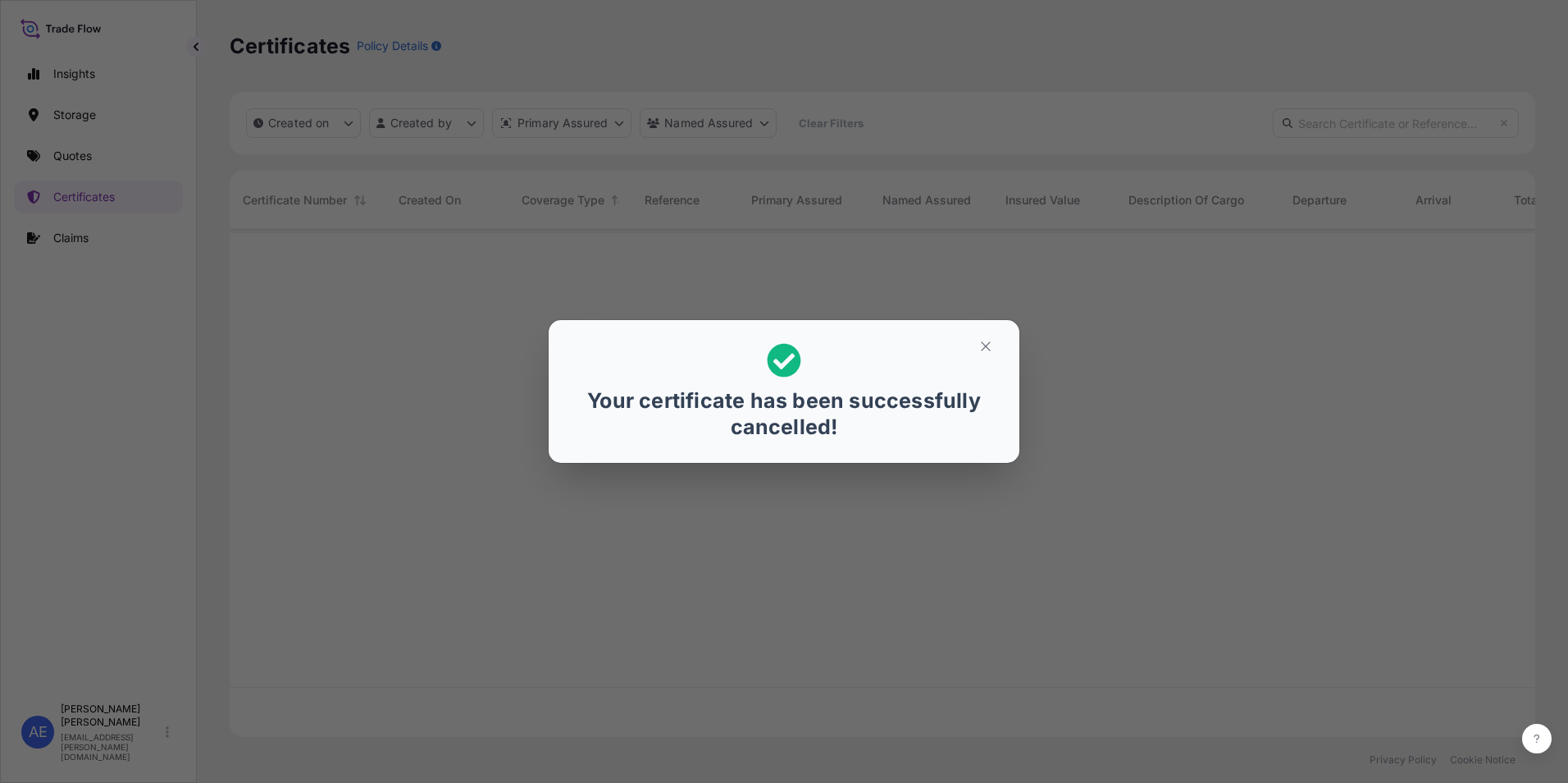
scroll to position [504, 1294]
click at [980, 350] on icon "button" at bounding box center [985, 346] width 15 height 15
